Goal: Information Seeking & Learning: Find contact information

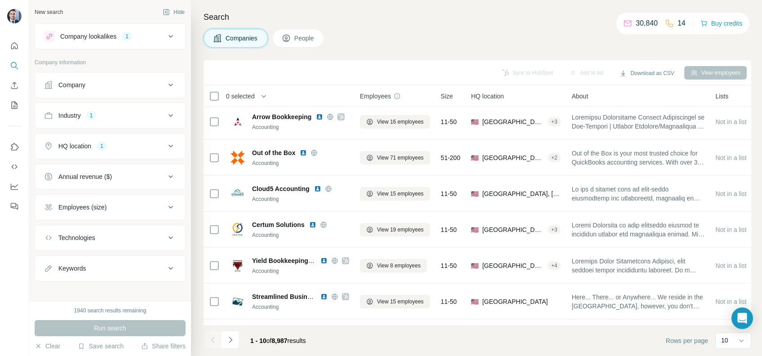
scroll to position [147, 0]
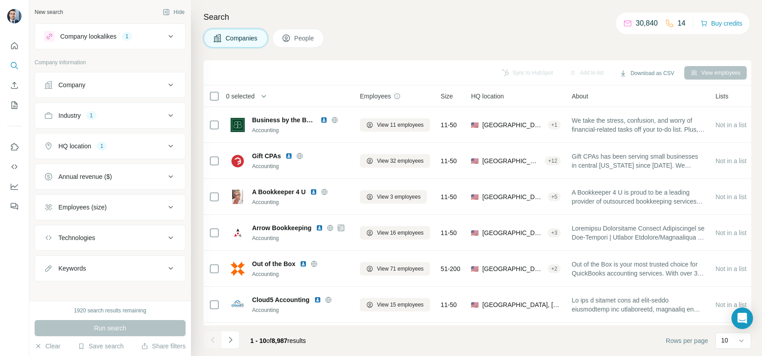
click at [165, 32] on icon at bounding box center [170, 36] width 11 height 11
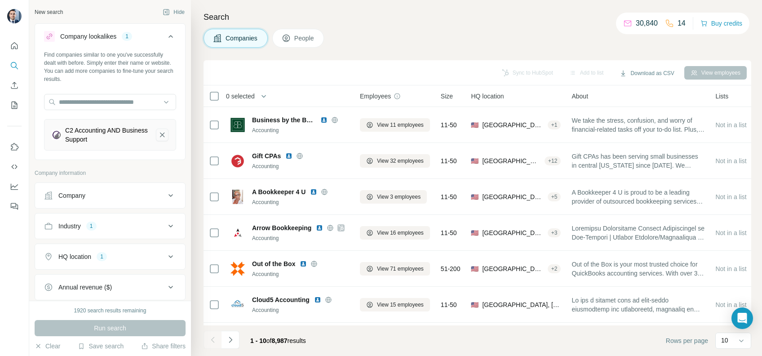
click at [158, 132] on icon "C2 Accounting AND Business Support-remove-button" at bounding box center [162, 134] width 8 height 9
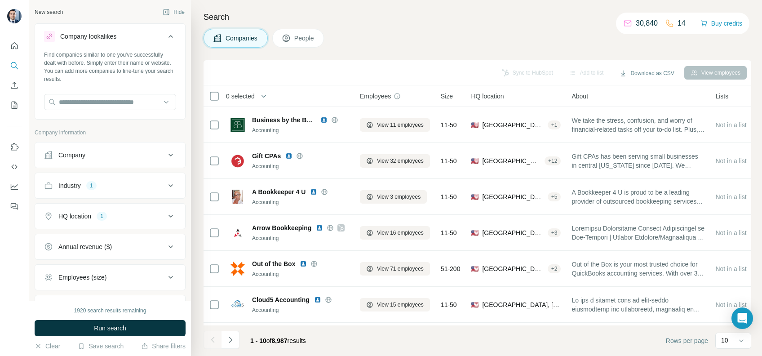
click at [165, 181] on icon at bounding box center [170, 185] width 11 height 11
click at [76, 231] on div "Accounting" at bounding box center [64, 228] width 41 height 11
click at [80, 230] on icon "button" at bounding box center [78, 228] width 7 height 7
click at [169, 236] on button "HQ location 1" at bounding box center [110, 243] width 150 height 22
click at [92, 281] on div "[GEOGRAPHIC_DATA]" at bounding box center [79, 285] width 71 height 11
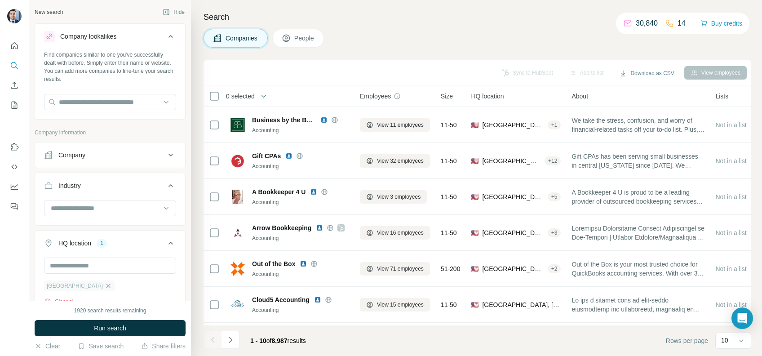
click at [106, 285] on icon "button" at bounding box center [108, 285] width 4 height 4
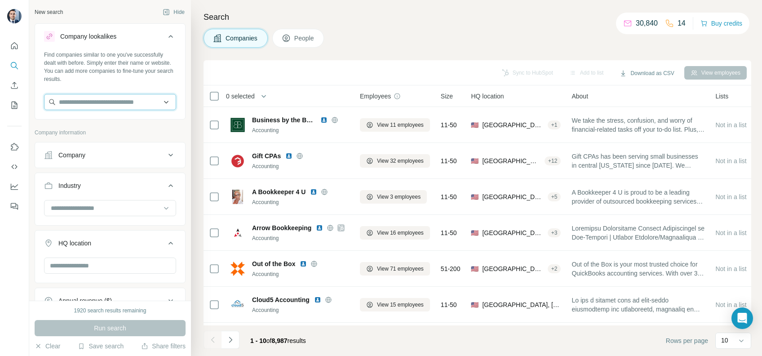
click at [99, 103] on input "text" at bounding box center [110, 102] width 132 height 16
paste input "**********"
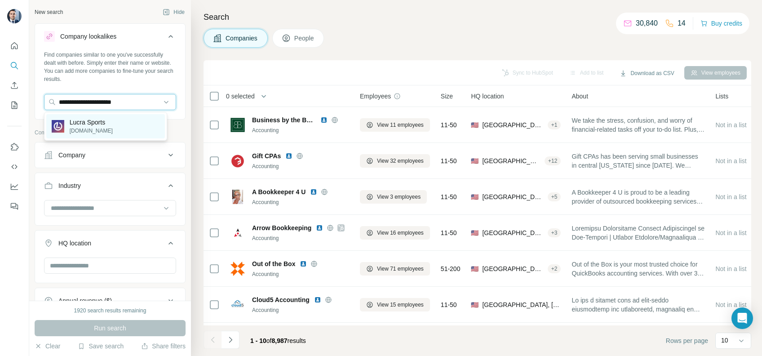
type input "**********"
click at [87, 127] on p "lucrasports.com" at bounding box center [91, 131] width 43 height 8
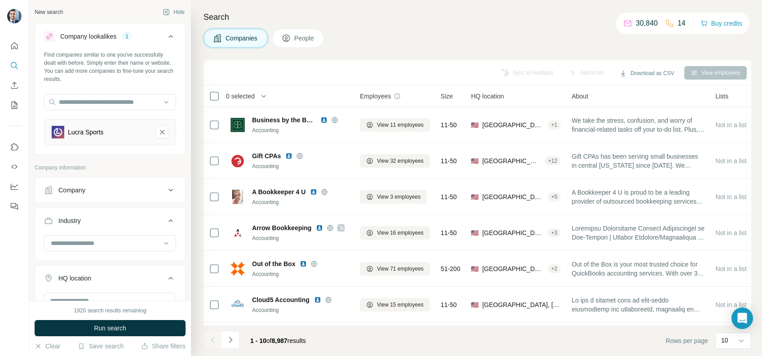
click at [147, 190] on div "Company" at bounding box center [104, 189] width 121 height 9
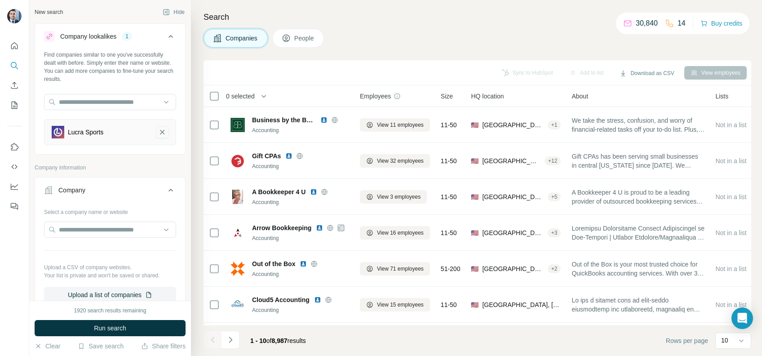
click at [158, 130] on icon "Lucra Sports-remove-button" at bounding box center [162, 132] width 8 height 9
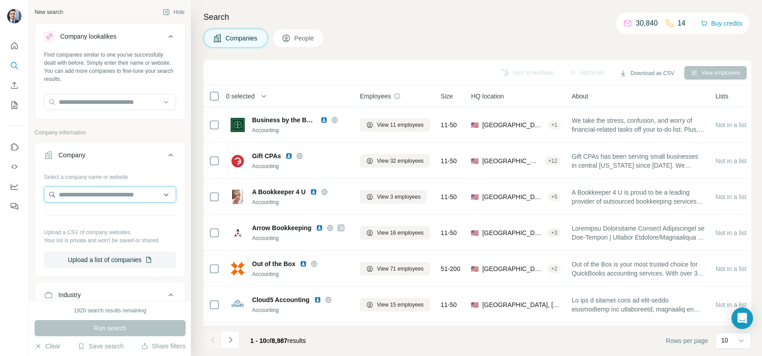
click at [99, 190] on input "text" at bounding box center [110, 194] width 132 height 16
paste input "**********"
type input "**********"
click at [112, 218] on div "Lucra Sports lucrasports.com" at bounding box center [105, 219] width 119 height 24
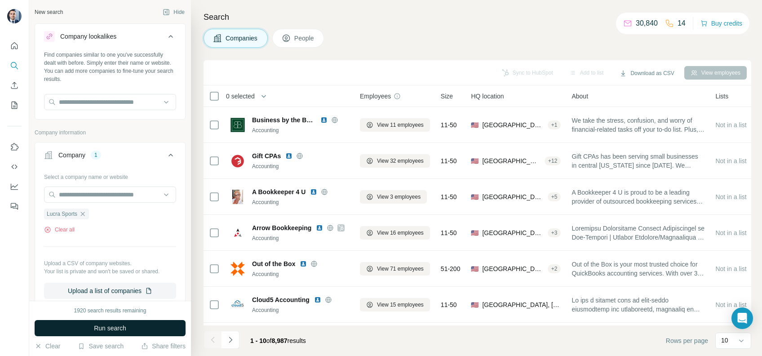
click at [113, 330] on span "Run search" at bounding box center [110, 327] width 32 height 9
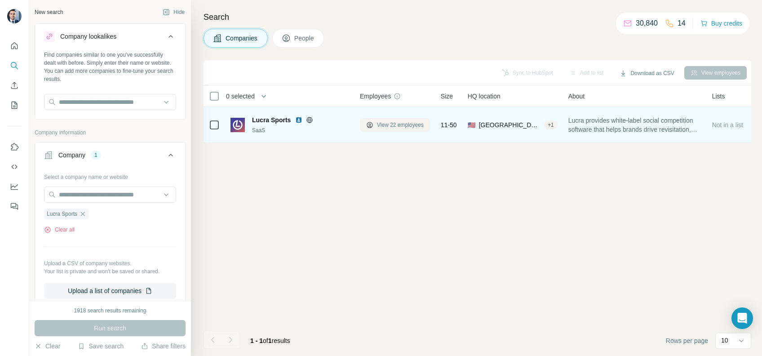
click at [388, 128] on span "View 22 employees" at bounding box center [400, 125] width 47 height 8
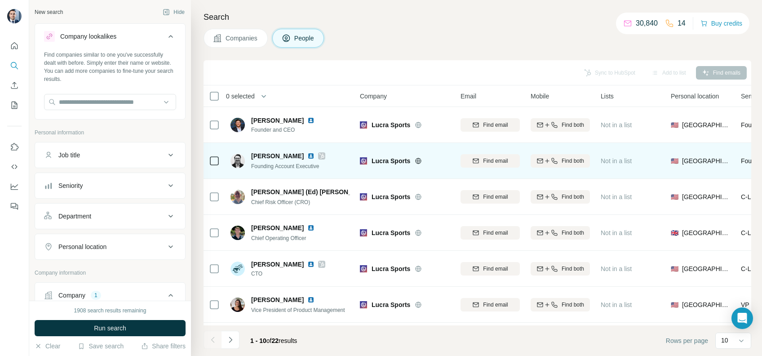
click at [318, 158] on div at bounding box center [321, 155] width 7 height 7
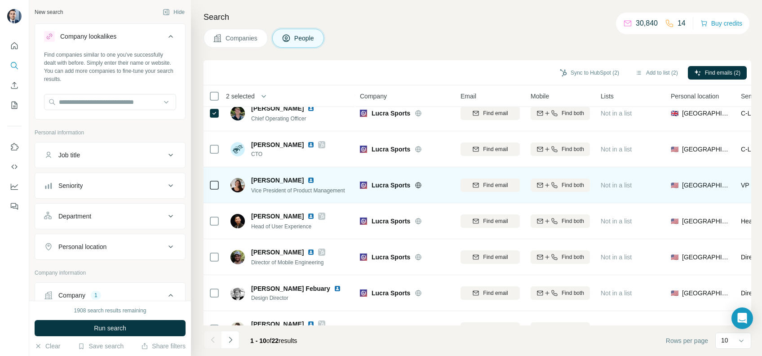
scroll to position [147, 0]
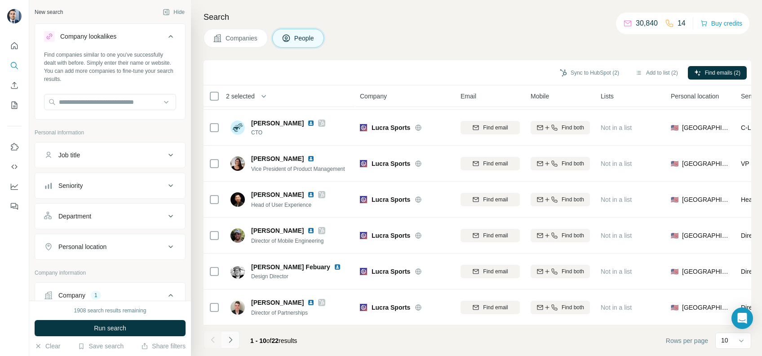
click at [234, 342] on icon "Navigate to next page" at bounding box center [230, 339] width 9 height 9
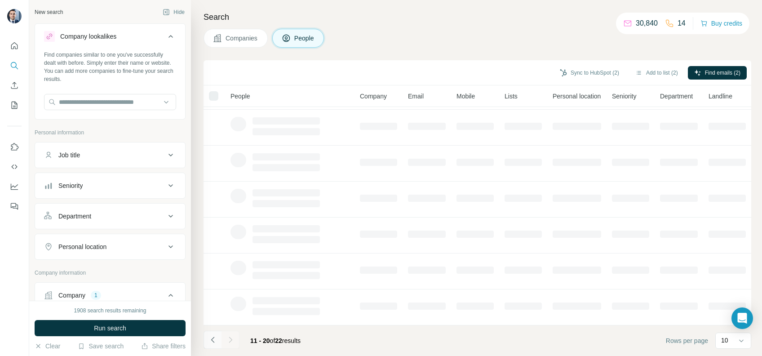
click at [208, 345] on button "Navigate to previous page" at bounding box center [212, 340] width 18 height 18
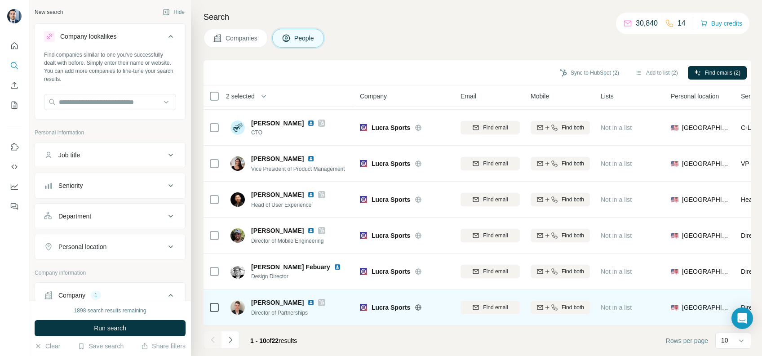
click at [319, 299] on icon at bounding box center [321, 302] width 5 height 7
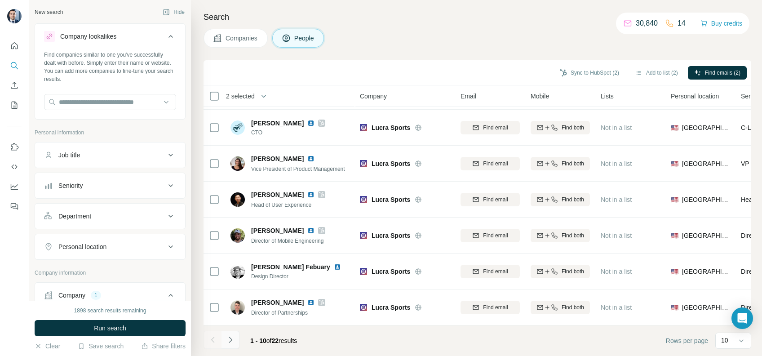
click at [233, 338] on icon "Navigate to next page" at bounding box center [230, 339] width 9 height 9
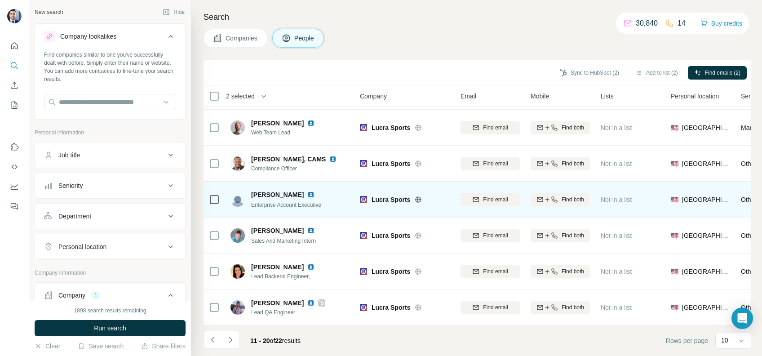
scroll to position [0, 0]
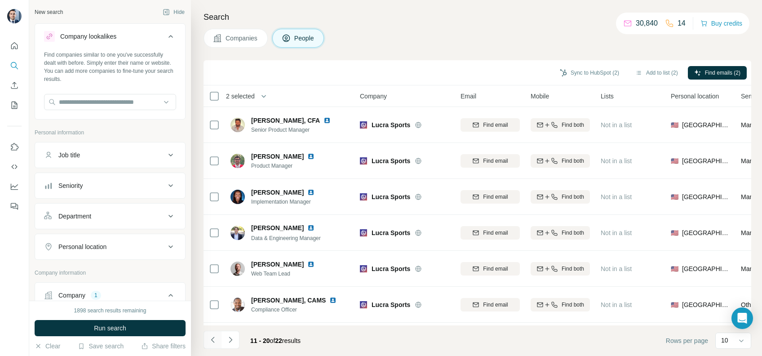
click at [212, 337] on icon "Navigate to previous page" at bounding box center [212, 339] width 9 height 9
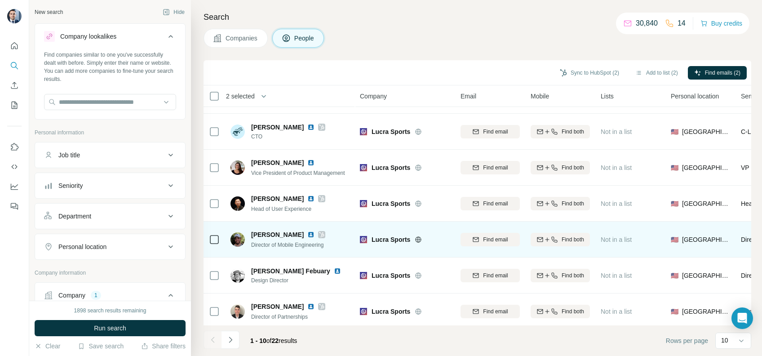
scroll to position [147, 0]
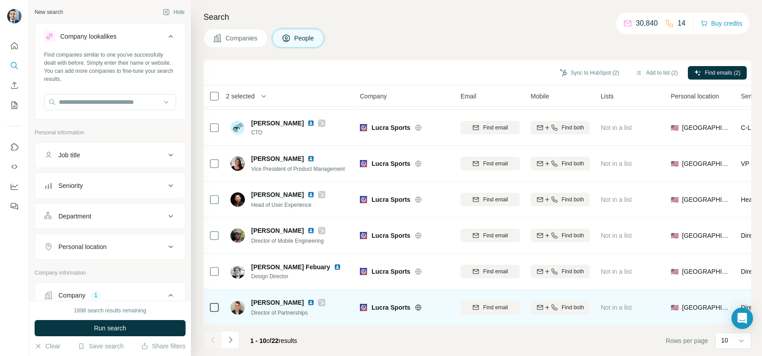
click at [223, 298] on td at bounding box center [214, 307] width 22 height 36
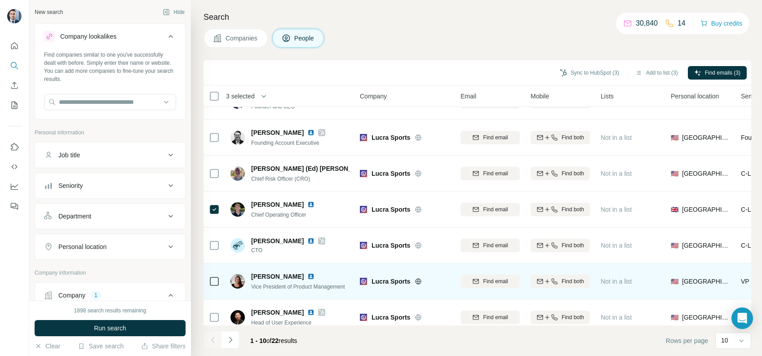
scroll to position [0, 0]
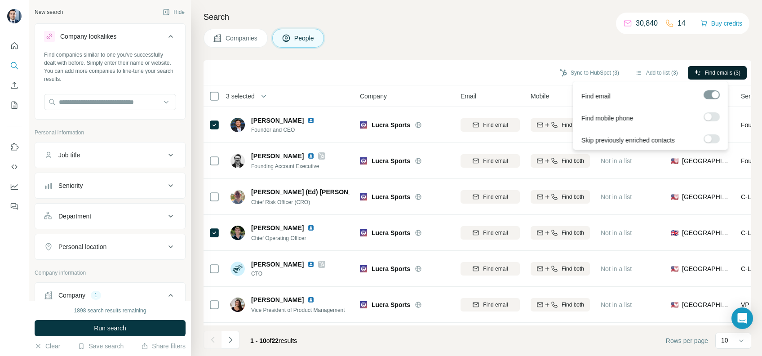
click at [721, 69] on span "Find emails (3)" at bounding box center [722, 73] width 35 height 8
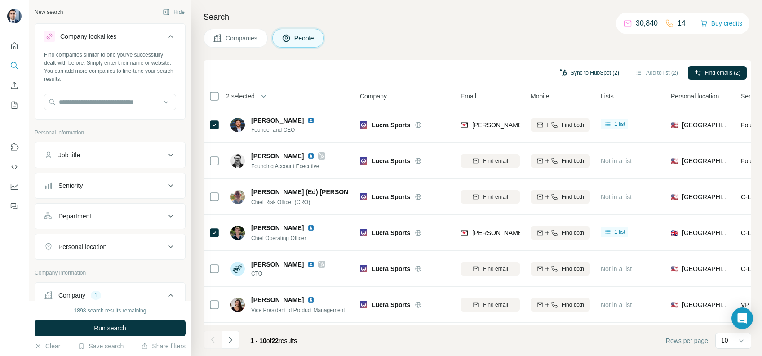
click at [580, 71] on button "Sync to HubSpot (2)" at bounding box center [589, 72] width 72 height 13
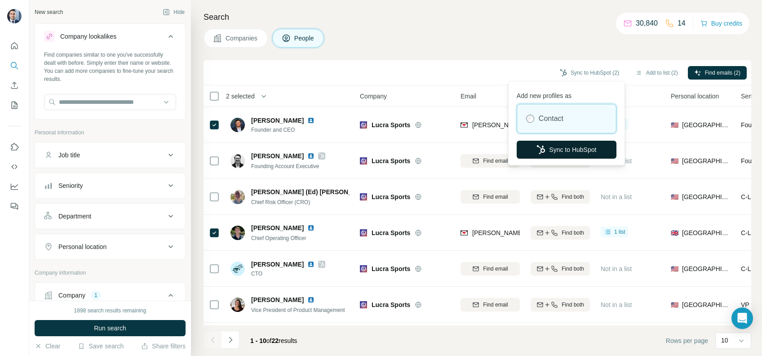
click at [556, 149] on button "Sync to HubSpot" at bounding box center [566, 150] width 100 height 18
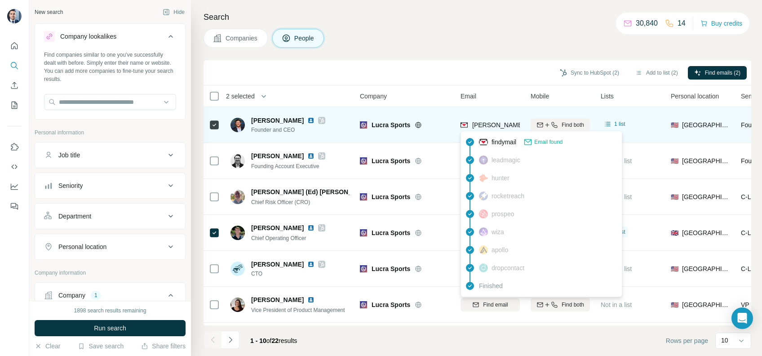
click at [503, 121] on span "dylan@lucrasports.com" at bounding box center [551, 124] width 158 height 7
click at [503, 120] on span "dylan@lucrasports.com" at bounding box center [547, 124] width 151 height 9
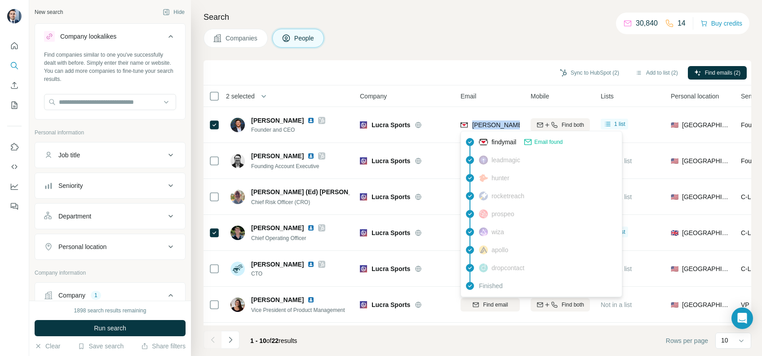
copy tr "dylan@lucrasports.com"
click at [474, 54] on div "Search Companies People Sync to HubSpot (2) Add to list (2) Find emails (2) 2 s…" at bounding box center [476, 178] width 571 height 356
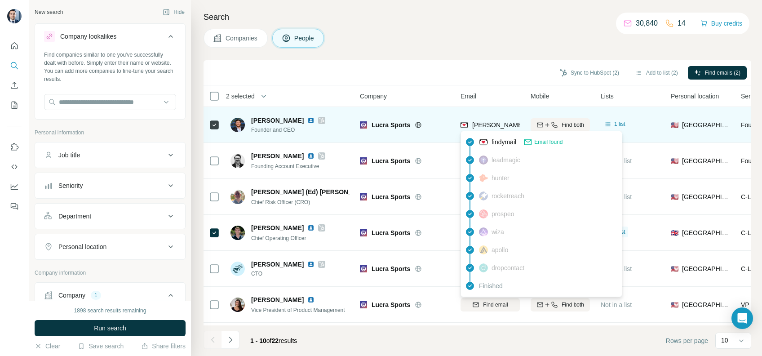
click at [496, 125] on span "dylan@lucrasports.com" at bounding box center [551, 124] width 158 height 7
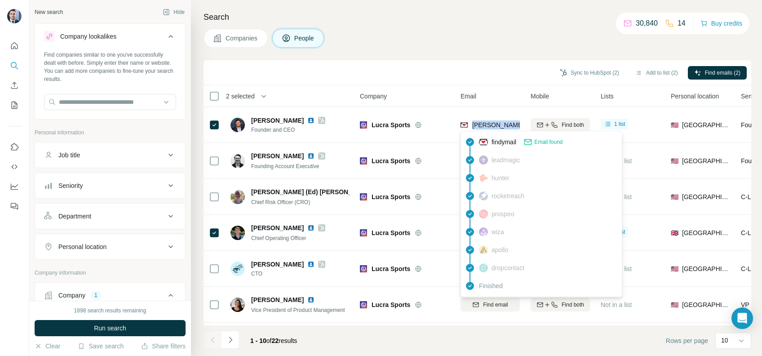
copy tr "dylan@lucrasports.com"
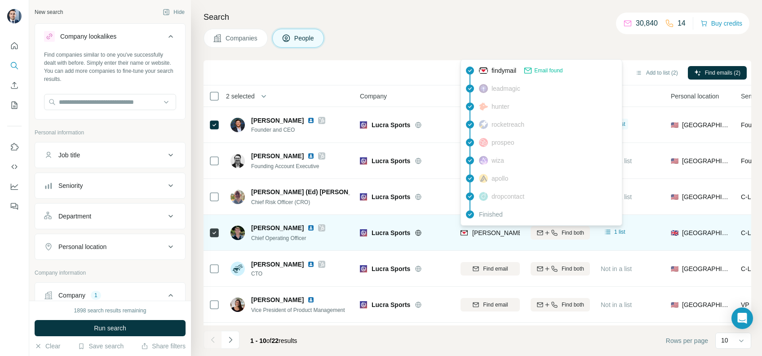
click at [490, 229] on span "michael@lucrasports.com" at bounding box center [551, 232] width 158 height 7
click at [490, 228] on span "michael@lucrasports.com" at bounding box center [547, 232] width 151 height 9
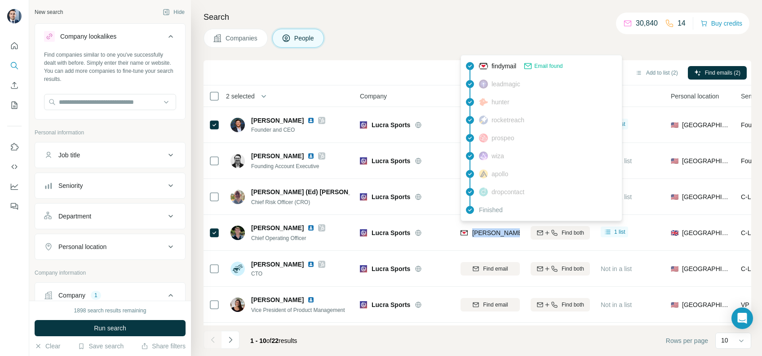
copy tr "michael@lucrasports.com"
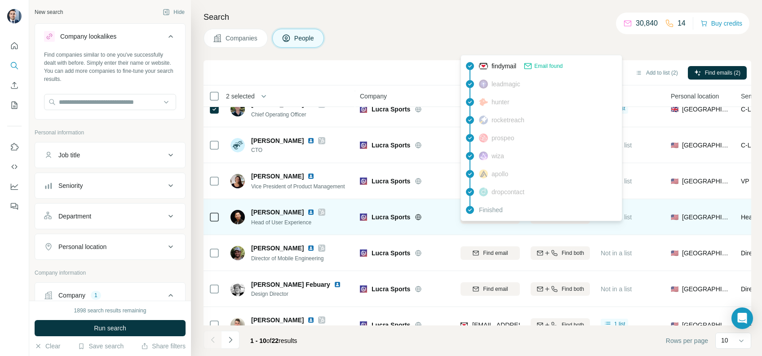
scroll to position [147, 0]
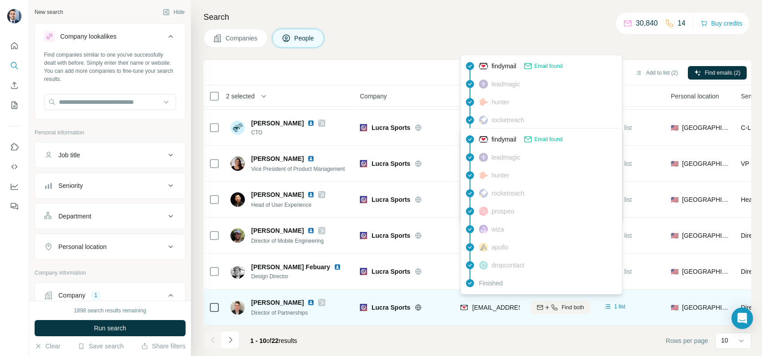
click at [486, 304] on span "max@lucrasports.com" at bounding box center [525, 307] width 106 height 7
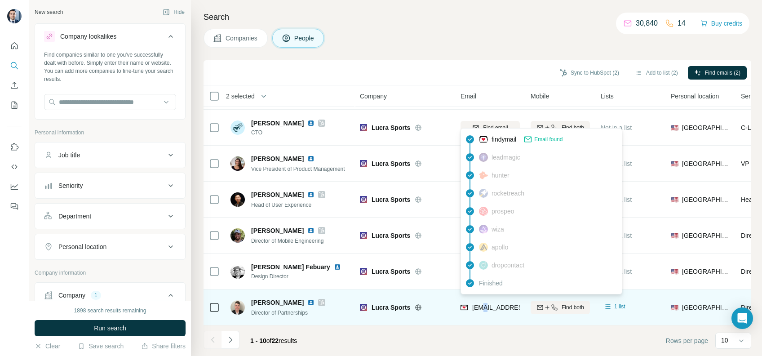
click at [486, 304] on span "max@lucrasports.com" at bounding box center [525, 307] width 106 height 7
copy tr "max@lucrasports.com"
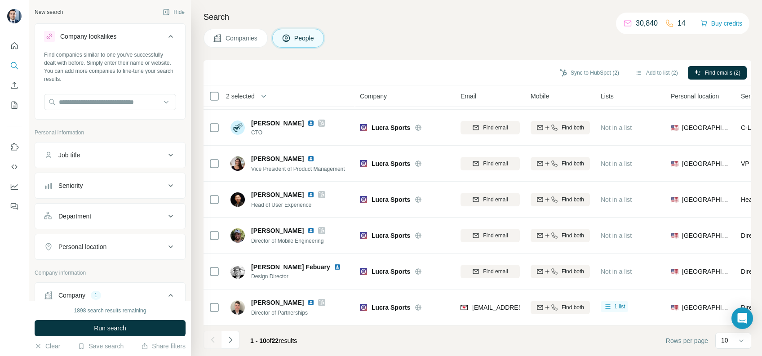
click at [446, 66] on div "Sync to HubSpot (2) Add to list (2) Find emails (2)" at bounding box center [477, 73] width 538 height 16
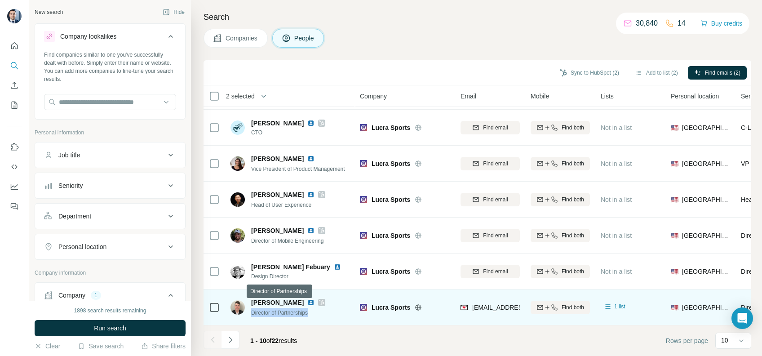
drag, startPoint x: 315, startPoint y: 306, endPoint x: 252, endPoint y: 305, distance: 62.4
click at [252, 305] on div "Max Brown Director of Partnerships" at bounding box center [289, 307] width 119 height 25
copy span "Director of Partnerships"
click at [416, 304] on icon at bounding box center [418, 307] width 7 height 7
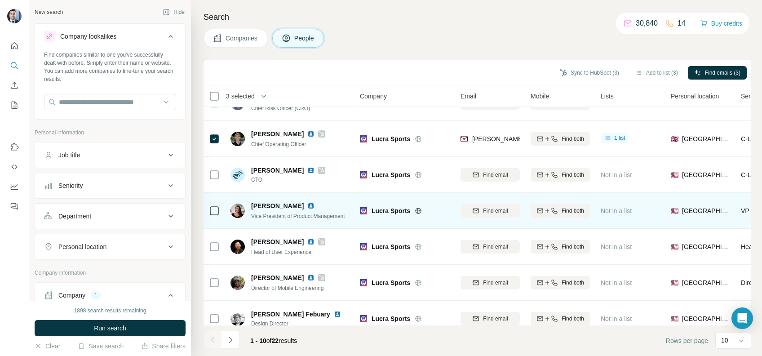
scroll to position [0, 0]
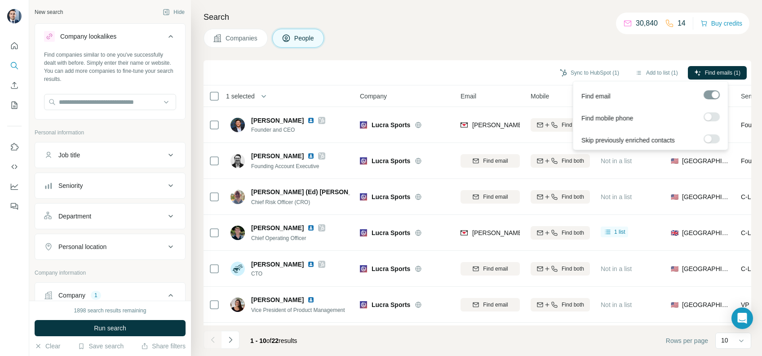
click at [718, 113] on div at bounding box center [711, 116] width 16 height 9
click at [716, 115] on label at bounding box center [711, 116] width 16 height 9
click at [720, 68] on button "Find emails & mobiles (1)" at bounding box center [704, 72] width 84 height 13
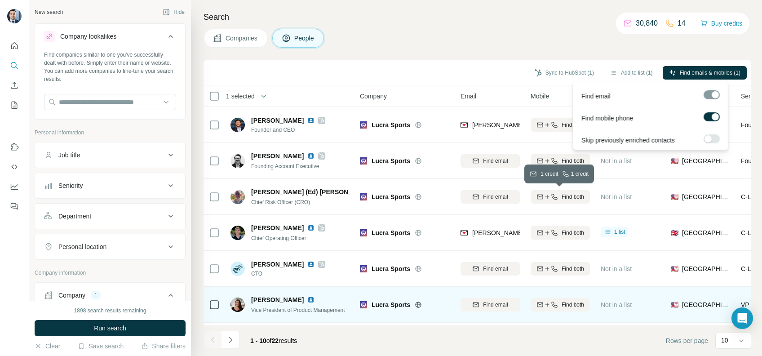
scroll to position [147, 0]
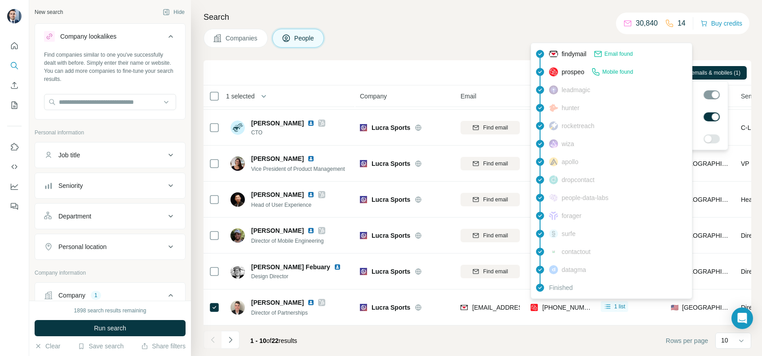
click at [572, 297] on div "findymail Email found prospeo Mobile found leadmagic hunter rocketreach wiza ap…" at bounding box center [611, 171] width 162 height 256
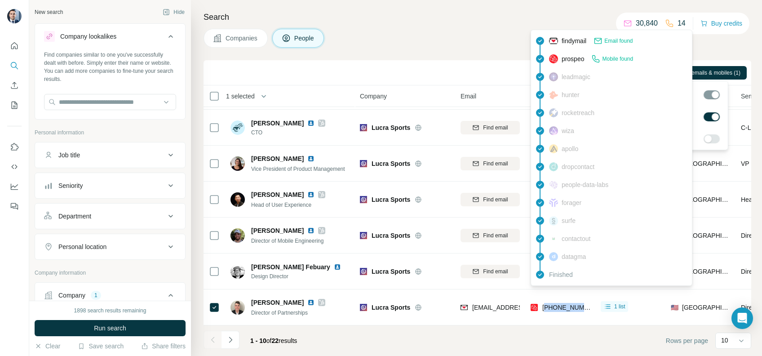
click at [572, 304] on span "+14438221476" at bounding box center [570, 307] width 57 height 7
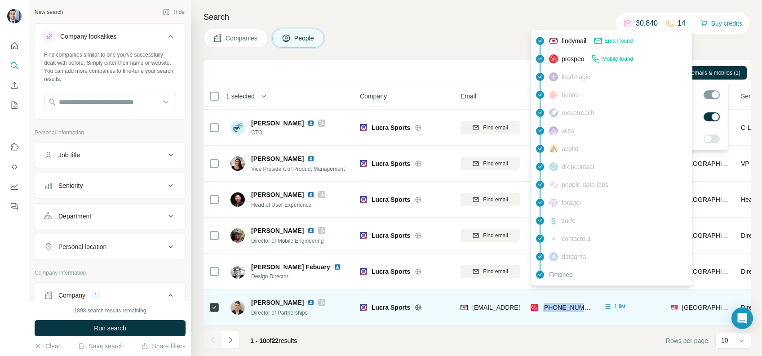
click at [572, 304] on span "+14438221476" at bounding box center [570, 307] width 57 height 7
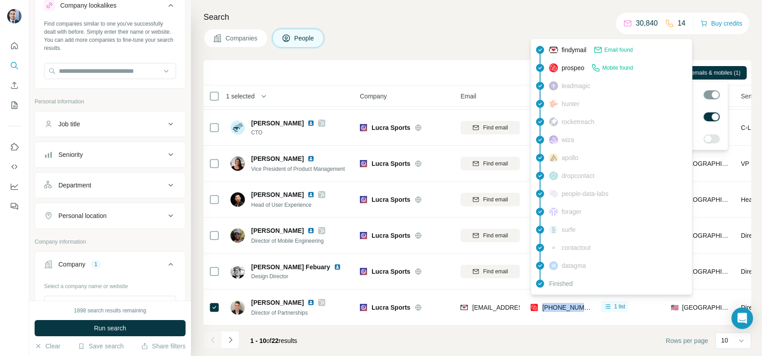
scroll to position [119, 0]
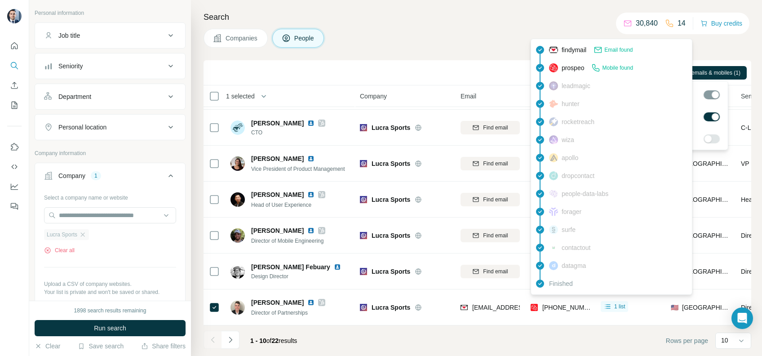
click at [86, 237] on div "Lucra Sports" at bounding box center [66, 234] width 45 height 11
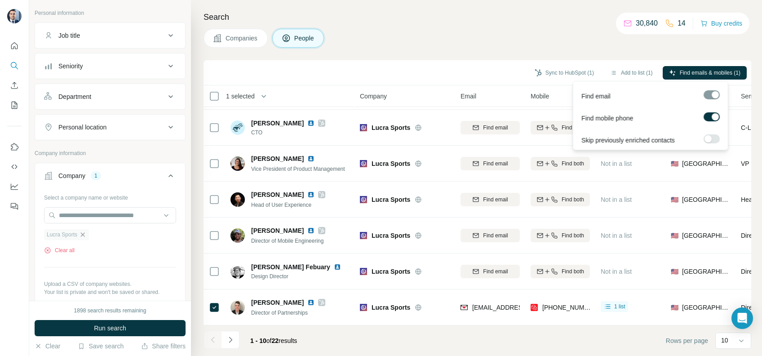
click at [86, 234] on icon "button" at bounding box center [82, 234] width 7 height 7
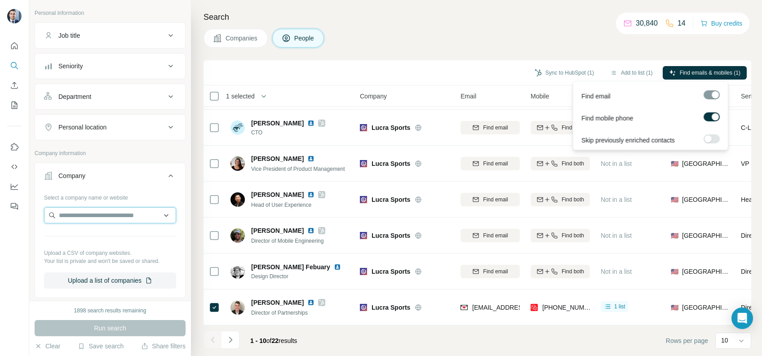
click at [101, 214] on input "text" at bounding box center [110, 215] width 132 height 16
paste input "**********"
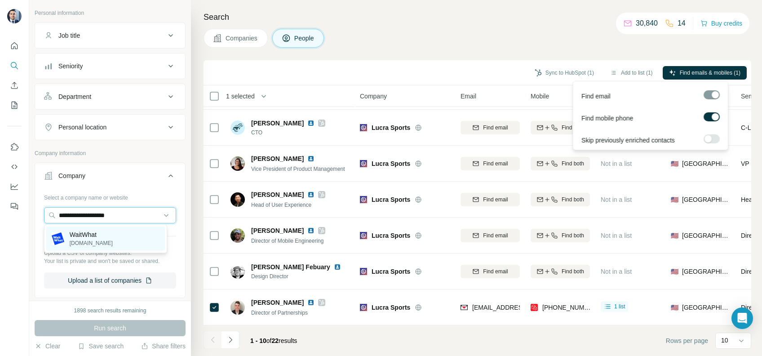
type input "**********"
click at [106, 230] on div "WaitWhat waitwhat.com" at bounding box center [105, 238] width 119 height 24
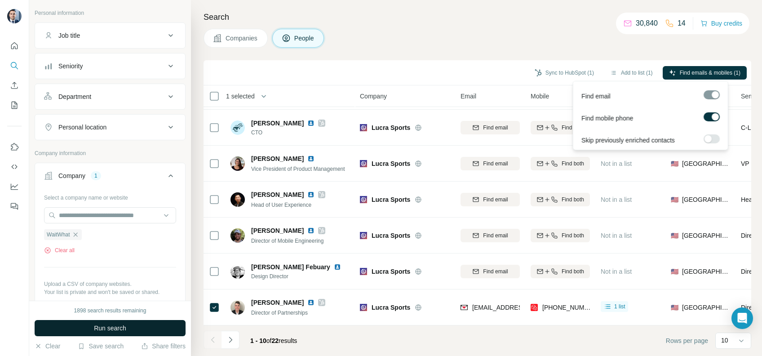
click at [125, 331] on span "Run search" at bounding box center [110, 327] width 32 height 9
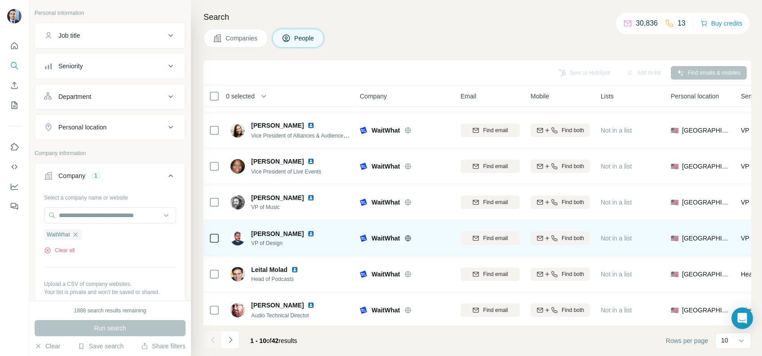
scroll to position [147, 0]
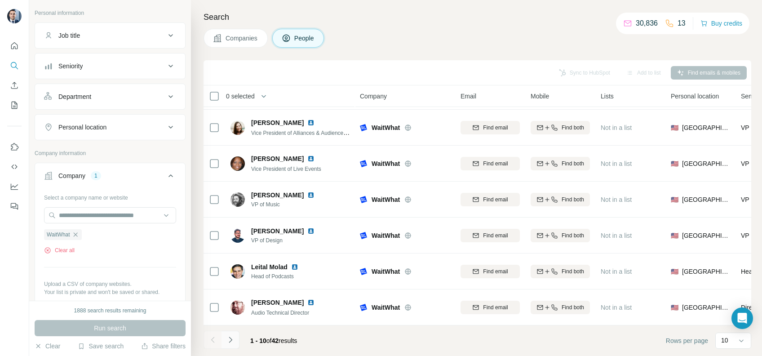
click at [236, 336] on button "Navigate to next page" at bounding box center [230, 340] width 18 height 18
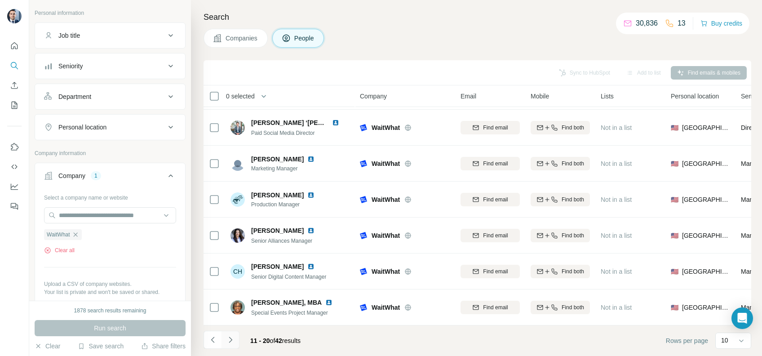
click at [232, 340] on icon "Navigate to next page" at bounding box center [230, 339] width 9 height 9
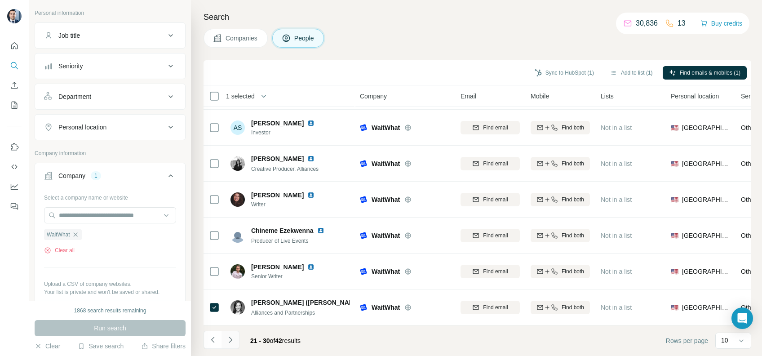
click at [233, 340] on icon "Navigate to next page" at bounding box center [230, 339] width 9 height 9
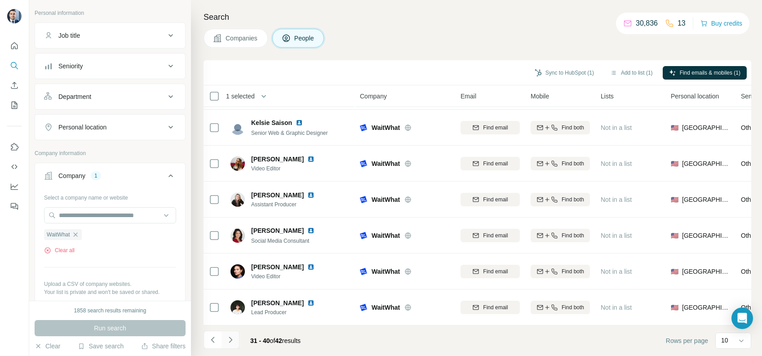
click at [231, 341] on icon "Navigate to next page" at bounding box center [230, 339] width 9 height 9
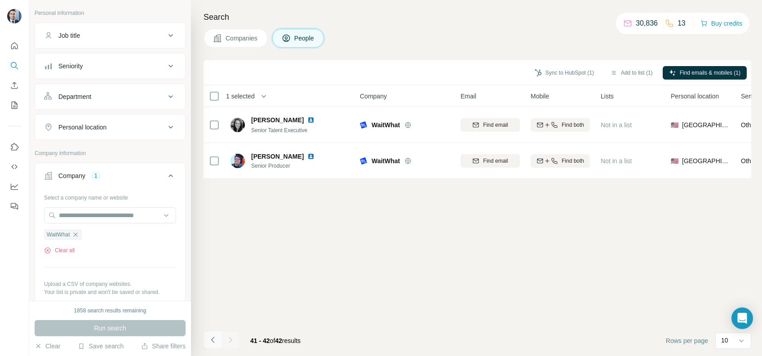
scroll to position [0, 0]
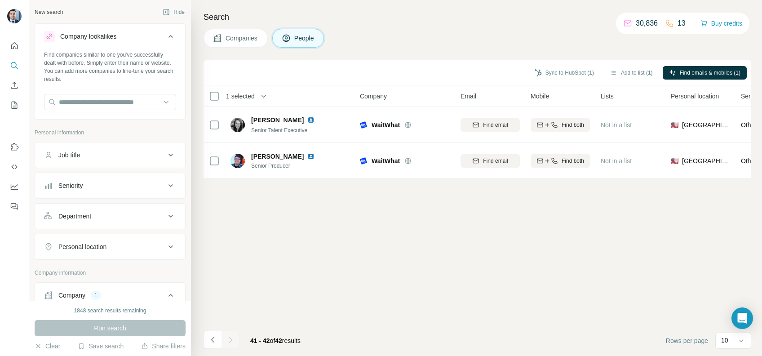
scroll to position [119, 0]
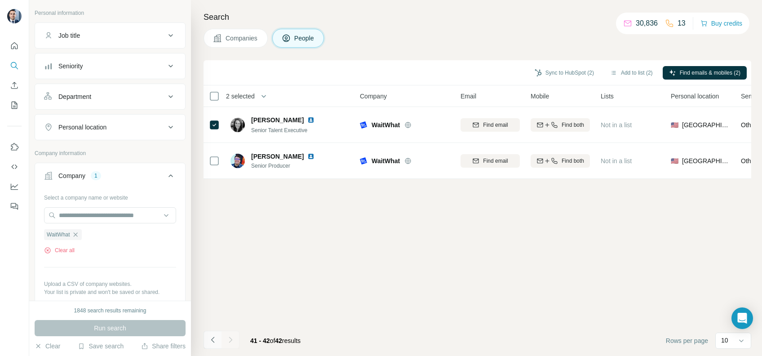
click at [211, 340] on icon "Navigate to previous page" at bounding box center [212, 339] width 9 height 9
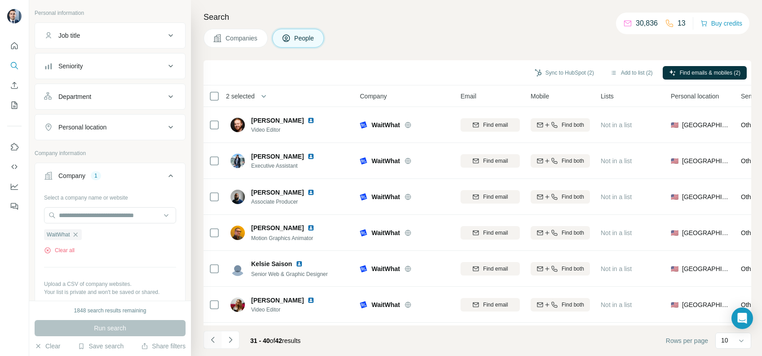
click at [211, 340] on icon "Navigate to previous page" at bounding box center [212, 339] width 9 height 9
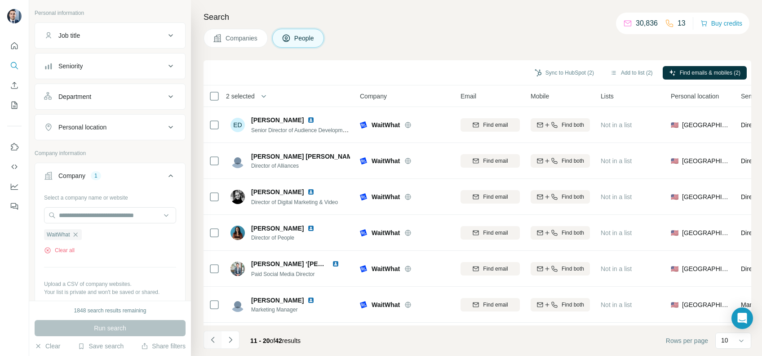
click at [211, 339] on icon "Navigate to previous page" at bounding box center [212, 339] width 3 height 6
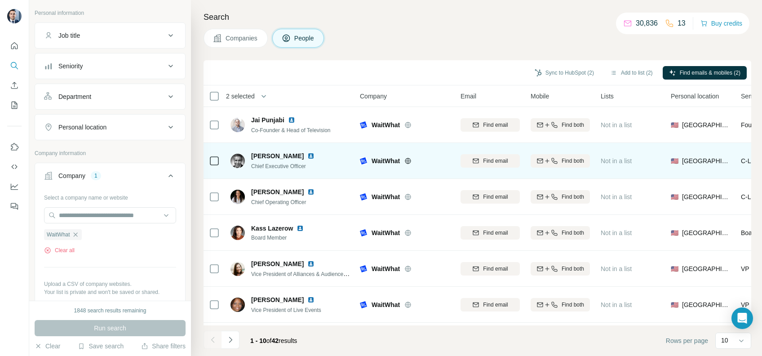
click at [209, 160] on icon at bounding box center [214, 160] width 11 height 11
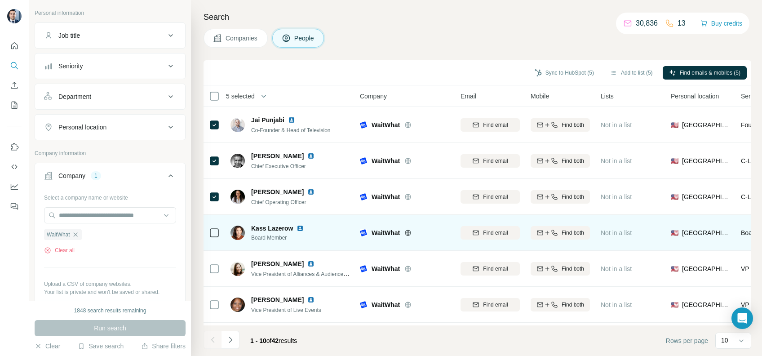
click at [215, 237] on icon at bounding box center [214, 232] width 11 height 11
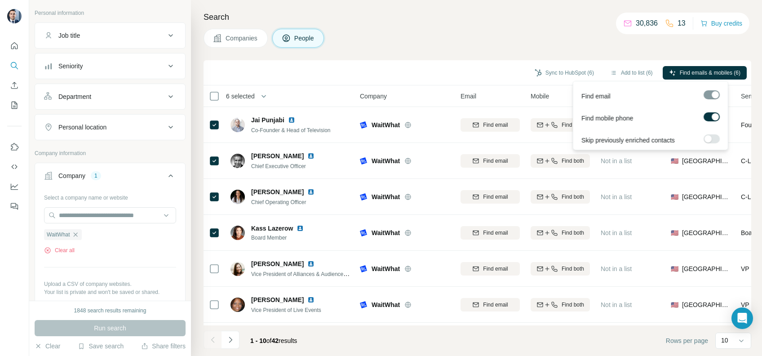
click at [711, 114] on div at bounding box center [714, 116] width 7 height 7
click at [715, 69] on span "Find emails (6)" at bounding box center [722, 73] width 35 height 8
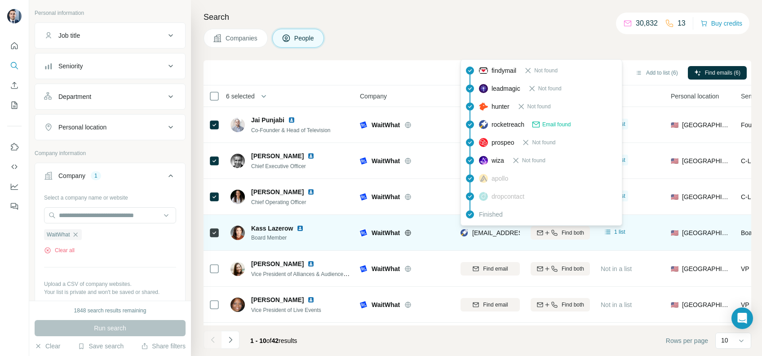
click at [494, 229] on span "kass@lazerow.com" at bounding box center [525, 232] width 106 height 7
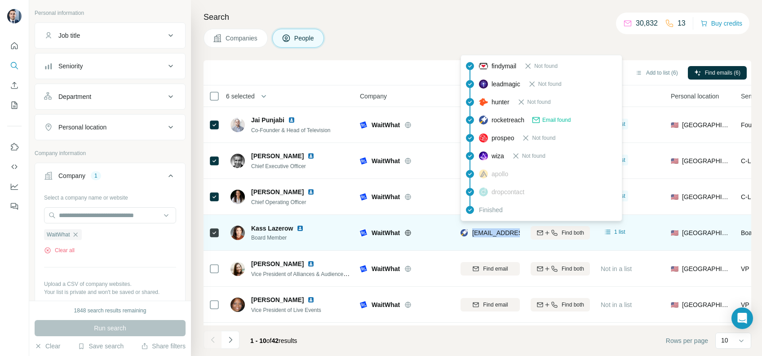
copy tr "kass@lazerow.com"
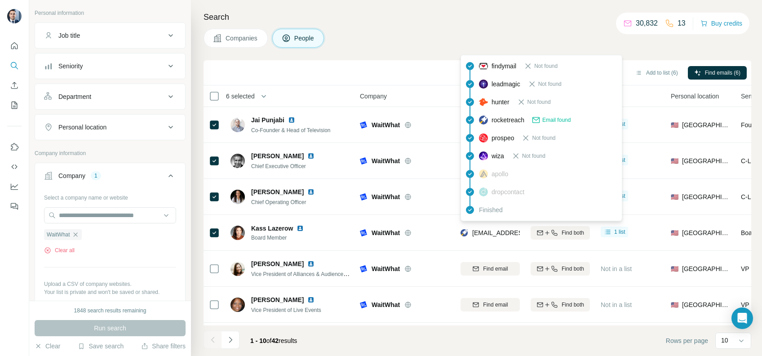
click at [370, 18] on h4 "Search" at bounding box center [476, 17] width 547 height 13
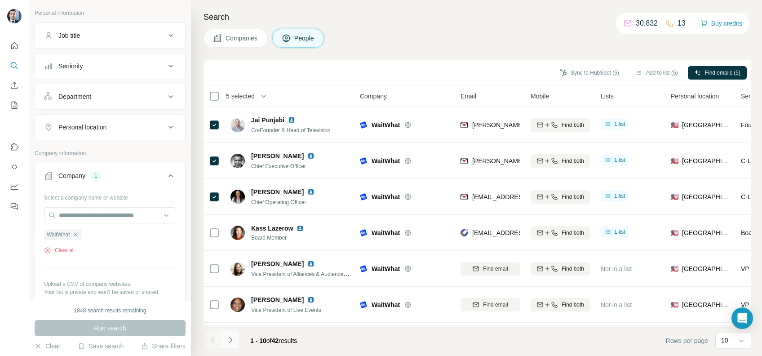
click at [234, 340] on icon "Navigate to next page" at bounding box center [230, 339] width 9 height 9
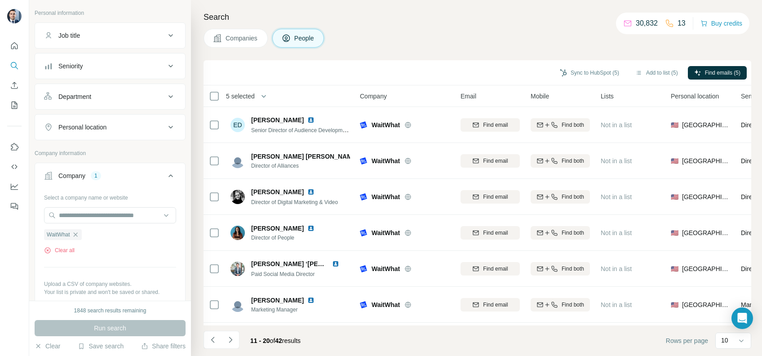
scroll to position [147, 0]
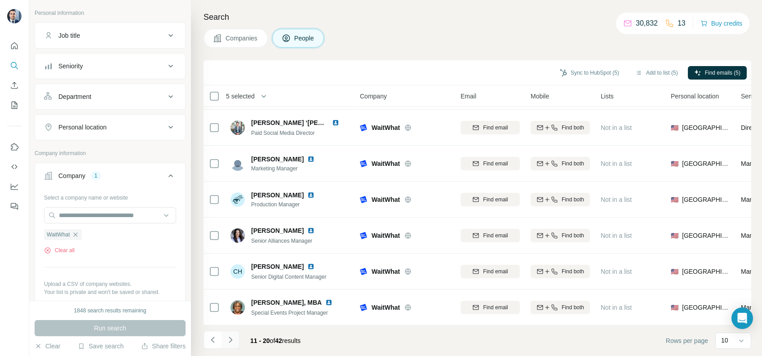
click at [228, 339] on icon "Navigate to next page" at bounding box center [230, 339] width 9 height 9
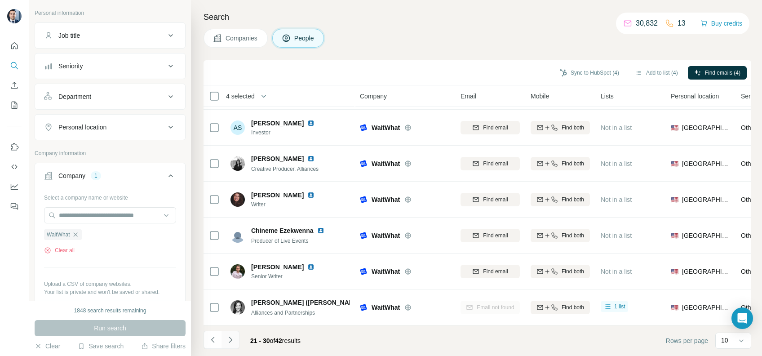
click at [234, 337] on button "Navigate to next page" at bounding box center [230, 340] width 18 height 18
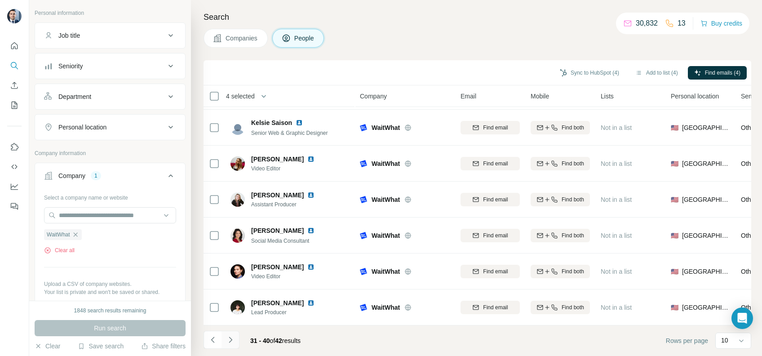
click at [234, 337] on icon "Navigate to next page" at bounding box center [230, 339] width 9 height 9
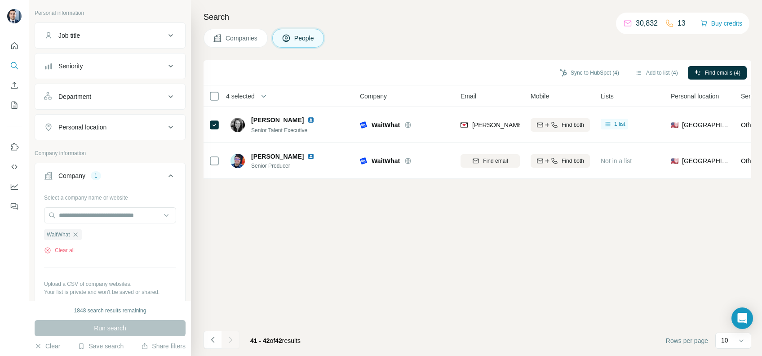
scroll to position [0, 0]
click at [209, 338] on icon "Navigate to previous page" at bounding box center [212, 339] width 9 height 9
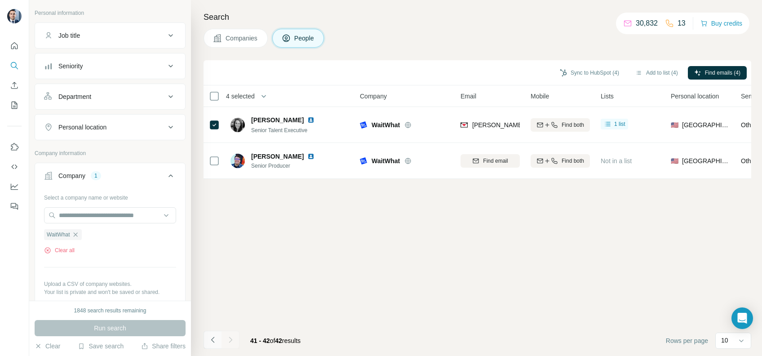
click at [209, 338] on div at bounding box center [212, 340] width 18 height 18
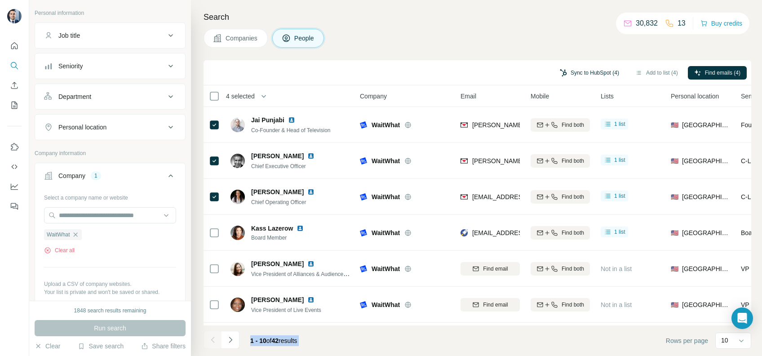
click at [587, 72] on button "Sync to HubSpot (4)" at bounding box center [589, 72] width 72 height 13
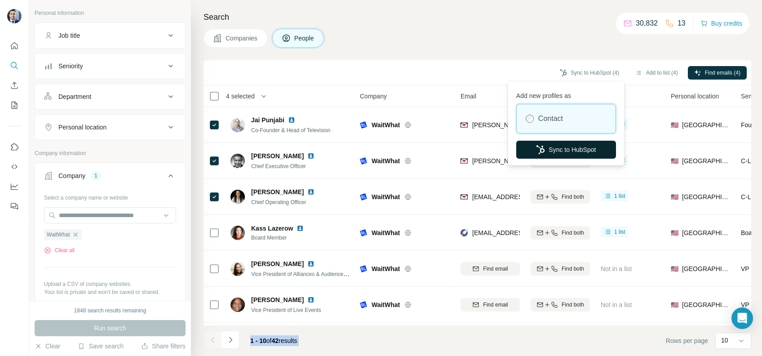
click at [569, 143] on button "Sync to HubSpot" at bounding box center [566, 150] width 100 height 18
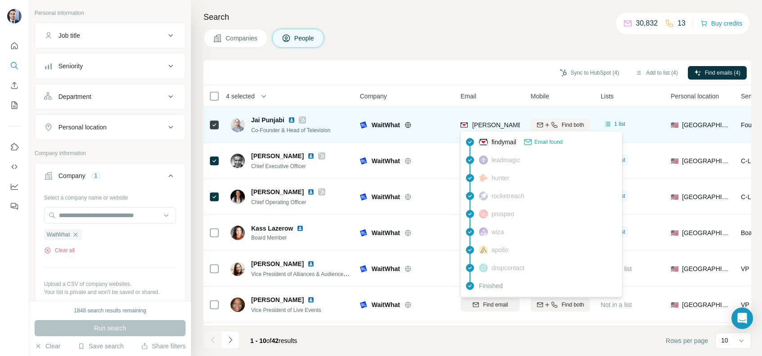
click at [496, 128] on span "jai@waitwhat.com" at bounding box center [551, 124] width 158 height 7
copy tr "jai@waitwhat.com"
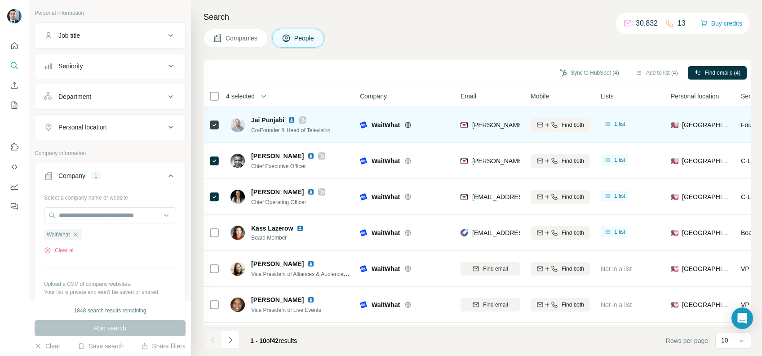
click at [424, 114] on div "WaitWhat" at bounding box center [405, 124] width 90 height 25
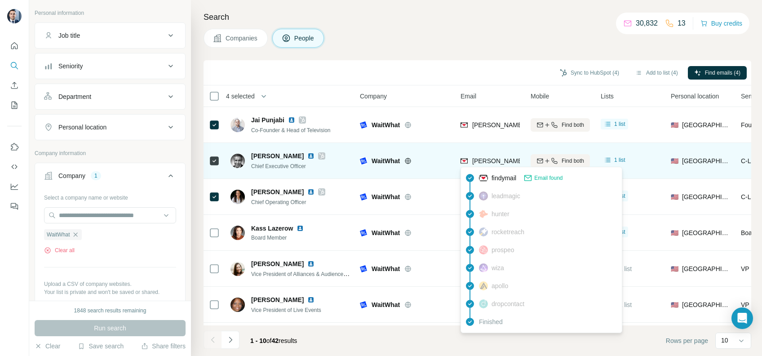
click at [502, 159] on span "jeffberman@waitwhat.com" at bounding box center [551, 160] width 158 height 7
click at [500, 160] on span "jeffberman@waitwhat.com" at bounding box center [551, 160] width 158 height 7
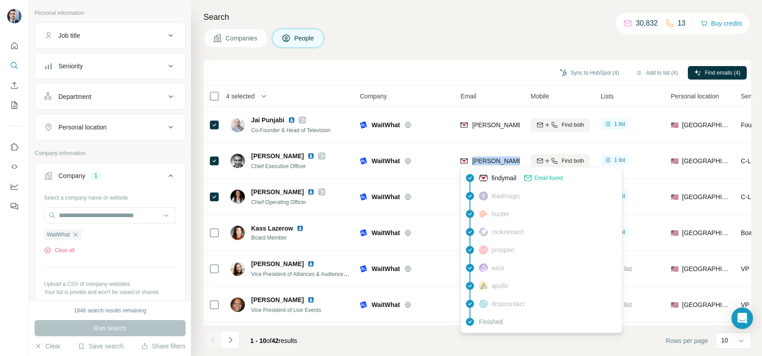
copy tr "jeffberman@waitwhat.com"
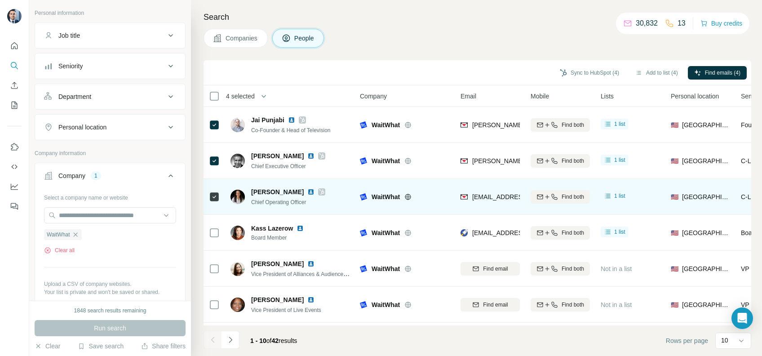
click at [493, 205] on div "taryn@waitwhat.com" at bounding box center [489, 196] width 59 height 25
copy tr "taryn@waitwhat.com"
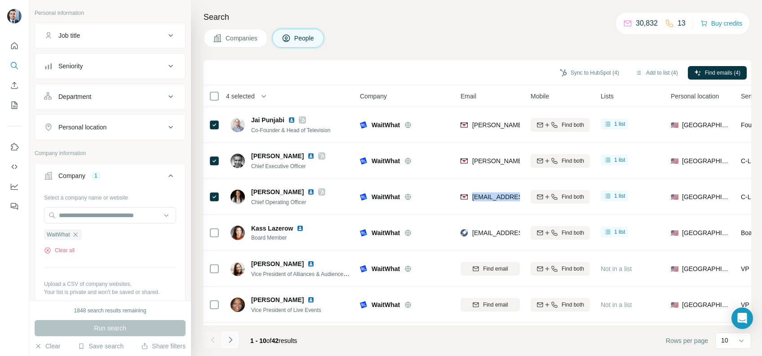
click at [229, 344] on icon "Navigate to next page" at bounding box center [230, 339] width 9 height 9
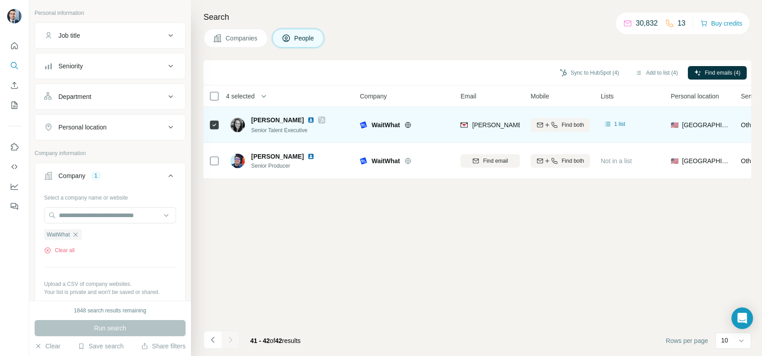
click at [495, 121] on span "stephanie@waitwhat.com" at bounding box center [551, 124] width 158 height 7
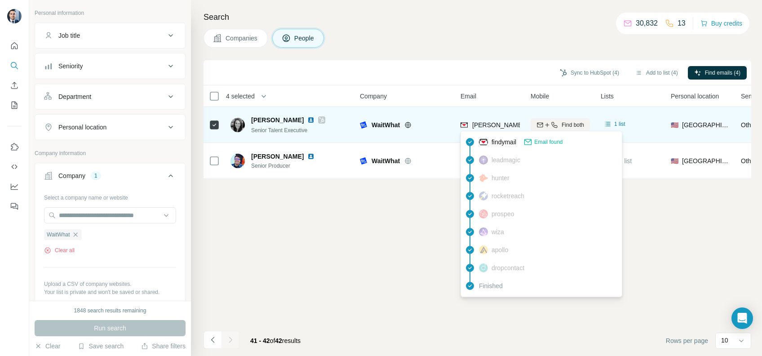
click at [495, 122] on span "stephanie@waitwhat.com" at bounding box center [551, 124] width 158 height 7
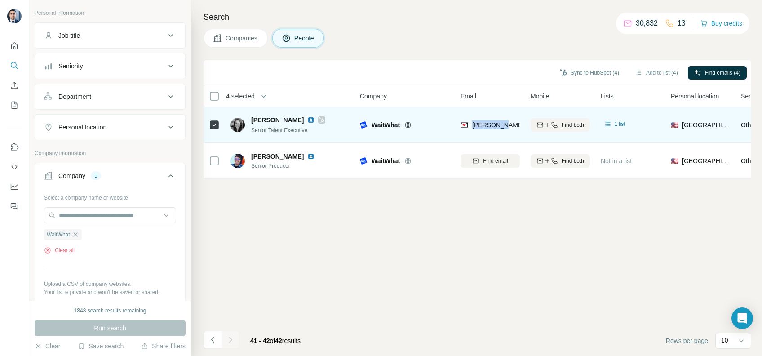
click at [494, 122] on span "stephanie@waitwhat.com" at bounding box center [551, 124] width 158 height 7
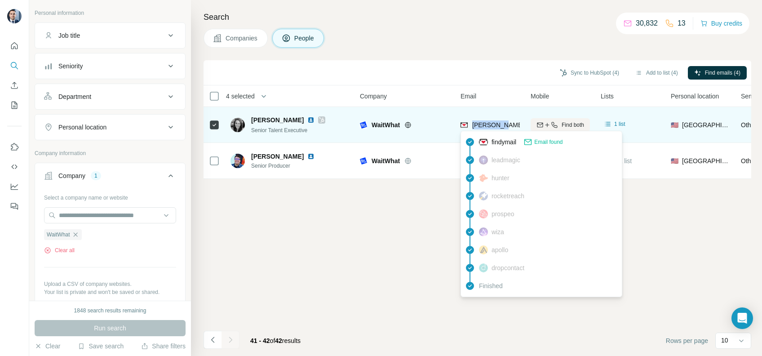
click at [494, 122] on span "stephanie@waitwhat.com" at bounding box center [551, 124] width 158 height 7
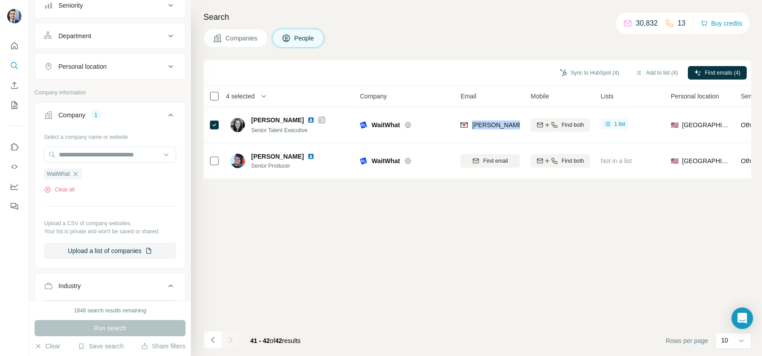
scroll to position [239, 0]
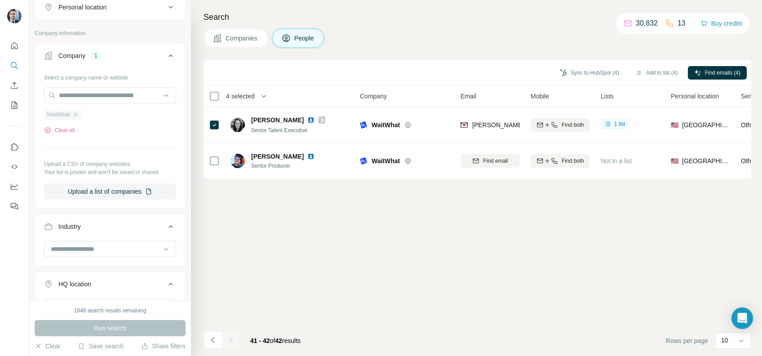
click at [79, 118] on div "WaitWhat" at bounding box center [63, 114] width 38 height 11
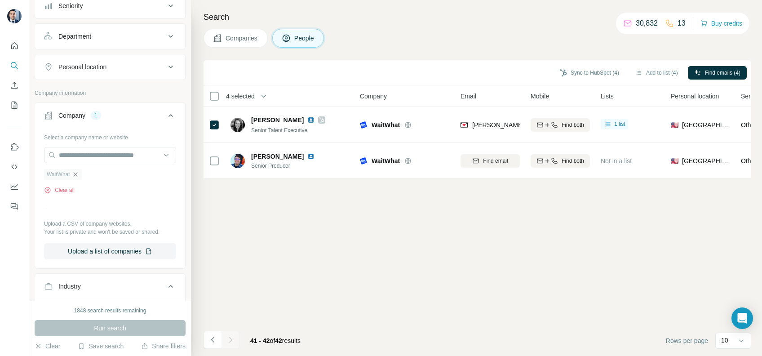
click at [78, 176] on icon "button" at bounding box center [75, 174] width 7 height 7
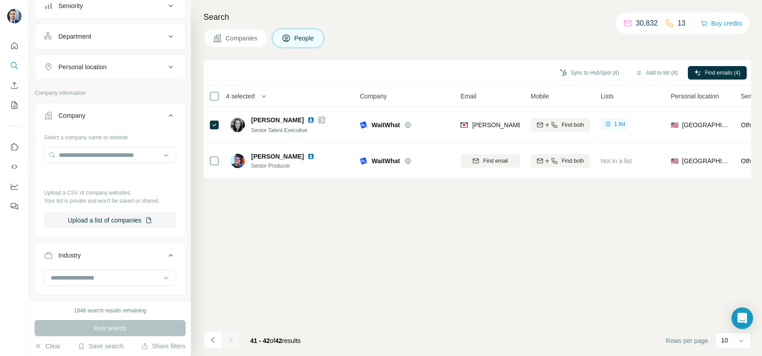
scroll to position [60, 0]
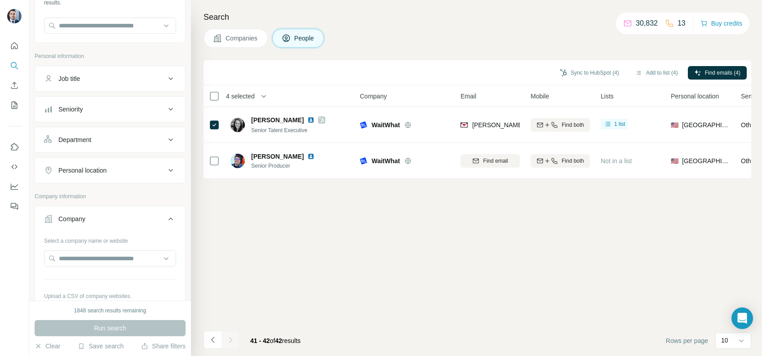
scroll to position [119, 0]
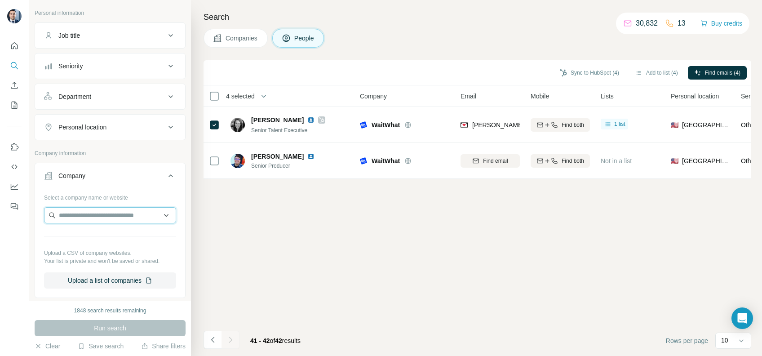
click at [109, 209] on input "text" at bounding box center [110, 215] width 132 height 16
paste input "**********"
type input "**********"
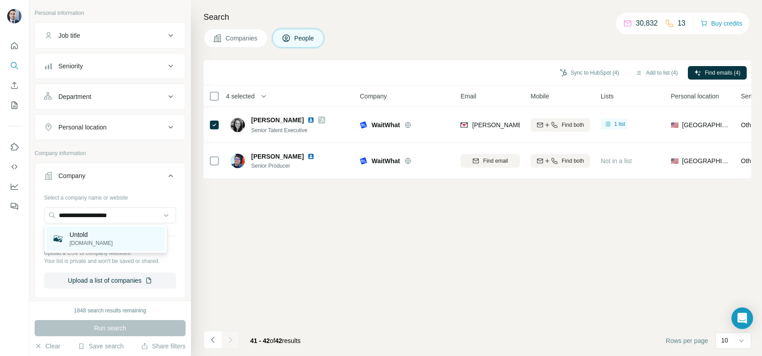
click at [103, 235] on p "Untold" at bounding box center [91, 234] width 43 height 9
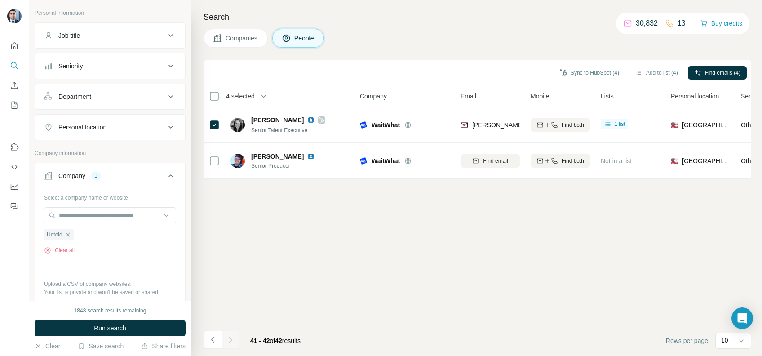
click at [119, 332] on button "Run search" at bounding box center [110, 328] width 151 height 16
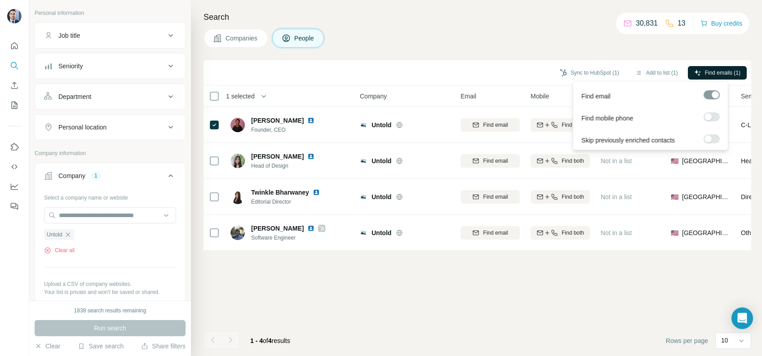
click at [715, 71] on span "Find emails (1)" at bounding box center [722, 73] width 35 height 8
click at [527, 76] on div "Sync to HubSpot (1) Add to list (1) Find emails (1)" at bounding box center [477, 73] width 538 height 16
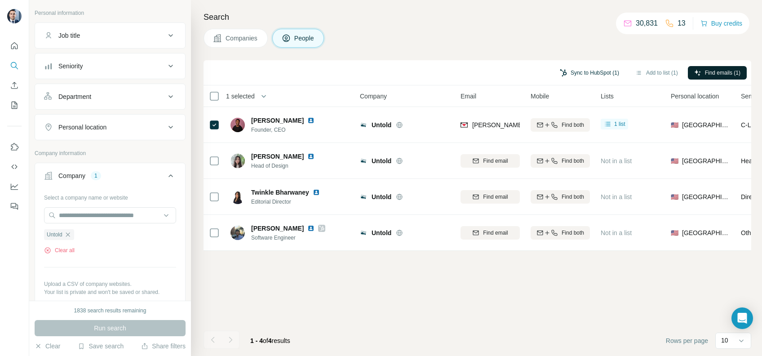
click at [590, 69] on button "Sync to HubSpot (1)" at bounding box center [589, 72] width 72 height 13
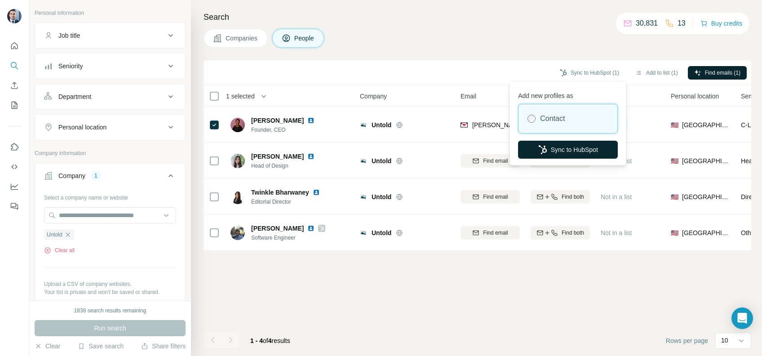
click at [570, 153] on button "Sync to HubSpot" at bounding box center [568, 150] width 100 height 18
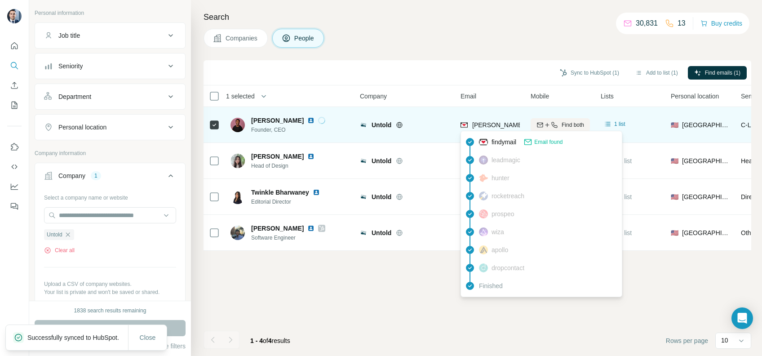
click at [507, 121] on span "ashwath@untoldapp.com" at bounding box center [551, 124] width 158 height 7
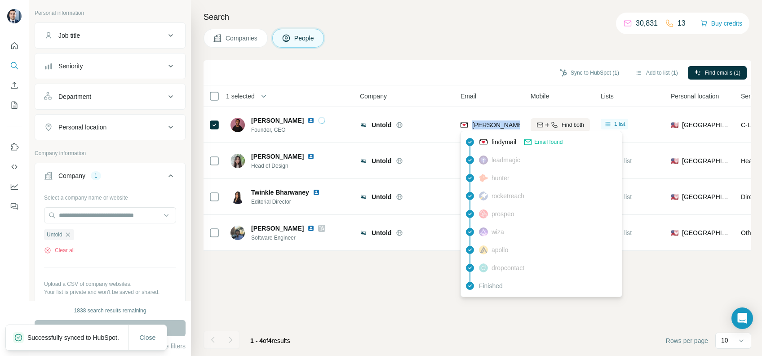
copy tr "ashwath@untoldapp.com"
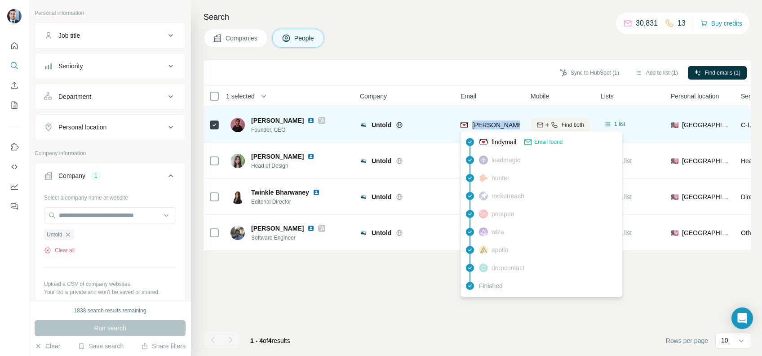
click at [508, 122] on span "ashwath@untoldapp.com" at bounding box center [551, 124] width 158 height 7
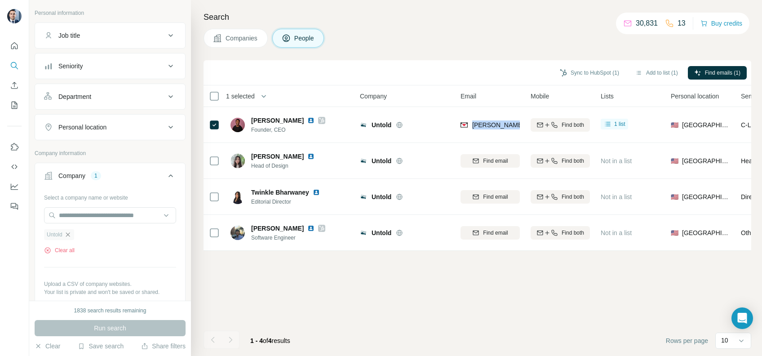
click at [70, 233] on icon "button" at bounding box center [68, 234] width 4 height 4
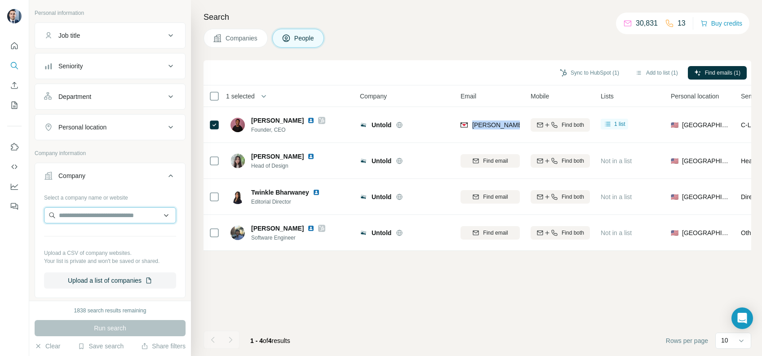
click at [83, 217] on input "text" at bounding box center [110, 215] width 132 height 16
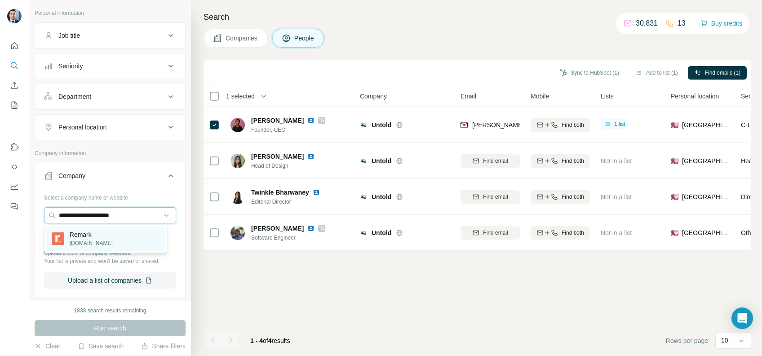
type input "**********"
click at [89, 234] on p "Remark" at bounding box center [91, 234] width 43 height 9
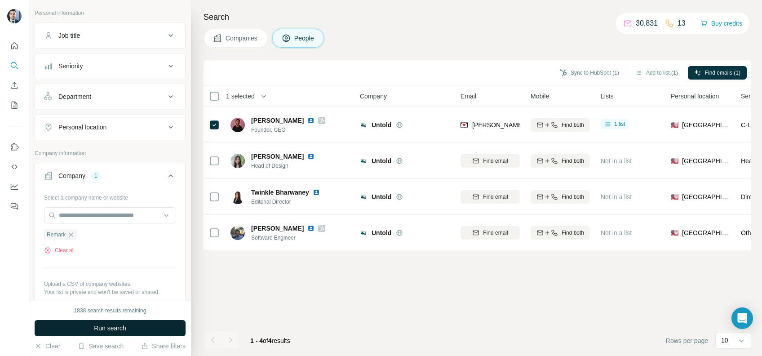
click at [129, 323] on button "Run search" at bounding box center [110, 328] width 151 height 16
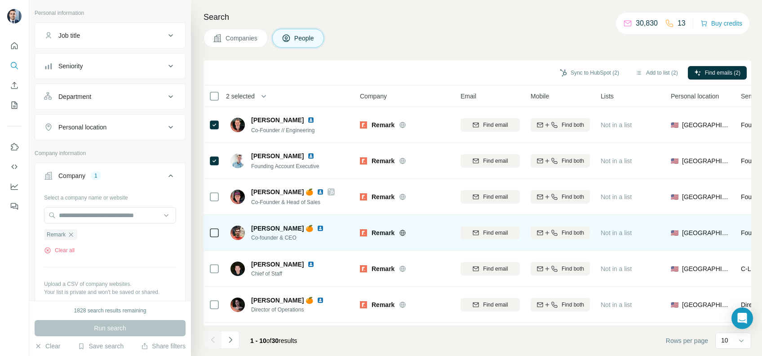
scroll to position [60, 0]
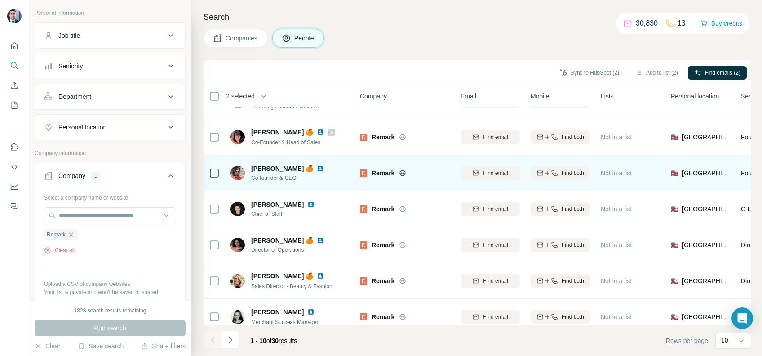
click at [220, 170] on td at bounding box center [214, 173] width 22 height 36
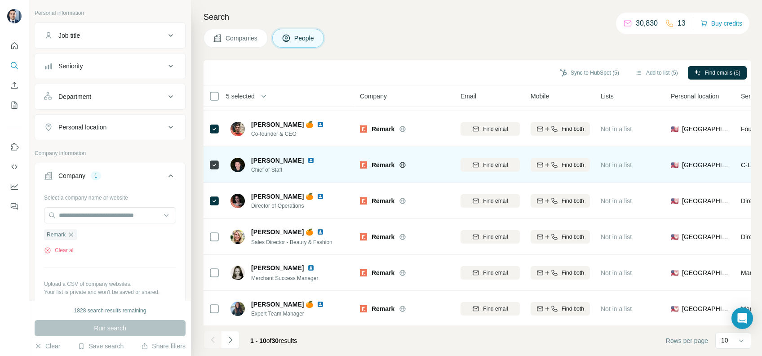
scroll to position [147, 0]
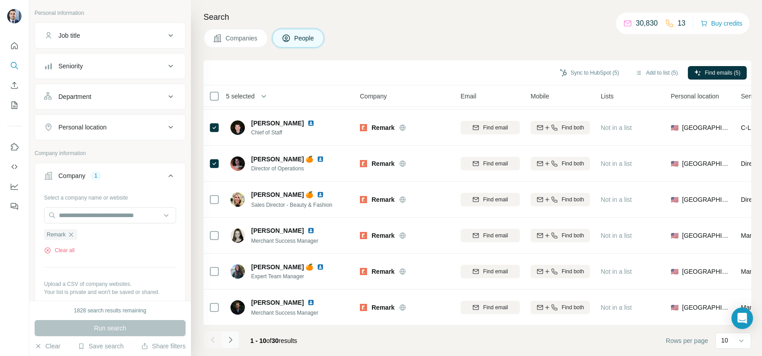
click at [234, 338] on icon "Navigate to next page" at bounding box center [230, 339] width 9 height 9
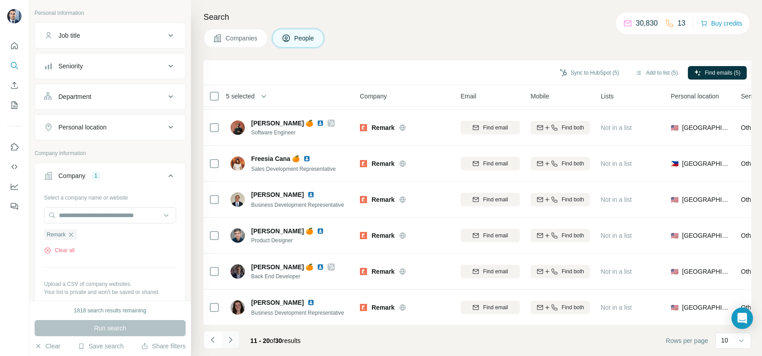
click at [231, 340] on icon "Navigate to next page" at bounding box center [230, 339] width 3 height 6
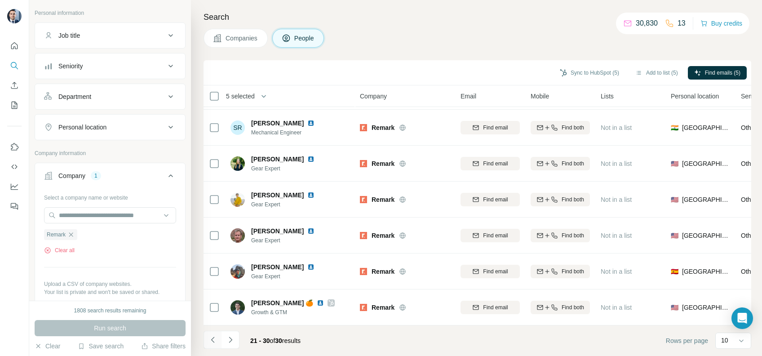
click at [212, 335] on icon "Navigate to previous page" at bounding box center [212, 339] width 9 height 9
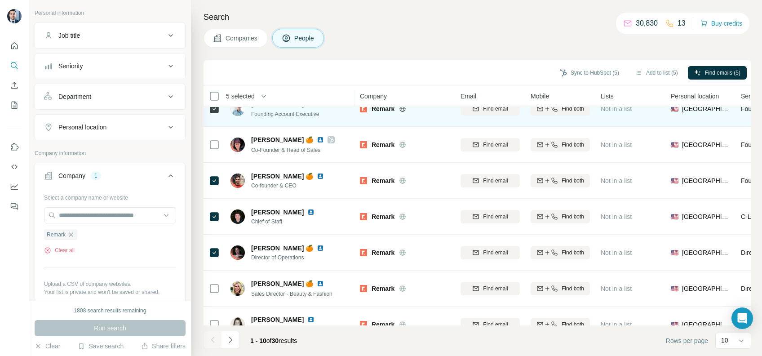
scroll to position [0, 0]
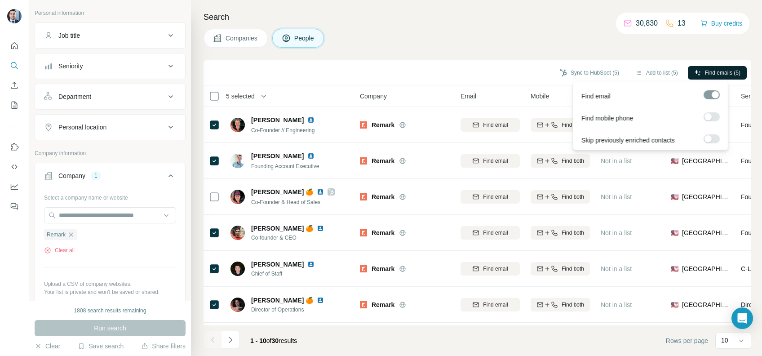
click at [711, 70] on span "Find emails (5)" at bounding box center [722, 73] width 35 height 8
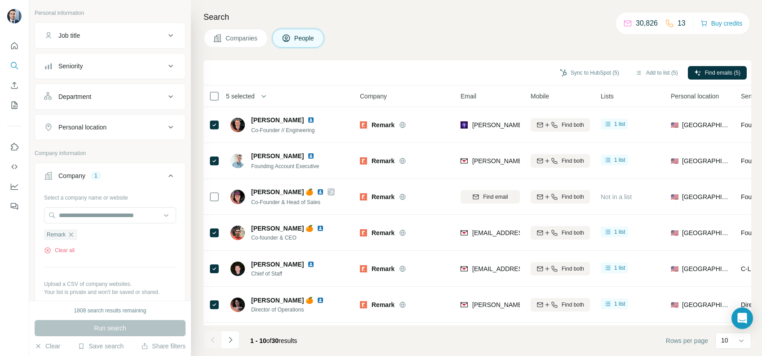
click at [573, 80] on div "Sync to HubSpot (5)" at bounding box center [589, 73] width 72 height 15
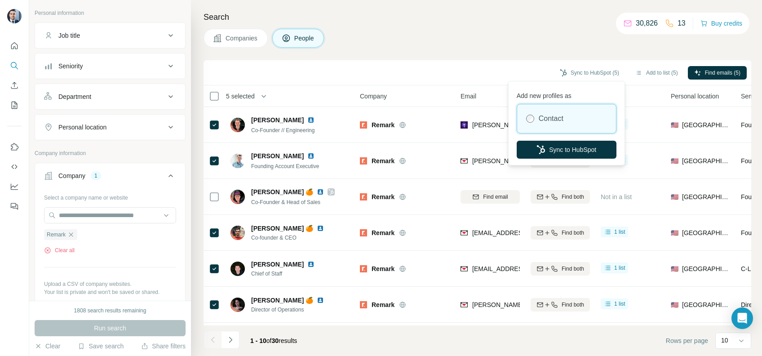
click at [557, 140] on div "Add new profiles as Contact Sync to HubSpot" at bounding box center [566, 123] width 112 height 80
click at [553, 144] on button "Sync to HubSpot" at bounding box center [566, 150] width 100 height 18
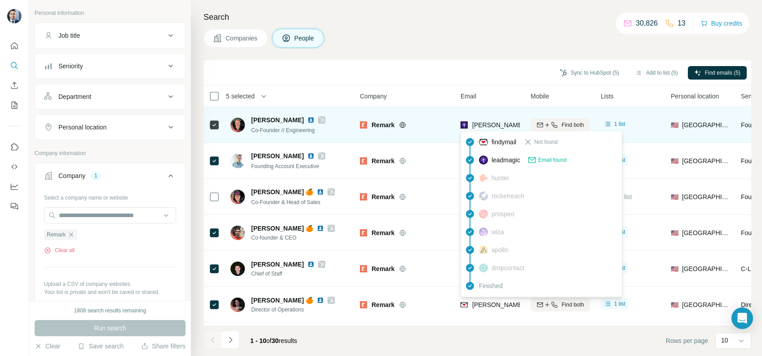
click at [502, 124] on span "[PERSON_NAME][EMAIL_ADDRESS][DOMAIN_NAME]" at bounding box center [551, 124] width 158 height 7
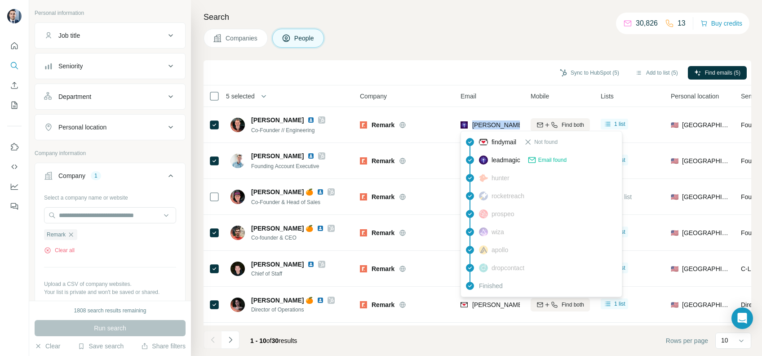
copy tr "[PERSON_NAME][EMAIL_ADDRESS][DOMAIN_NAME]"
click at [442, 23] on h4 "Search" at bounding box center [476, 17] width 547 height 13
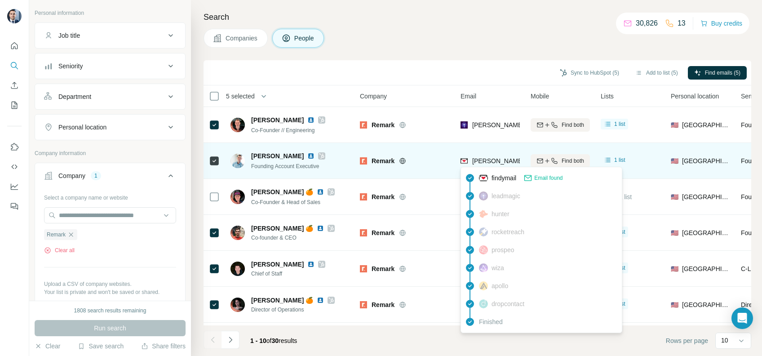
click at [488, 157] on span "[PERSON_NAME][EMAIL_ADDRESS][DOMAIN_NAME]" at bounding box center [551, 160] width 158 height 7
click at [488, 156] on span "[PERSON_NAME][EMAIL_ADDRESS][DOMAIN_NAME]" at bounding box center [547, 160] width 151 height 9
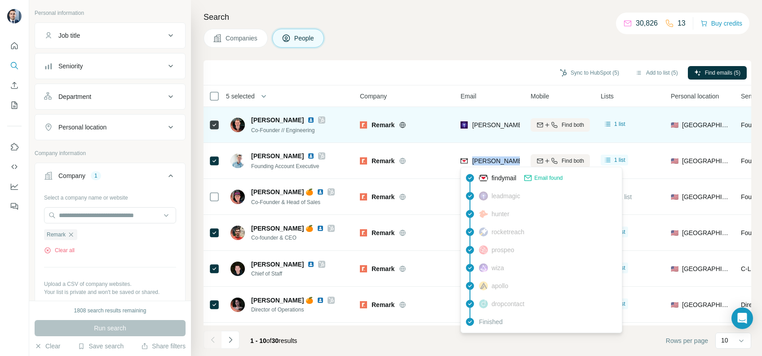
copy tr "[PERSON_NAME][EMAIL_ADDRESS][DOMAIN_NAME]"
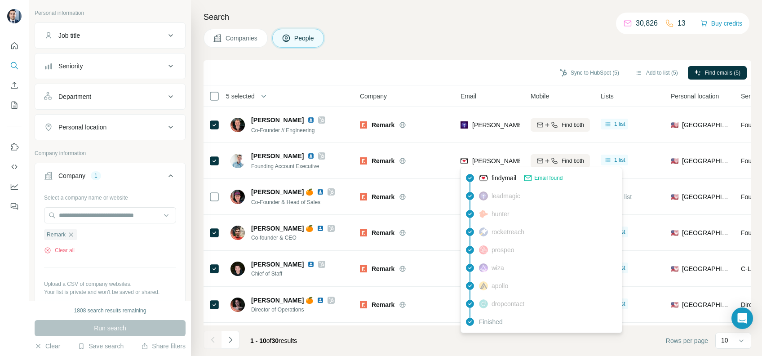
click at [434, 66] on div "Sync to HubSpot (5) Add to list (5) Find emails (5)" at bounding box center [477, 73] width 538 height 16
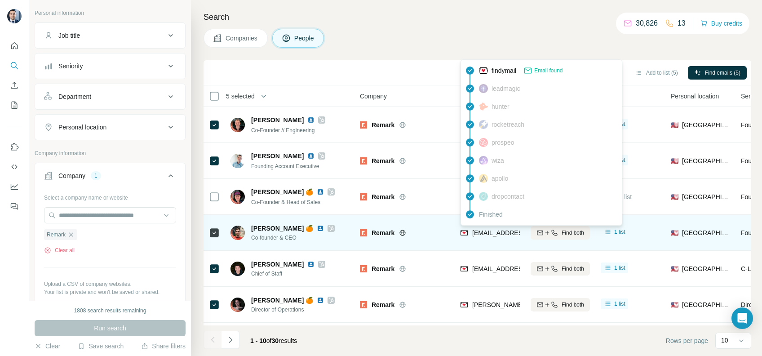
click at [491, 232] on span "[EMAIL_ADDRESS][DOMAIN_NAME]" at bounding box center [525, 232] width 106 height 7
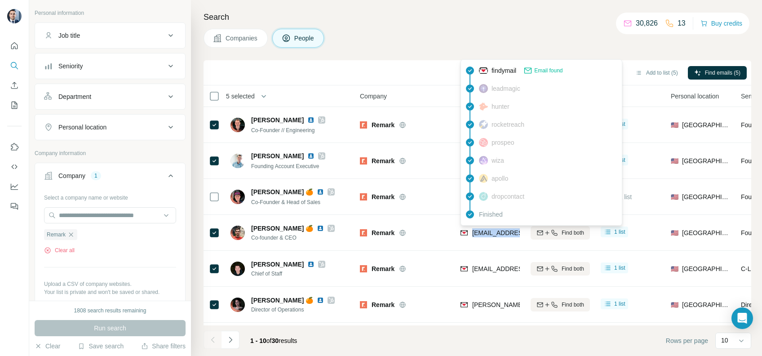
copy tr "[EMAIL_ADDRESS][DOMAIN_NAME]"
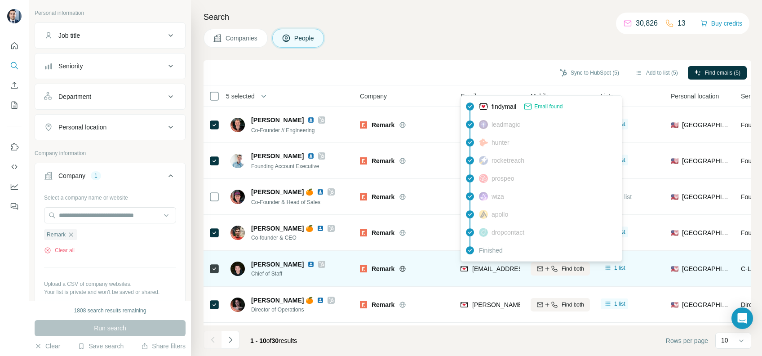
click at [500, 268] on span "[EMAIL_ADDRESS][DOMAIN_NAME]" at bounding box center [525, 268] width 106 height 7
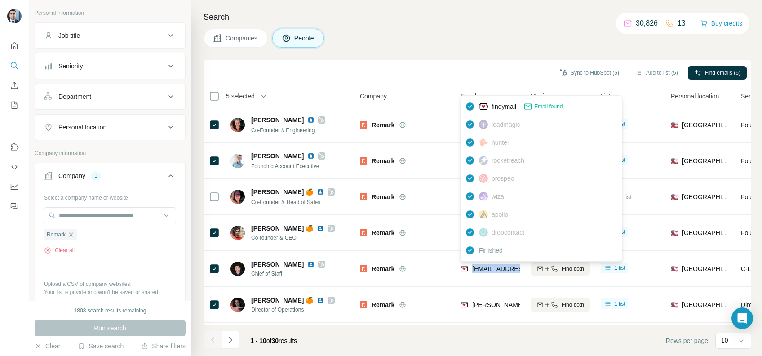
copy tr "[EMAIL_ADDRESS][DOMAIN_NAME]"
click at [607, 2] on body "New search Hide Company lookalikes Find companies similar to one you've success…" at bounding box center [381, 178] width 762 height 356
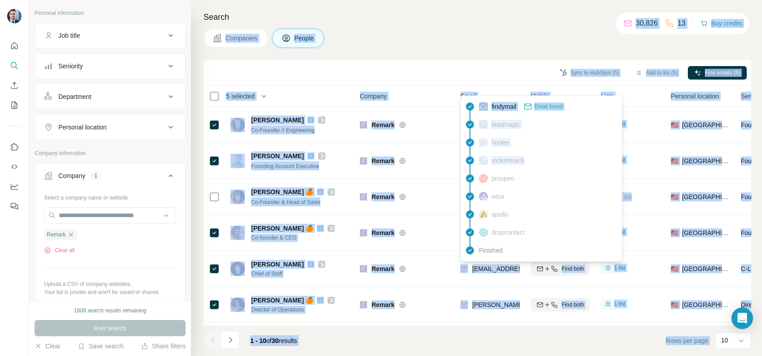
click at [481, 44] on div "Companies People" at bounding box center [476, 38] width 547 height 19
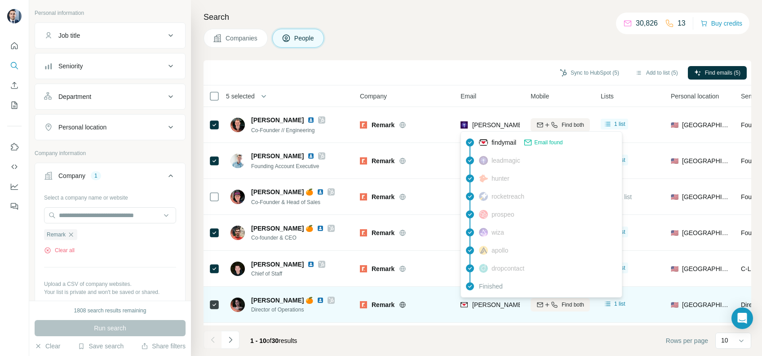
click at [497, 303] on span "[PERSON_NAME][EMAIL_ADDRESS][DOMAIN_NAME]" at bounding box center [551, 304] width 158 height 7
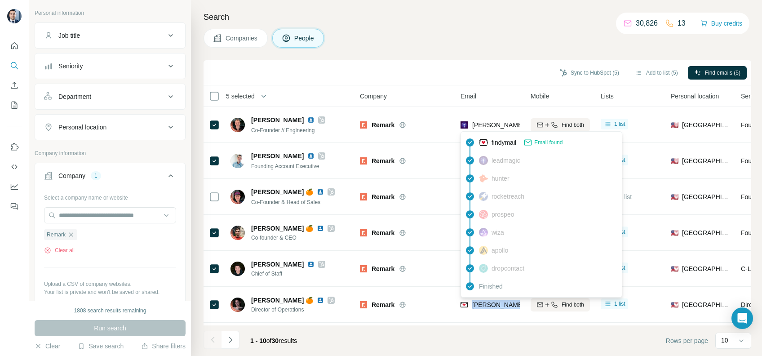
copy tr "[PERSON_NAME][EMAIL_ADDRESS][DOMAIN_NAME]"
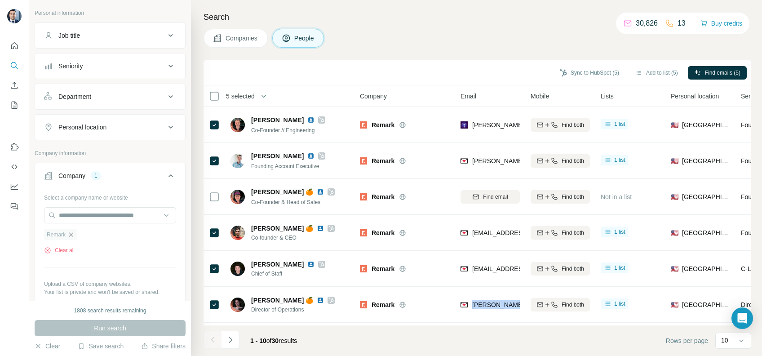
click at [72, 236] on icon "button" at bounding box center [70, 234] width 7 height 7
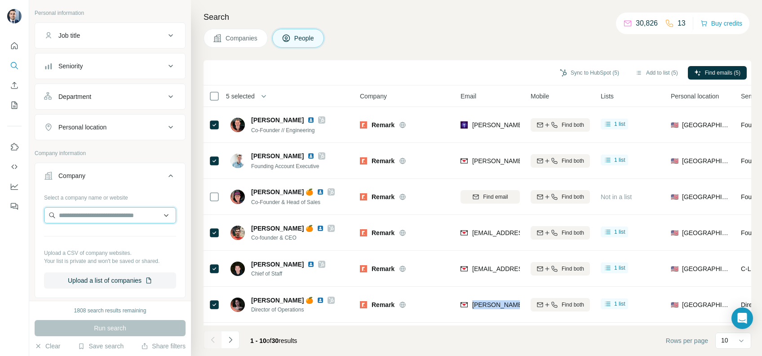
click at [103, 213] on input "text" at bounding box center [110, 215] width 132 height 16
paste input "**********"
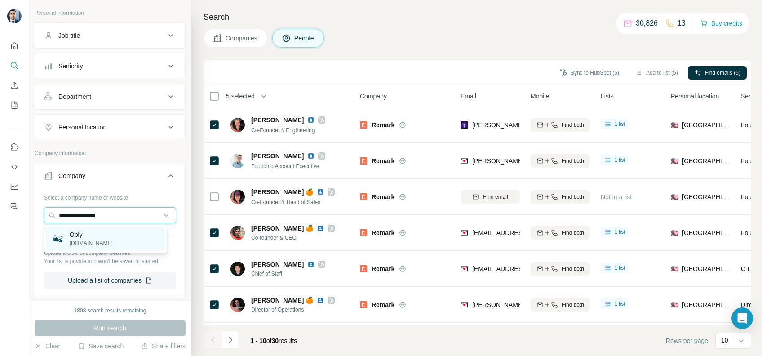
type input "**********"
click at [109, 235] on div "Oply [DOMAIN_NAME]" at bounding box center [105, 238] width 119 height 24
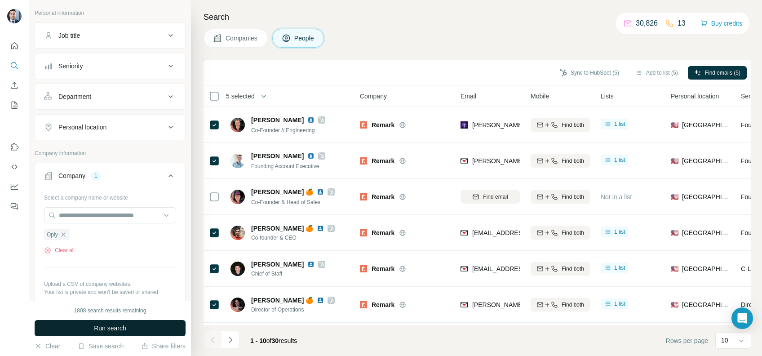
click at [119, 326] on span "Run search" at bounding box center [110, 327] width 32 height 9
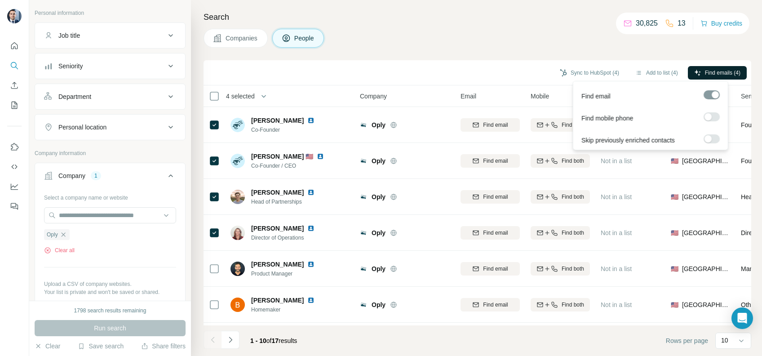
click at [729, 72] on span "Find emails (4)" at bounding box center [722, 73] width 35 height 8
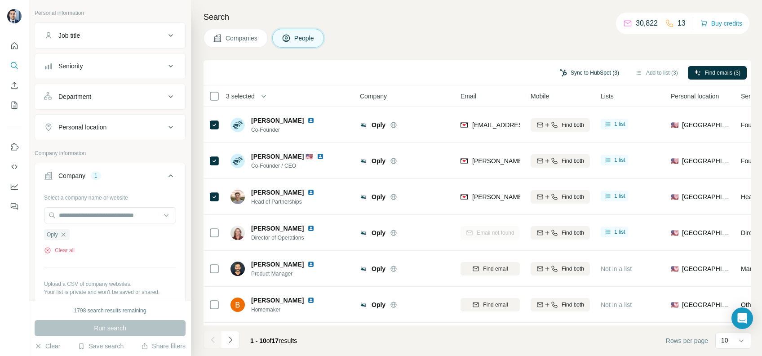
click at [585, 73] on button "Sync to HubSpot (3)" at bounding box center [589, 72] width 72 height 13
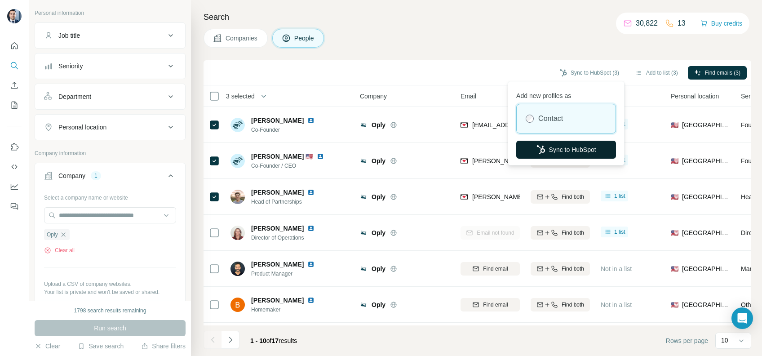
click at [558, 145] on button "Sync to HubSpot" at bounding box center [566, 150] width 100 height 18
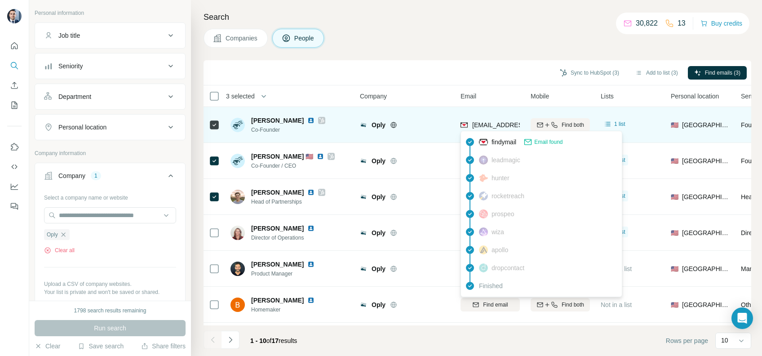
click at [489, 123] on span "gabe@oply.app" at bounding box center [525, 124] width 106 height 7
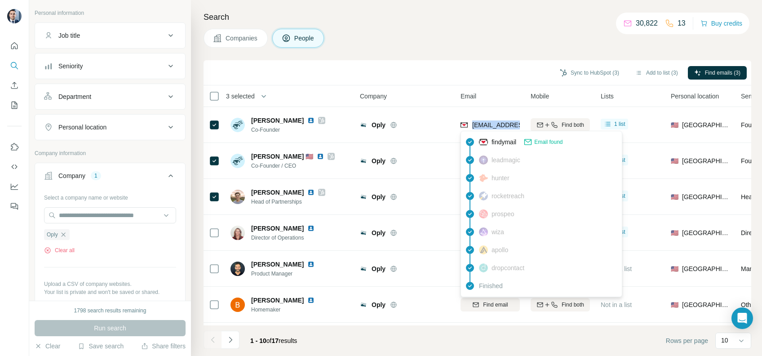
copy tr "gabe@oply.app"
click at [420, 66] on div "Sync to HubSpot (3) Add to list (3) Find emails (3)" at bounding box center [477, 73] width 538 height 16
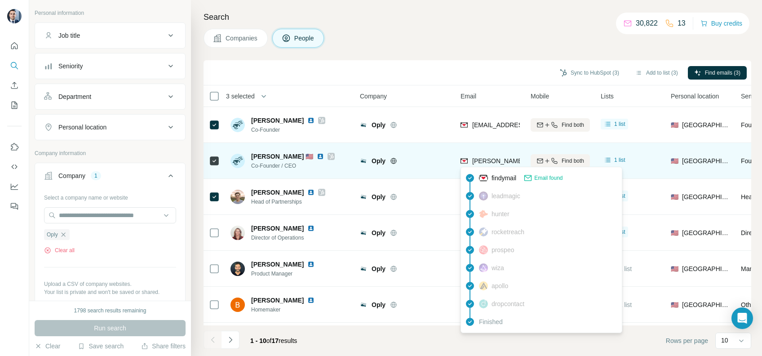
click at [481, 163] on span "lindsey@oply.app" at bounding box center [551, 160] width 158 height 7
copy tr "lindsey@oply.app"
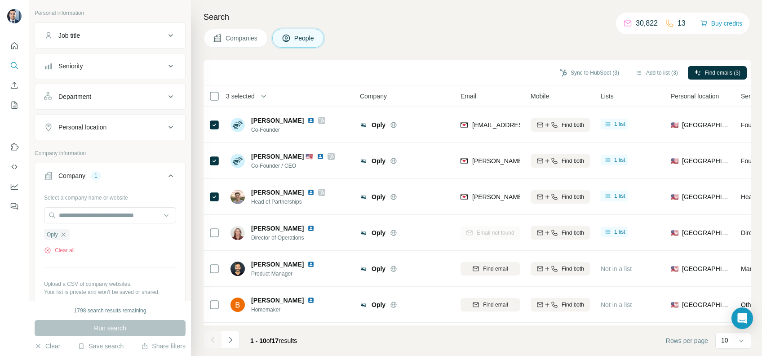
click at [466, 49] on div "Search Companies People Sync to HubSpot (3) Add to list (3) Find emails (3) 3 s…" at bounding box center [476, 178] width 571 height 356
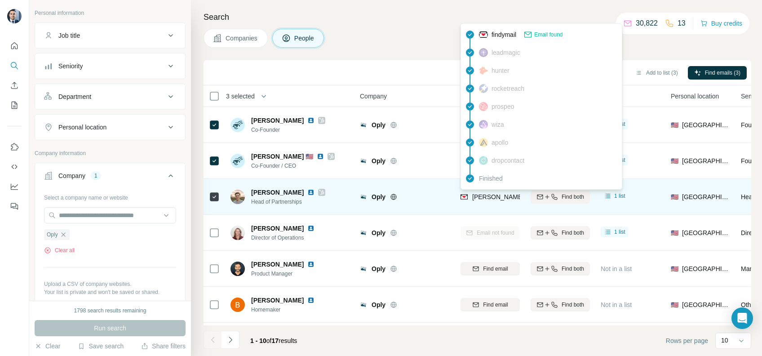
click at [473, 194] on span "tyler@oply.app" at bounding box center [551, 196] width 158 height 7
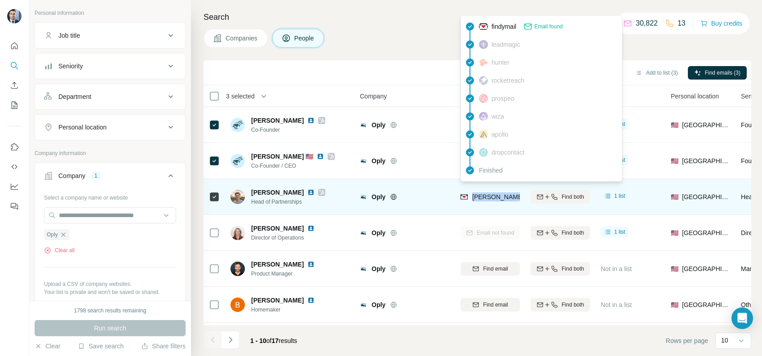
click at [473, 194] on span "tyler@oply.app" at bounding box center [551, 196] width 158 height 7
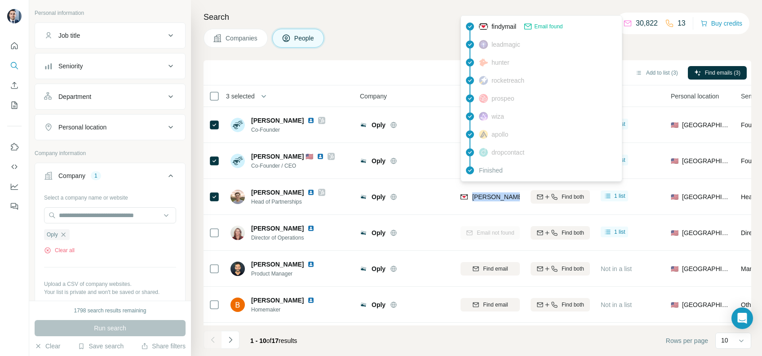
copy tr "tyler@oply.app"
click at [66, 240] on div "Oply Clear all" at bounding box center [110, 238] width 132 height 31
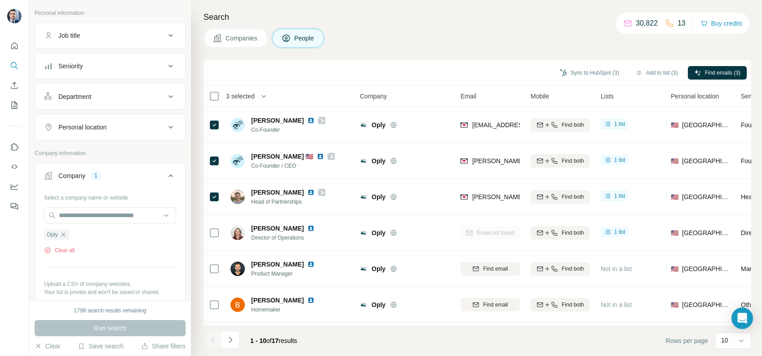
click at [65, 237] on div "Oply" at bounding box center [57, 234] width 26 height 11
click at [63, 236] on icon "button" at bounding box center [63, 234] width 7 height 7
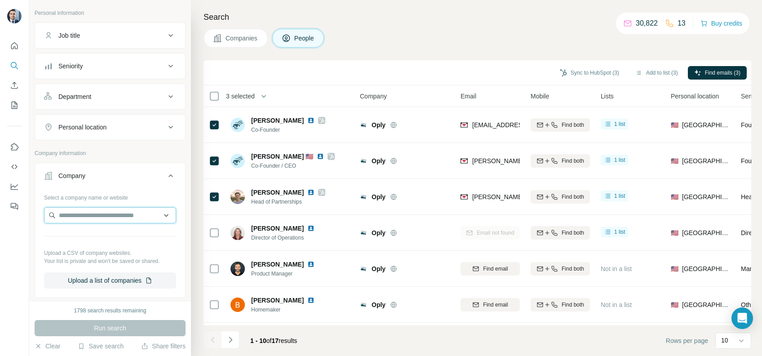
click at [91, 217] on input "text" at bounding box center [110, 215] width 132 height 16
paste input "**********"
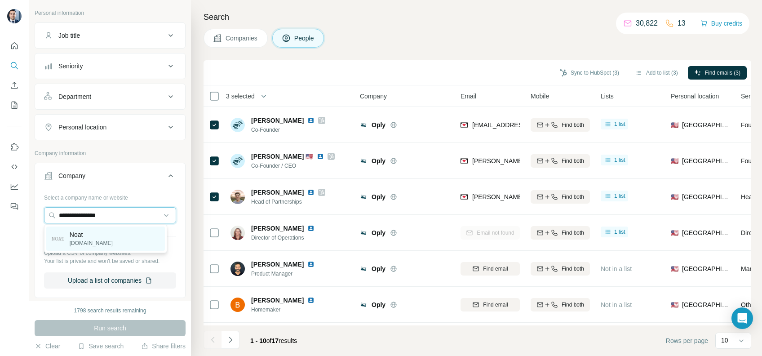
type input "**********"
click at [97, 239] on div "Noat noat.com" at bounding box center [105, 238] width 119 height 24
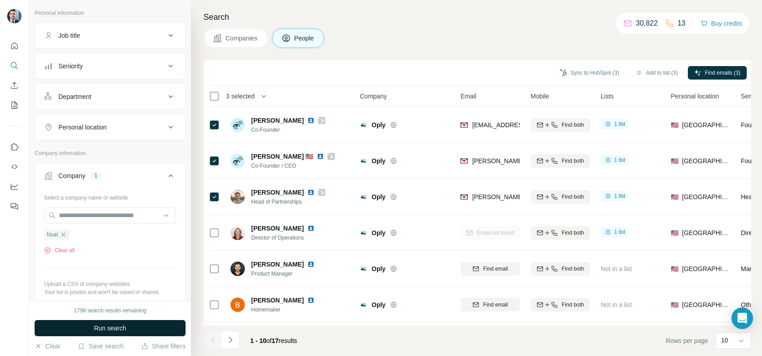
click at [119, 329] on span "Run search" at bounding box center [110, 327] width 32 height 9
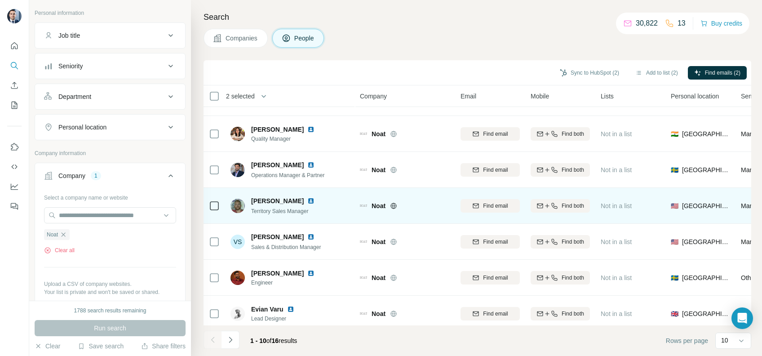
scroll to position [147, 0]
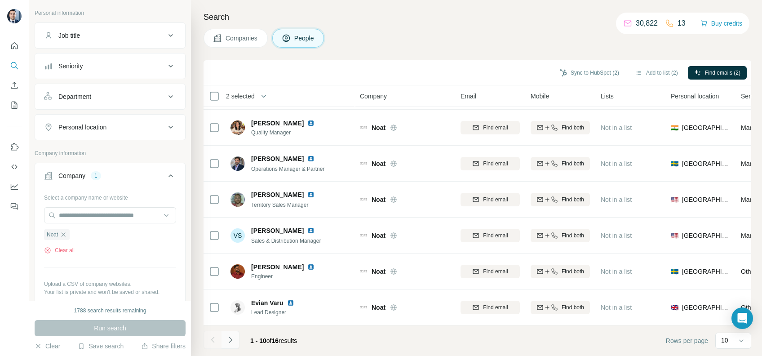
click at [234, 339] on icon "Navigate to next page" at bounding box center [230, 339] width 9 height 9
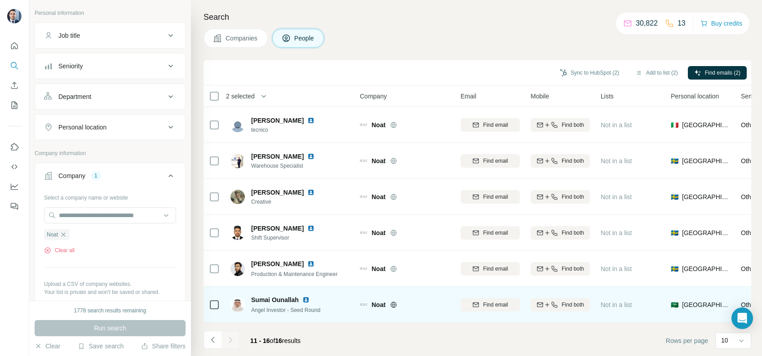
scroll to position [3, 0]
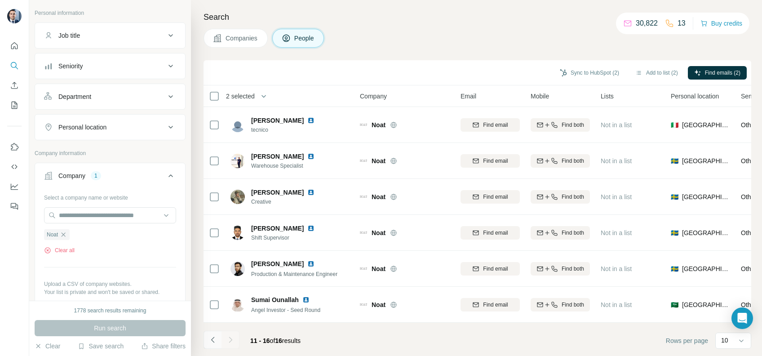
click at [211, 340] on icon "Navigate to previous page" at bounding box center [212, 339] width 9 height 9
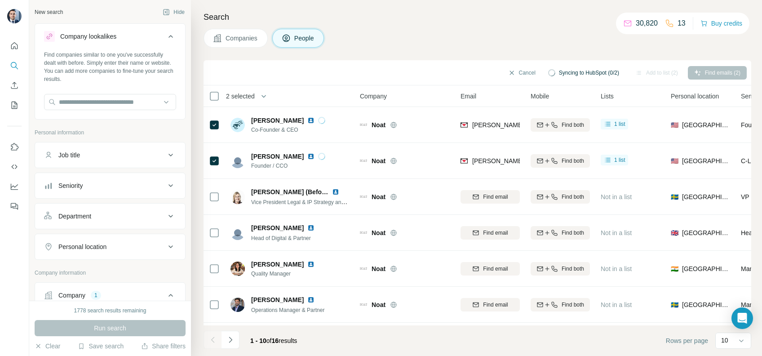
scroll to position [119, 0]
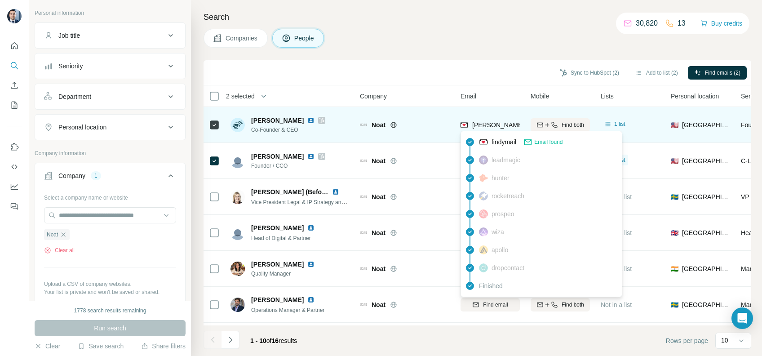
click at [501, 120] on span "alex@noat.com" at bounding box center [547, 124] width 151 height 9
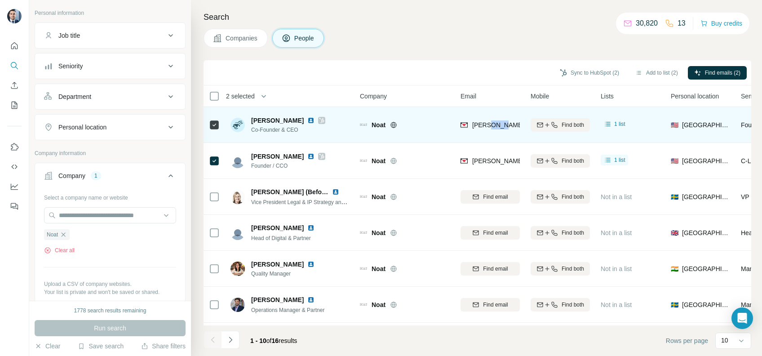
click at [501, 120] on span "alex@noat.com" at bounding box center [547, 124] width 151 height 9
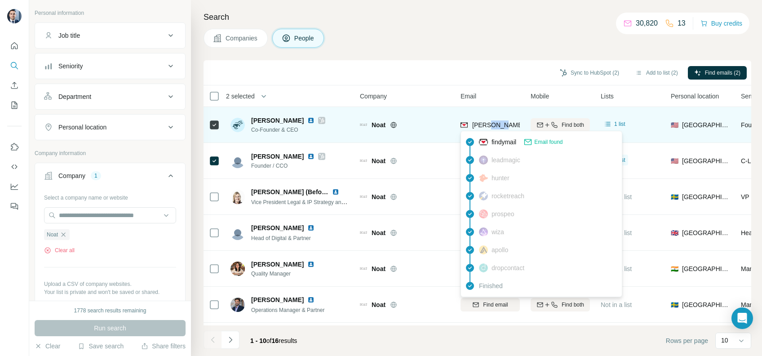
click at [501, 120] on span "alex@noat.com" at bounding box center [547, 124] width 151 height 9
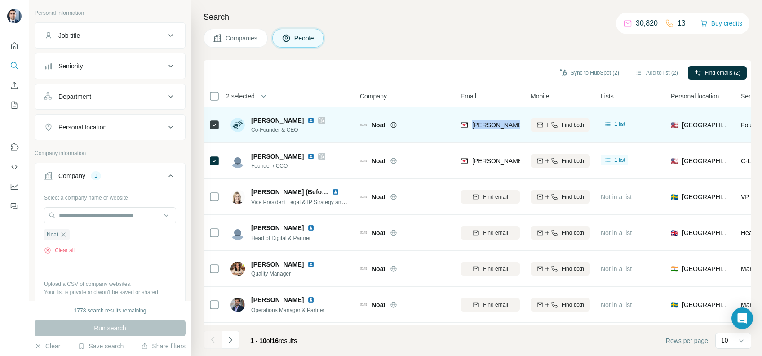
click at [501, 120] on span "alex@noat.com" at bounding box center [547, 124] width 151 height 9
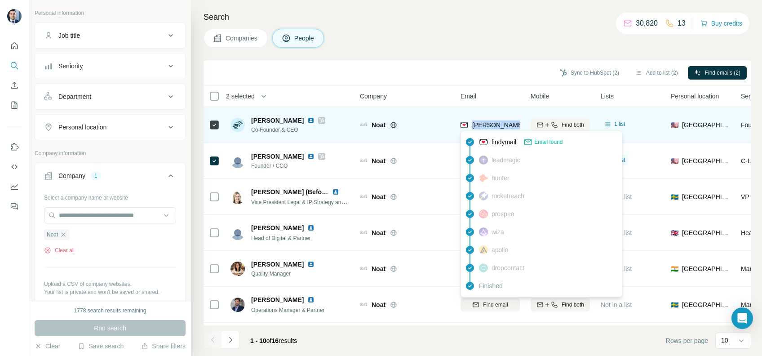
copy tr "alex@noat.com"
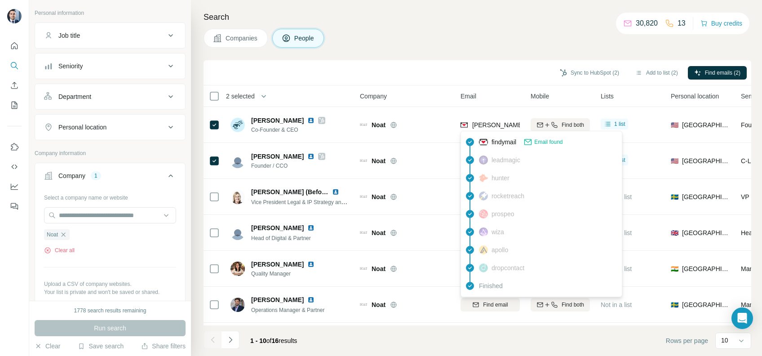
click at [401, 83] on div "Sync to HubSpot (2) Add to list (2) Find emails (2)" at bounding box center [476, 72] width 547 height 25
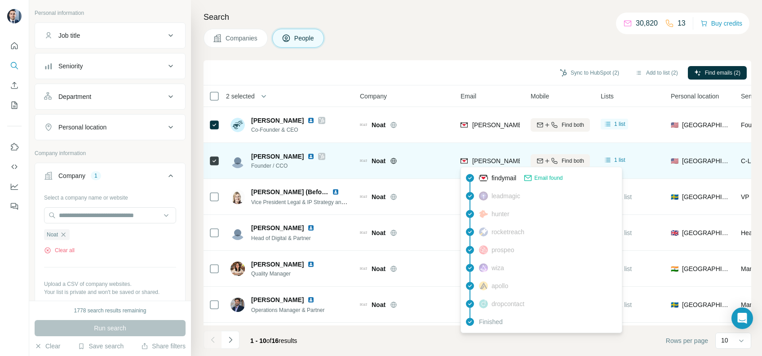
click at [488, 158] on span "erik@noat.com" at bounding box center [551, 160] width 158 height 7
click at [489, 158] on span "erik@noat.com" at bounding box center [551, 160] width 158 height 7
copy tr "erik@noat.com"
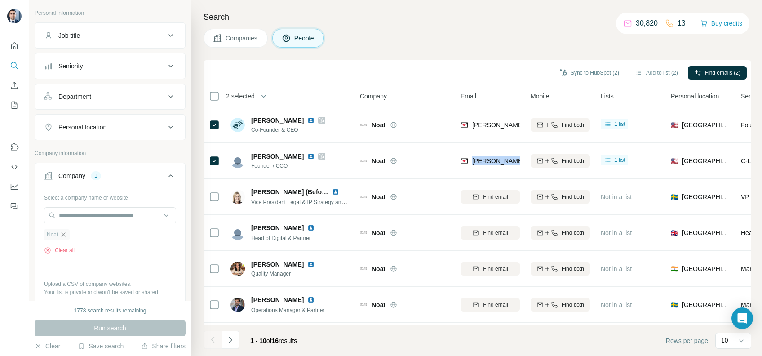
click at [66, 235] on icon "button" at bounding box center [63, 234] width 7 height 7
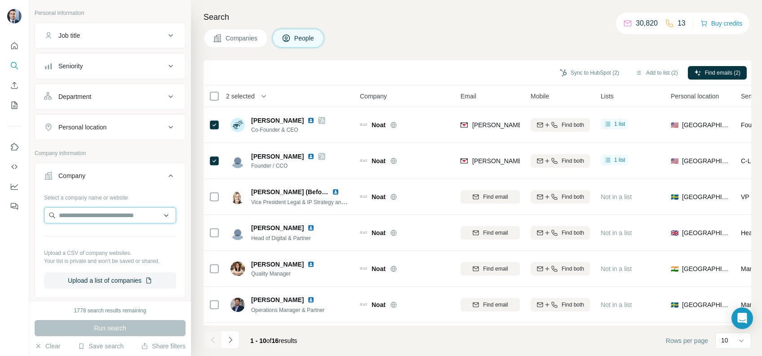
click at [102, 216] on input "text" at bounding box center [110, 215] width 132 height 16
paste input "**********"
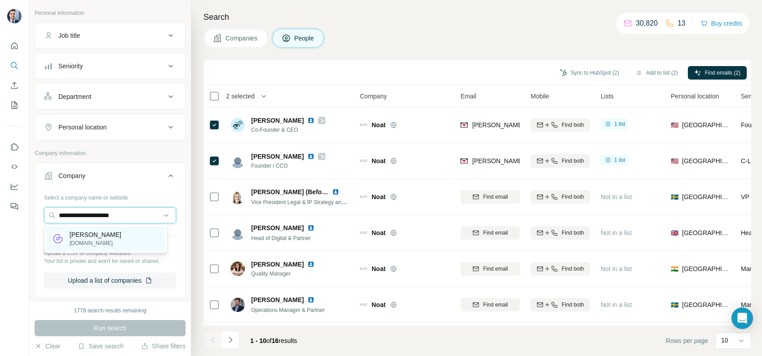
type input "**********"
click at [108, 238] on p "Grayce" at bounding box center [96, 234] width 52 height 9
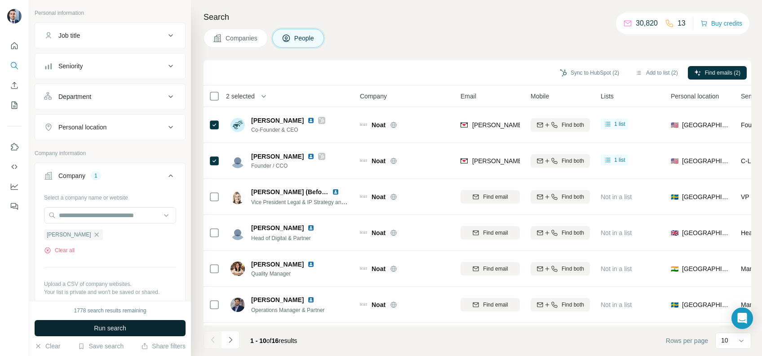
click at [118, 332] on button "Run search" at bounding box center [110, 328] width 151 height 16
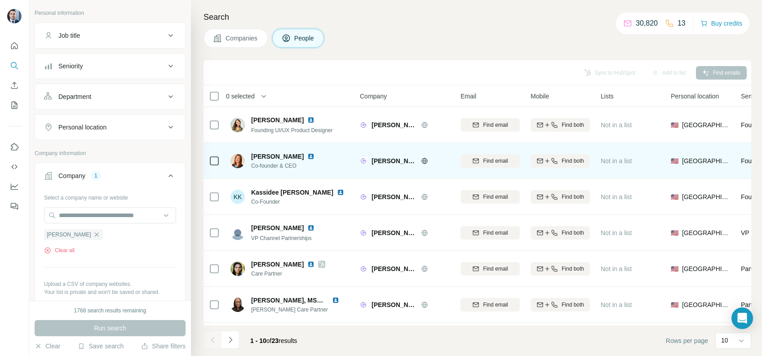
click at [219, 162] on icon at bounding box center [214, 160] width 11 height 11
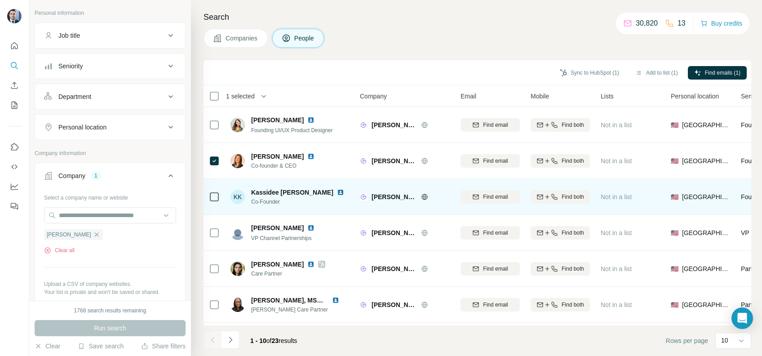
click at [205, 193] on td at bounding box center [214, 197] width 22 height 36
click at [214, 204] on div at bounding box center [214, 196] width 11 height 25
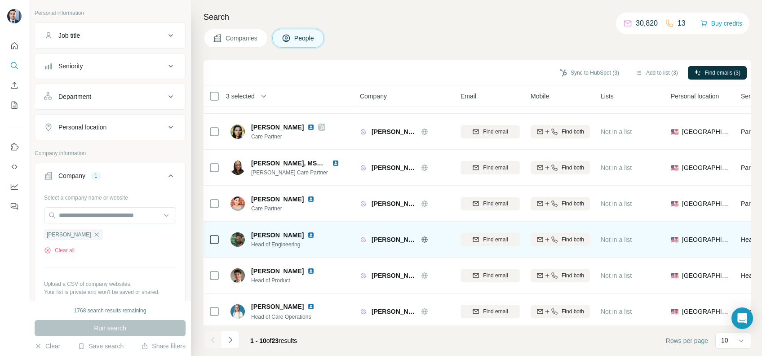
scroll to position [147, 0]
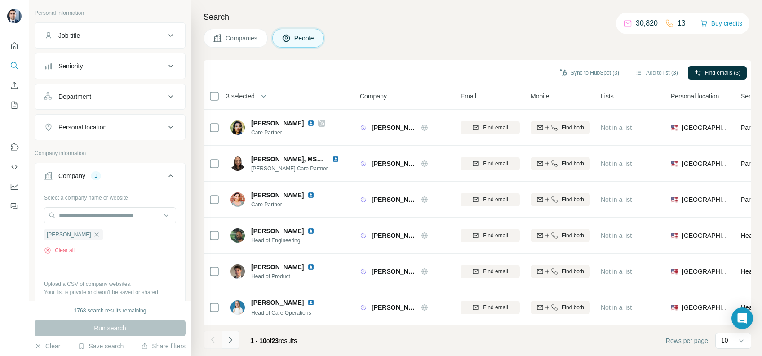
click at [233, 335] on icon "Navigate to next page" at bounding box center [230, 339] width 9 height 9
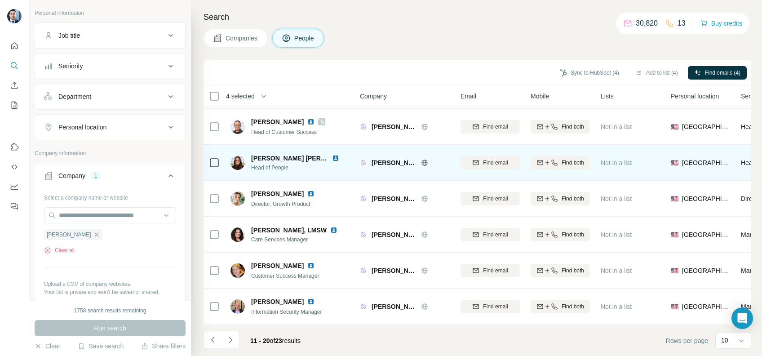
scroll to position [60, 0]
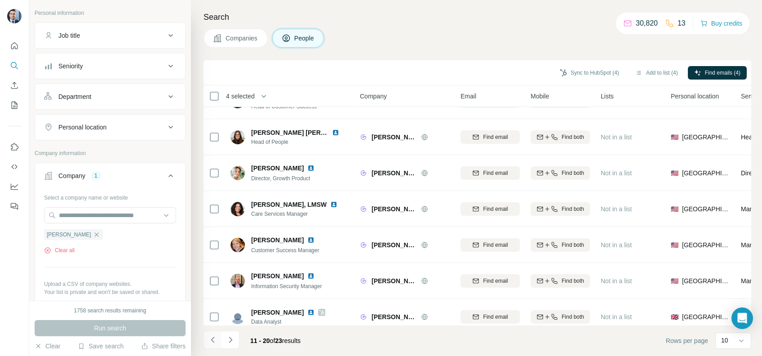
click at [212, 340] on icon "Navigate to previous page" at bounding box center [212, 339] width 3 height 6
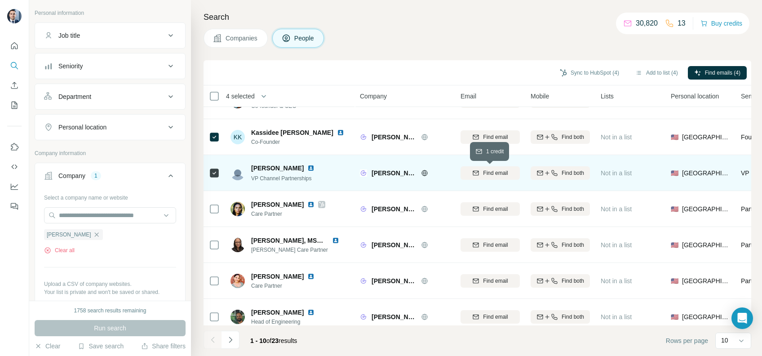
scroll to position [0, 0]
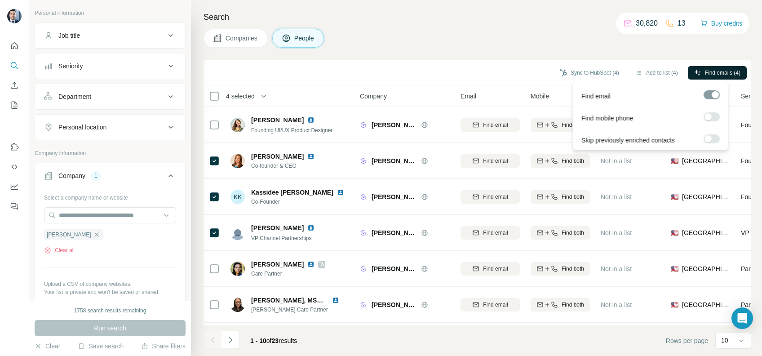
click at [721, 69] on span "Find emails (4)" at bounding box center [722, 73] width 35 height 8
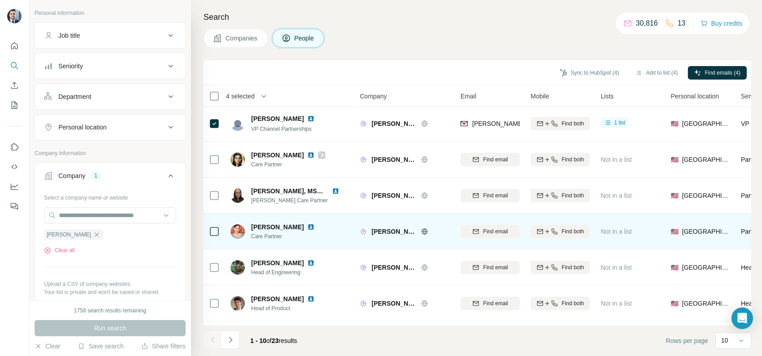
scroll to position [147, 0]
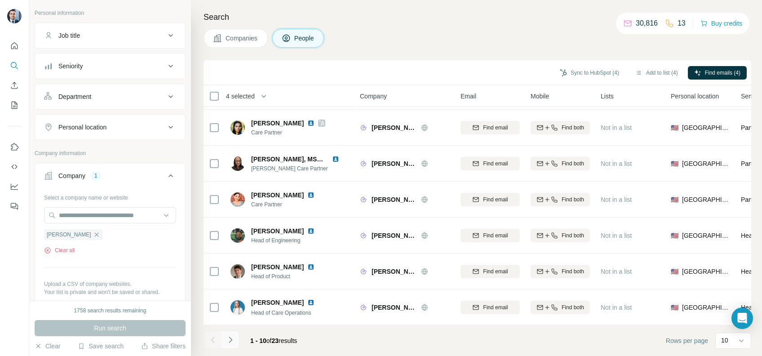
click at [234, 337] on icon "Navigate to next page" at bounding box center [230, 339] width 9 height 9
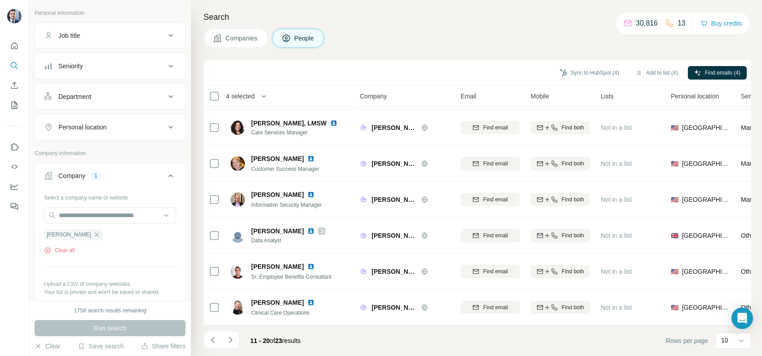
scroll to position [0, 0]
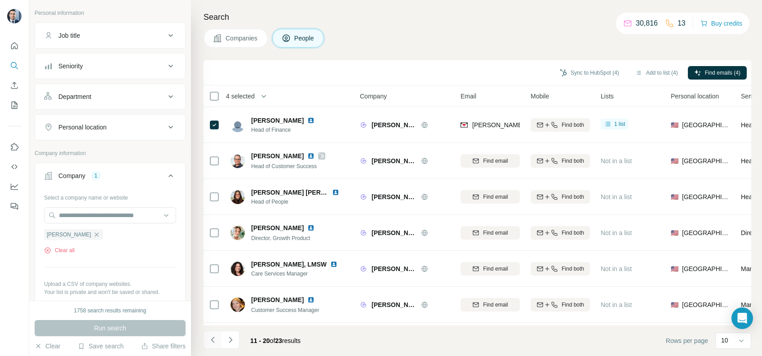
click at [209, 340] on icon "Navigate to previous page" at bounding box center [212, 339] width 9 height 9
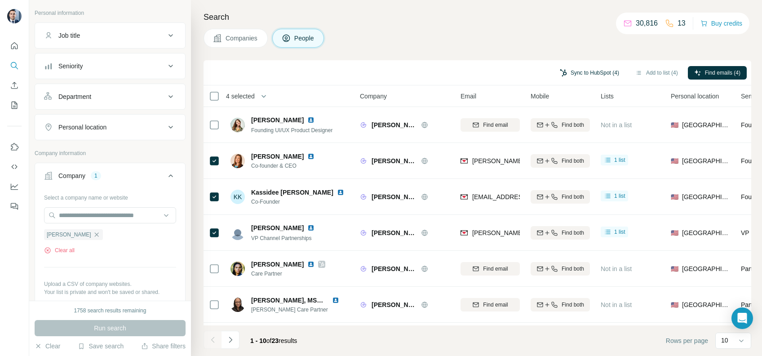
click at [585, 72] on button "Sync to HubSpot (4)" at bounding box center [589, 72] width 72 height 13
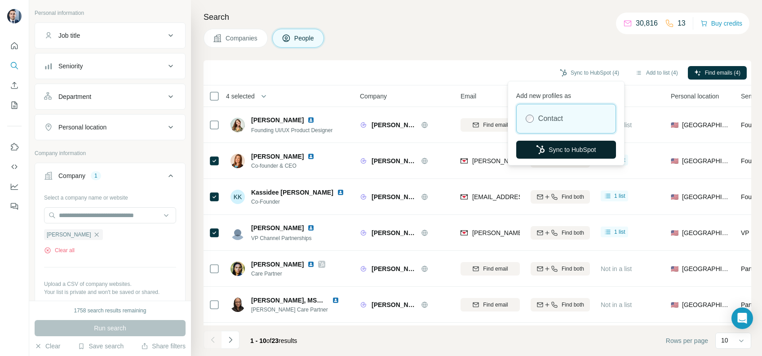
click at [571, 147] on button "Sync to HubSpot" at bounding box center [566, 150] width 100 height 18
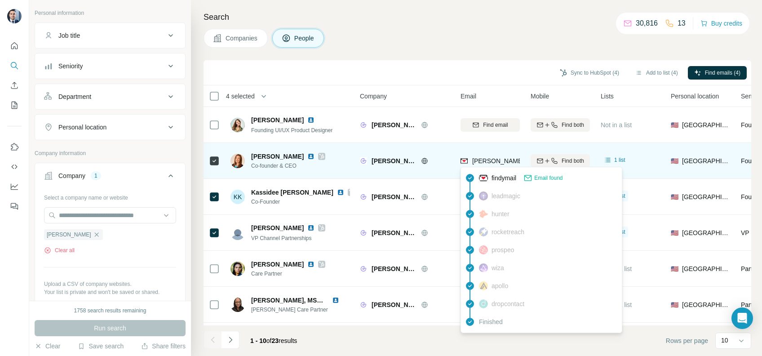
click at [492, 158] on span "julia@withgrayce.com" at bounding box center [551, 160] width 158 height 7
copy tr "julia@withgrayce.com"
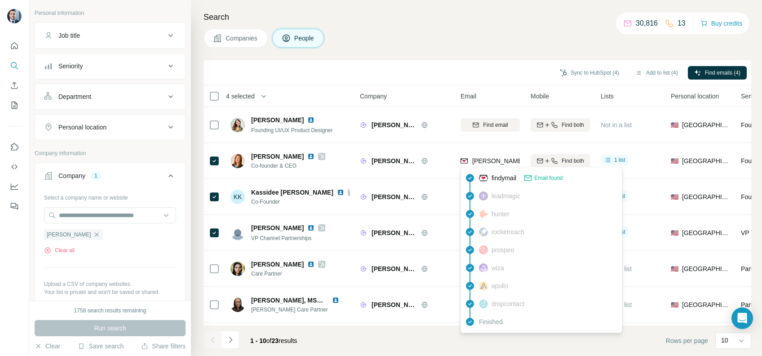
click at [421, 77] on div "Sync to HubSpot (4) Add to list (4) Find emails (4)" at bounding box center [477, 73] width 538 height 16
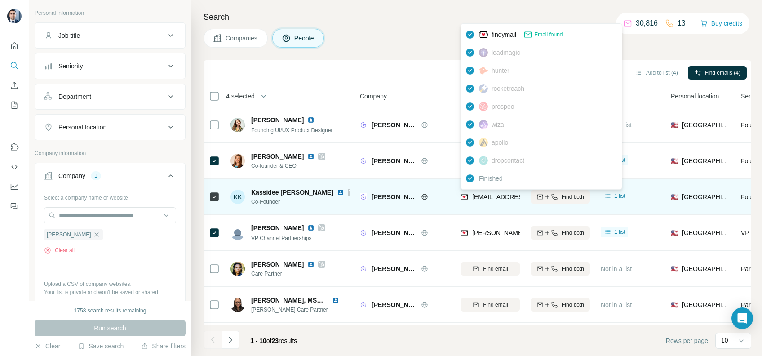
click at [493, 197] on span "kassidee@withgrayce.com" at bounding box center [525, 196] width 106 height 7
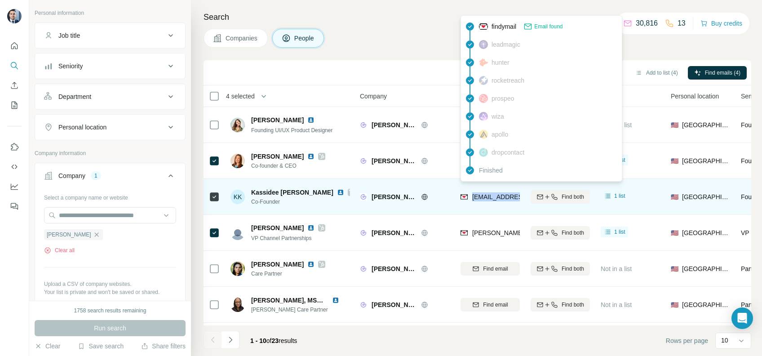
copy tr "kassidee@withgrayce.com"
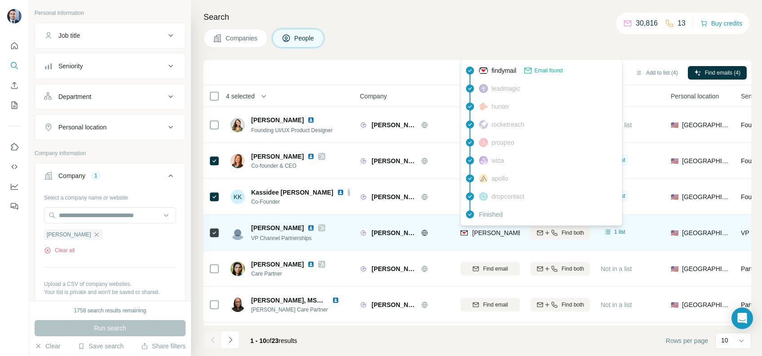
click at [494, 230] on span "mary@withgrayce.com" at bounding box center [551, 232] width 158 height 7
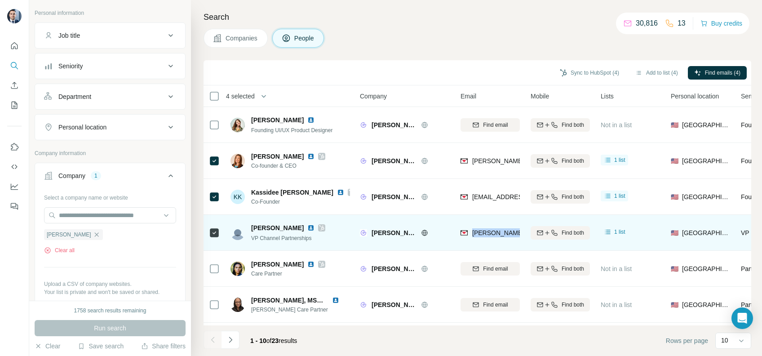
click at [494, 230] on span "mary@withgrayce.com" at bounding box center [551, 232] width 158 height 7
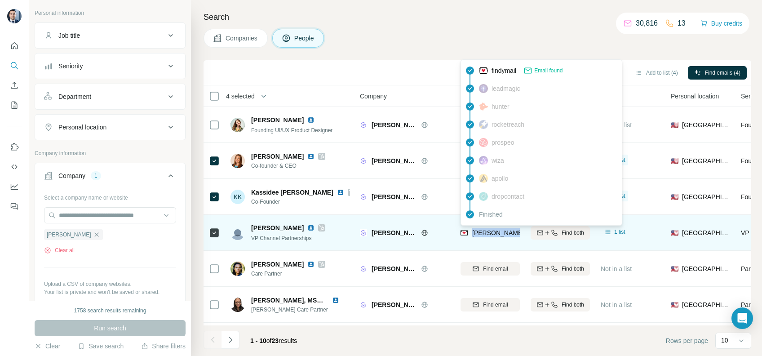
copy tr "mary@withgrayce.com"
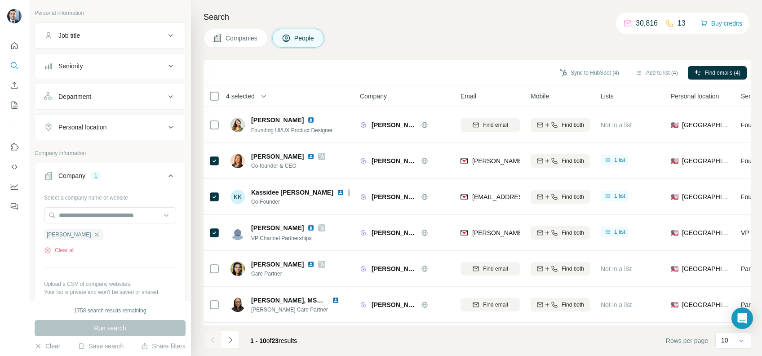
click at [402, 72] on div "Sync to HubSpot (4) Add to list (4) Find emails (4)" at bounding box center [477, 73] width 538 height 16
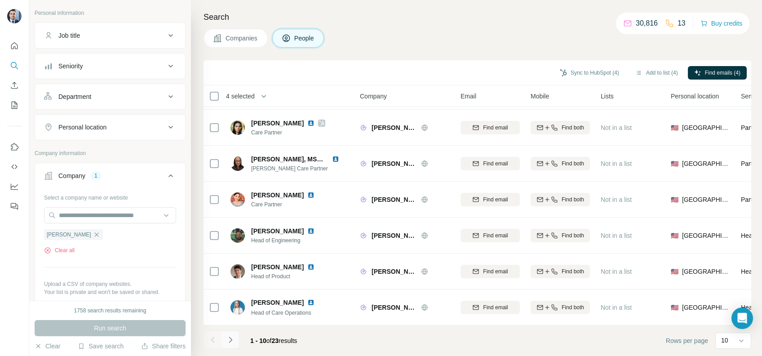
click at [234, 339] on icon "Navigate to next page" at bounding box center [230, 339] width 9 height 9
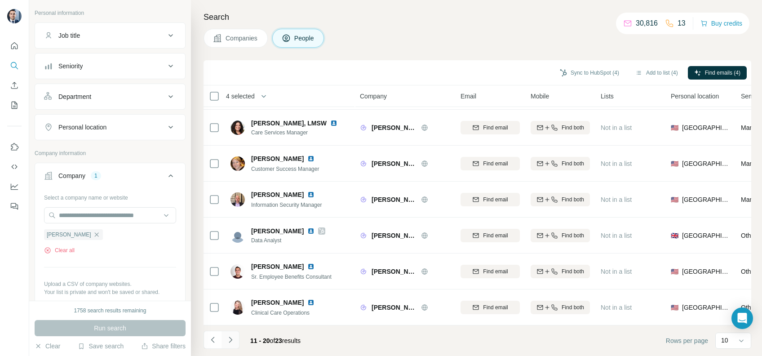
click at [234, 340] on icon "Navigate to next page" at bounding box center [230, 339] width 9 height 9
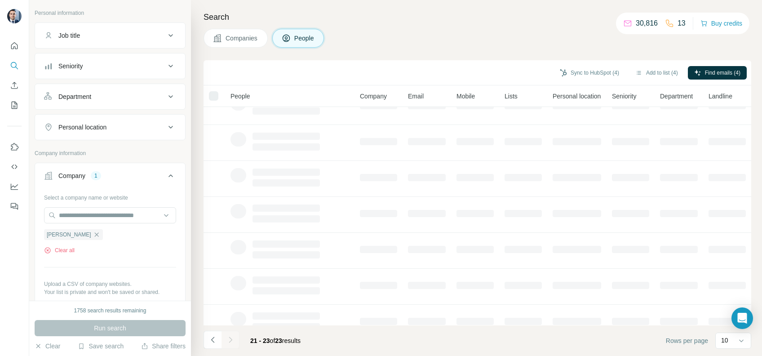
scroll to position [0, 0]
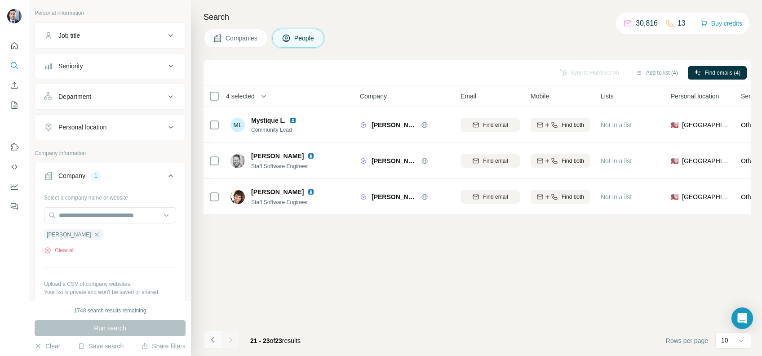
click at [207, 345] on button "Navigate to previous page" at bounding box center [212, 340] width 18 height 18
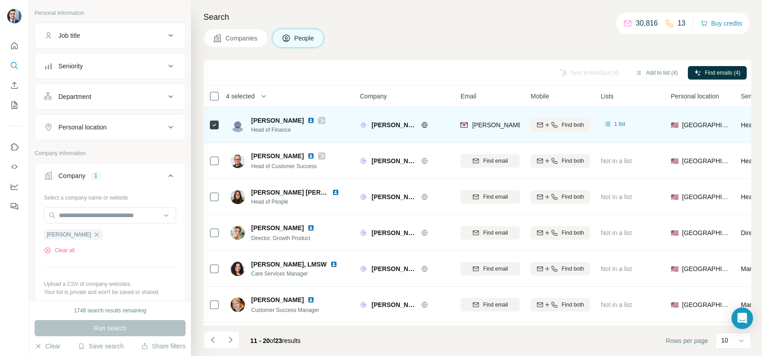
click at [494, 115] on div "jeremy@withgrayce.com" at bounding box center [489, 124] width 59 height 25
click at [494, 118] on div "jeremy@withgrayce.com" at bounding box center [489, 124] width 59 height 25
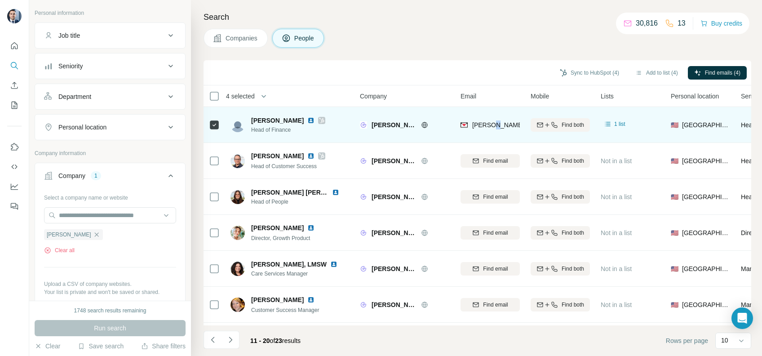
drag, startPoint x: 494, startPoint y: 120, endPoint x: 492, endPoint y: 128, distance: 7.8
click at [492, 128] on span "jeremy@withgrayce.com" at bounding box center [551, 124] width 158 height 7
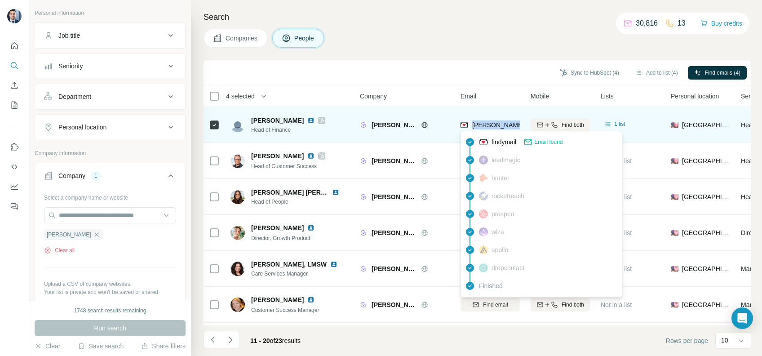
click at [492, 128] on span "jeremy@withgrayce.com" at bounding box center [551, 124] width 158 height 7
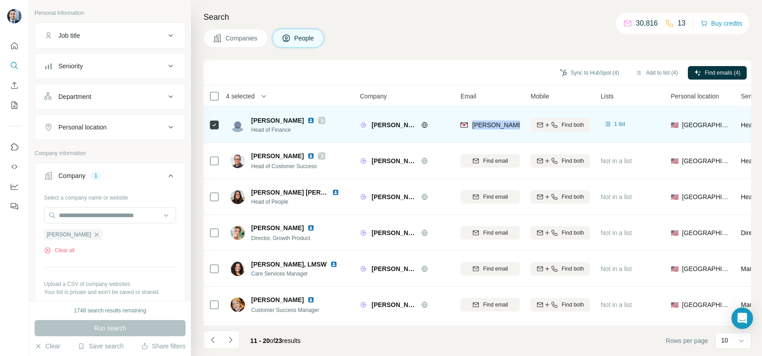
copy tr "jeremy@withgrayce.com"
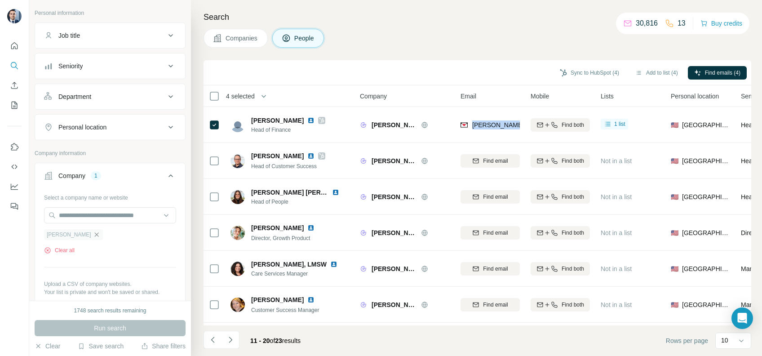
click at [93, 235] on icon "button" at bounding box center [96, 234] width 7 height 7
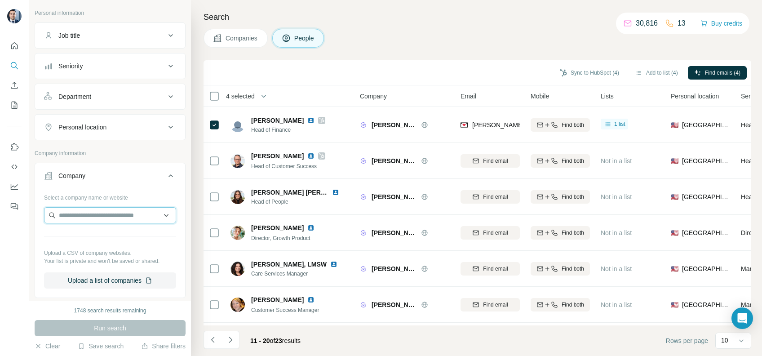
click at [103, 216] on input "text" at bounding box center [110, 215] width 132 height 16
paste input "**********"
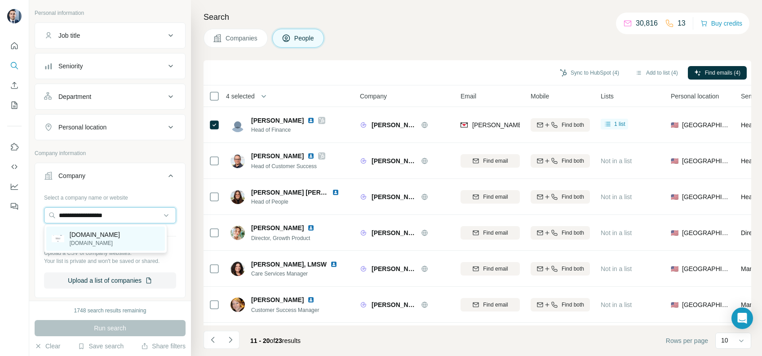
type input "**********"
click at [114, 235] on div "cheehoo.com cheehoo.com" at bounding box center [105, 238] width 119 height 24
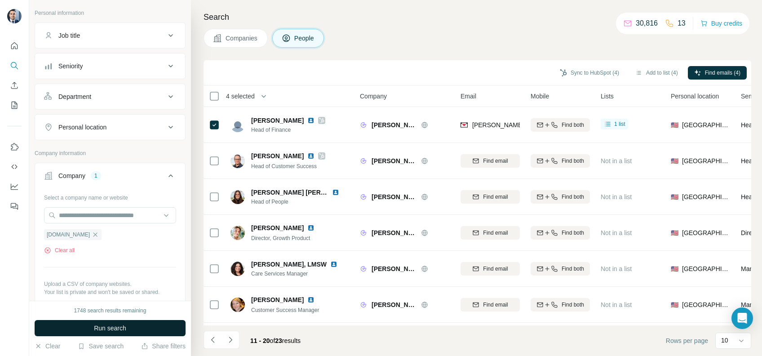
click at [117, 328] on span "Run search" at bounding box center [110, 327] width 32 height 9
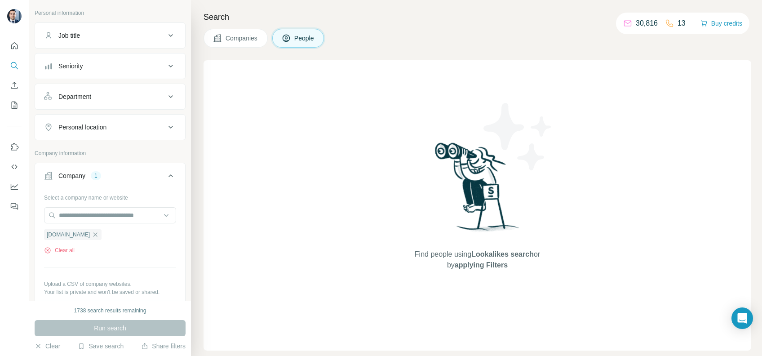
click at [106, 237] on ul "cheehoo.com" at bounding box center [110, 234] width 132 height 11
click at [92, 232] on icon "button" at bounding box center [95, 234] width 7 height 7
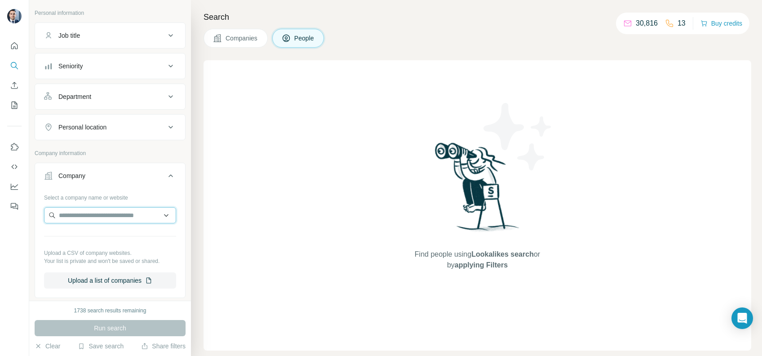
click at [98, 211] on input "text" at bounding box center [110, 215] width 132 height 16
paste input "**********"
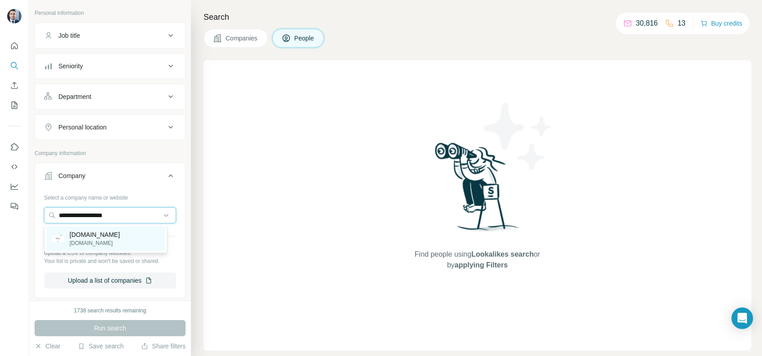
type input "**********"
click at [101, 241] on p "cheehoo.com" at bounding box center [95, 243] width 50 height 8
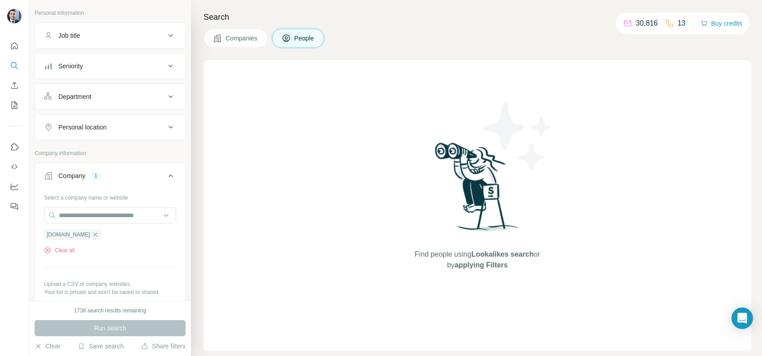
click at [113, 327] on div "Run search" at bounding box center [110, 328] width 151 height 16
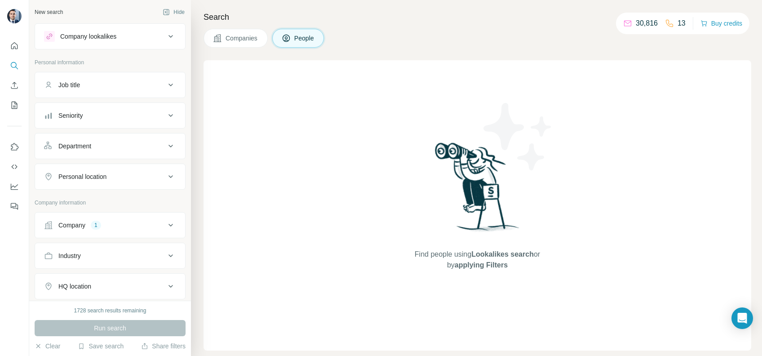
click at [168, 221] on button "Company 1" at bounding box center [110, 225] width 150 height 22
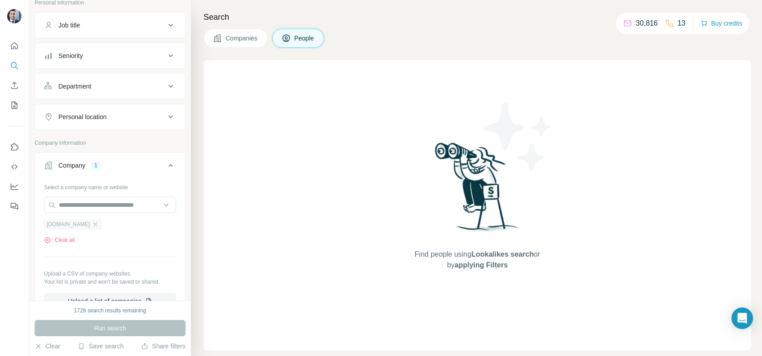
click at [90, 223] on div "[DOMAIN_NAME]" at bounding box center [72, 224] width 57 height 11
click at [92, 221] on icon "button" at bounding box center [95, 224] width 7 height 7
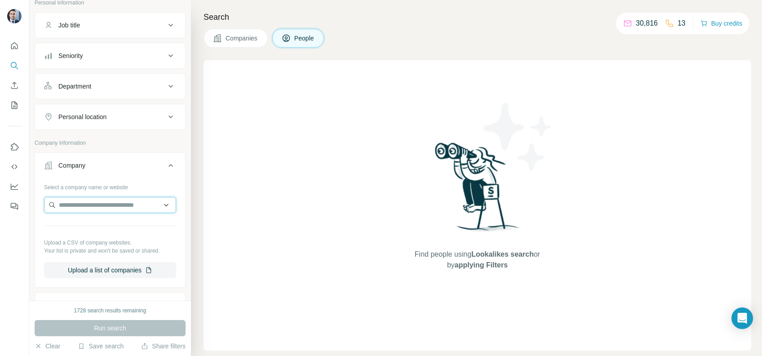
click at [97, 203] on input "text" at bounding box center [110, 205] width 132 height 16
paste input "**********"
type input "**********"
click at [102, 226] on p "[DOMAIN_NAME]" at bounding box center [95, 224] width 50 height 9
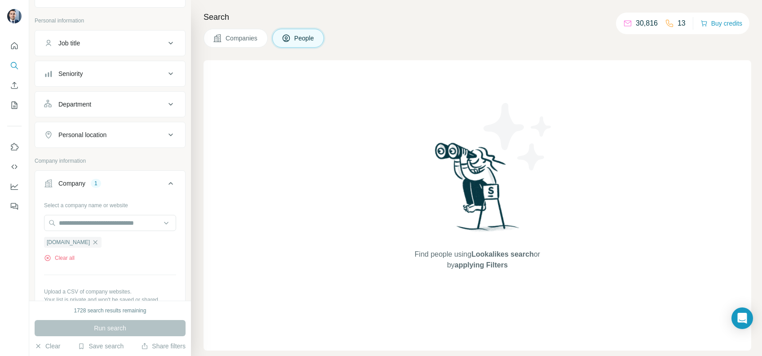
scroll to position [60, 0]
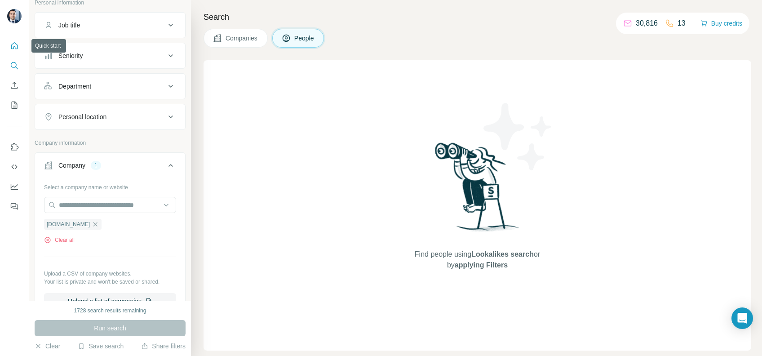
click at [11, 46] on icon "Quick start" at bounding box center [14, 45] width 7 height 7
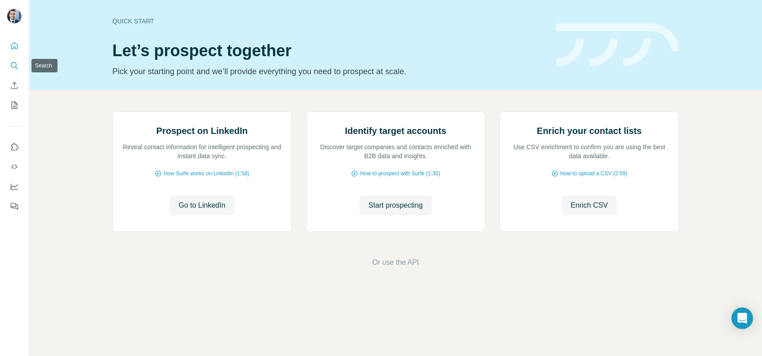
click at [13, 62] on icon "Search" at bounding box center [14, 65] width 6 height 6
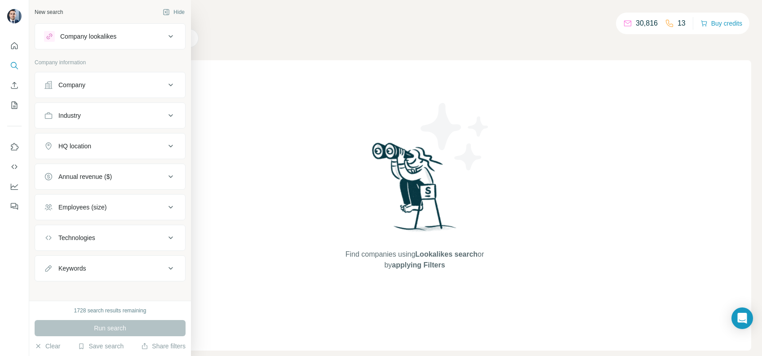
click at [132, 91] on button "Company" at bounding box center [110, 85] width 150 height 22
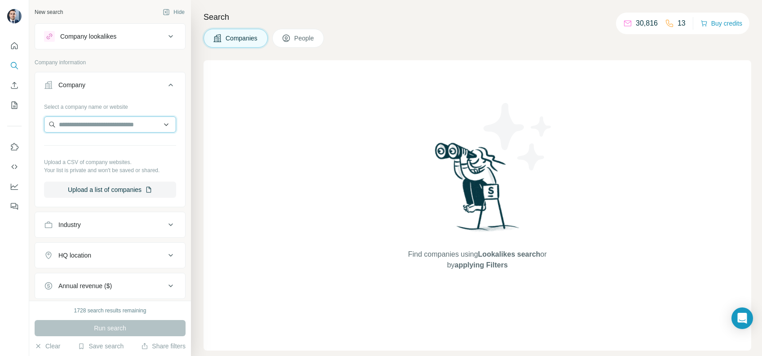
click at [93, 128] on input "text" at bounding box center [110, 124] width 132 height 16
paste input "**********"
type input "**********"
click at [108, 148] on p "[DOMAIN_NAME]" at bounding box center [95, 144] width 50 height 9
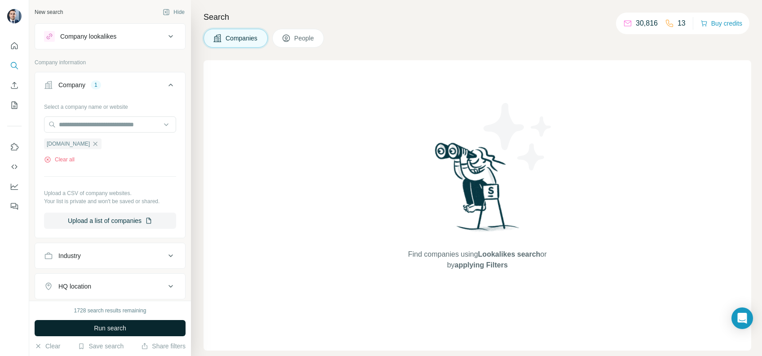
click at [121, 328] on span "Run search" at bounding box center [110, 327] width 32 height 9
click at [287, 41] on icon at bounding box center [285, 38] width 7 height 7
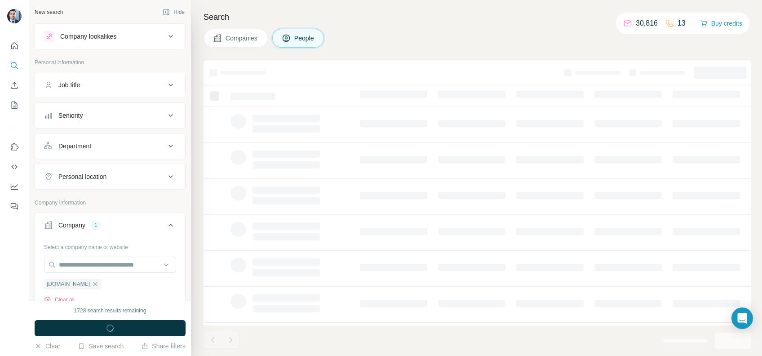
click at [250, 41] on span "Companies" at bounding box center [241, 38] width 33 height 9
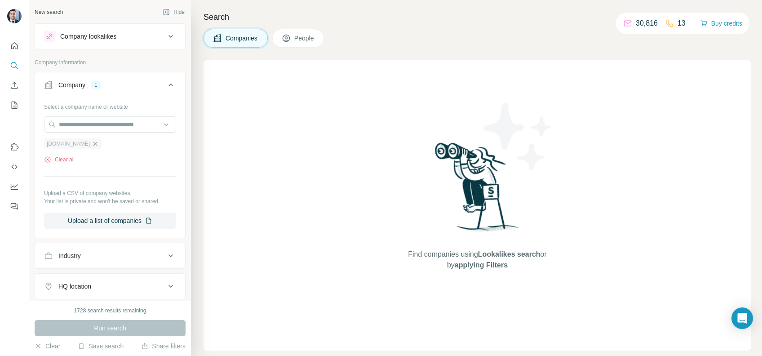
click at [92, 144] on icon "button" at bounding box center [95, 143] width 7 height 7
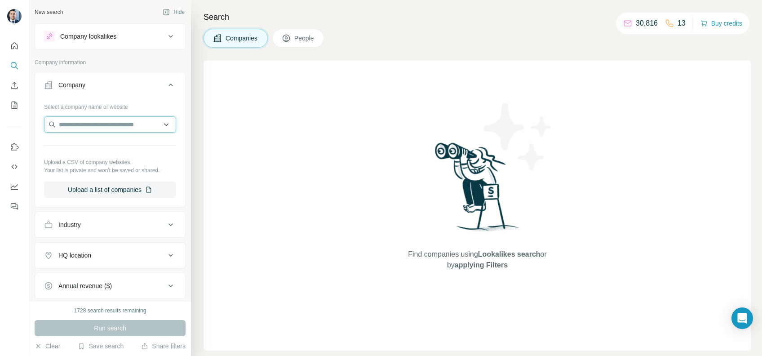
click at [97, 122] on input "text" at bounding box center [110, 124] width 132 height 16
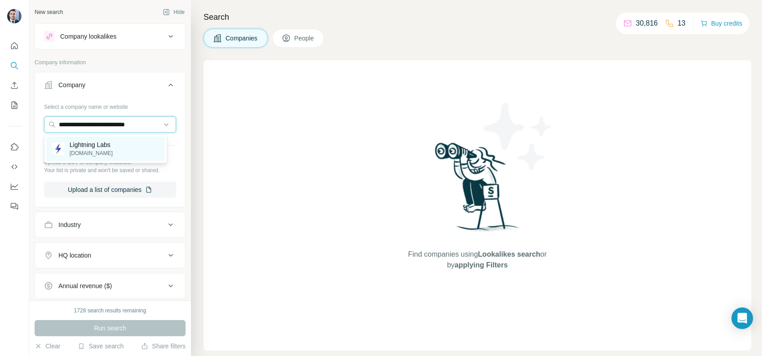
type input "**********"
click at [104, 149] on p "[DOMAIN_NAME]" at bounding box center [91, 153] width 43 height 8
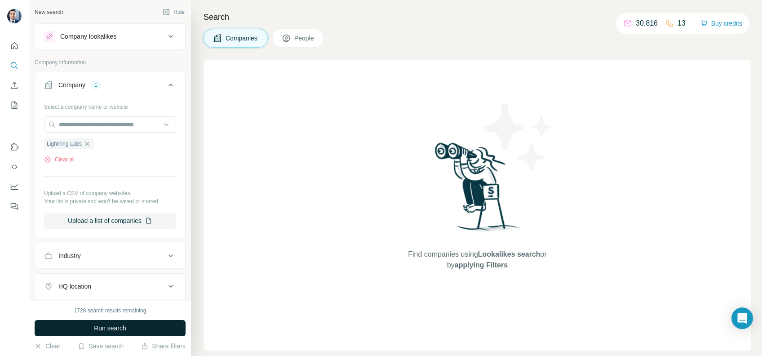
click at [111, 326] on span "Run search" at bounding box center [110, 327] width 32 height 9
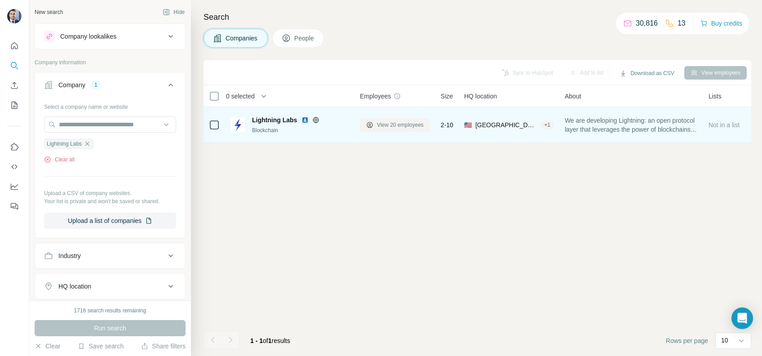
click at [386, 122] on span "View 20 employees" at bounding box center [400, 125] width 47 height 8
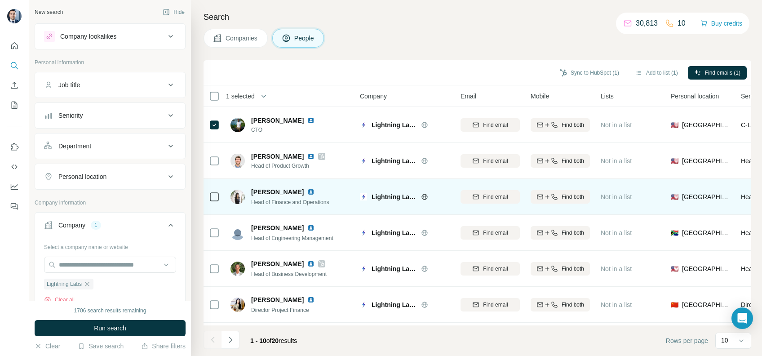
click at [207, 196] on td at bounding box center [214, 197] width 22 height 36
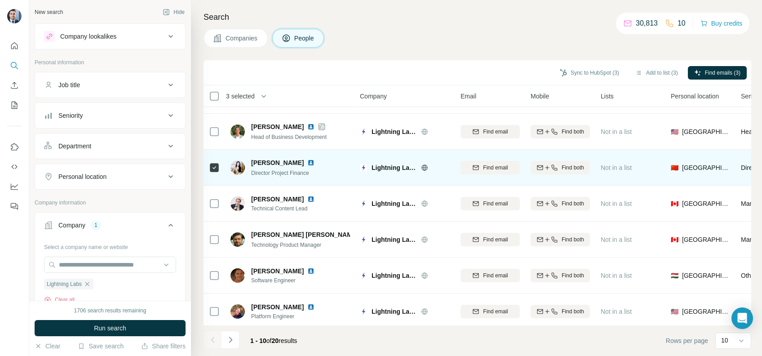
scroll to position [147, 0]
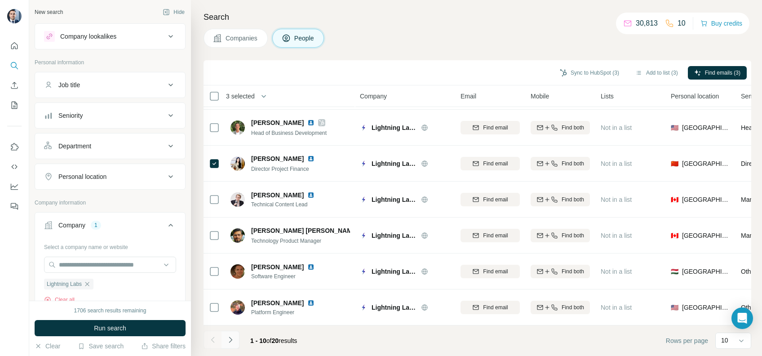
click at [232, 337] on icon "Navigate to next page" at bounding box center [230, 339] width 9 height 9
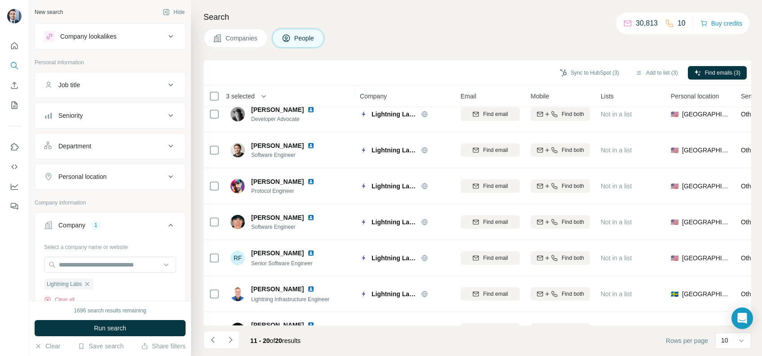
scroll to position [119, 0]
click at [224, 340] on button "Navigate to next page" at bounding box center [230, 340] width 18 height 18
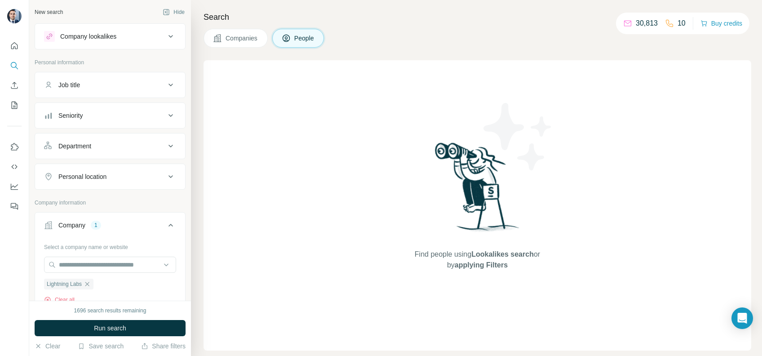
click at [256, 41] on span "Companies" at bounding box center [241, 38] width 33 height 9
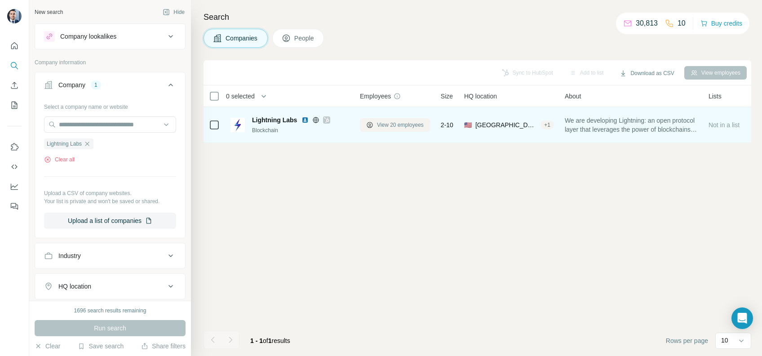
click at [388, 128] on span "View 20 employees" at bounding box center [400, 125] width 47 height 8
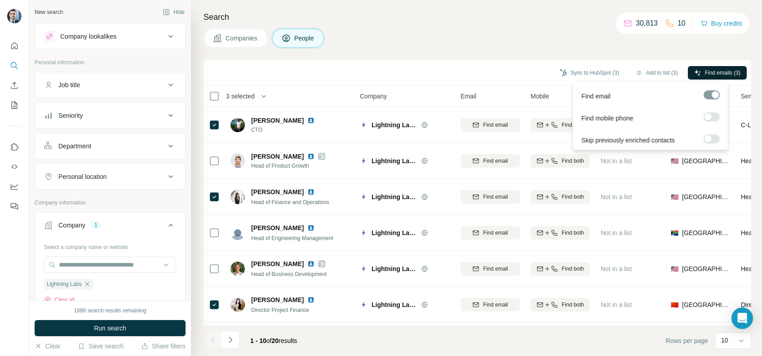
click at [705, 71] on span "Find emails (3)" at bounding box center [722, 73] width 35 height 8
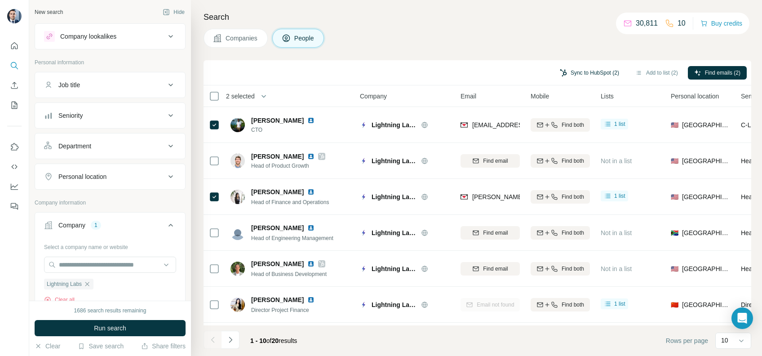
click at [587, 74] on button "Sync to HubSpot (2)" at bounding box center [589, 72] width 72 height 13
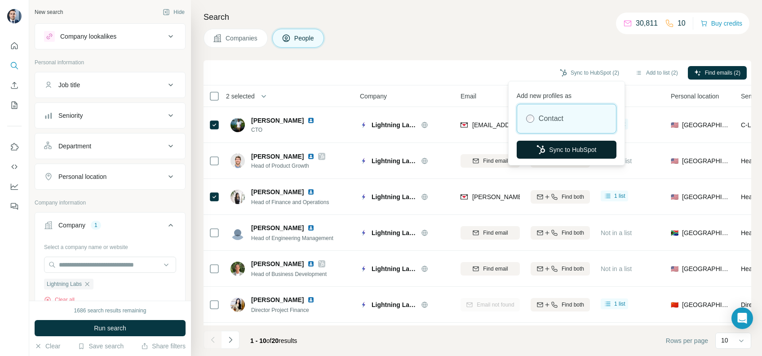
click at [557, 151] on button "Sync to HubSpot" at bounding box center [566, 150] width 100 height 18
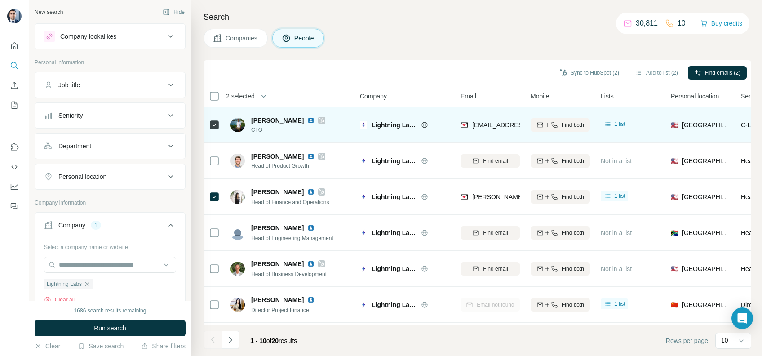
click at [508, 119] on div "[EMAIL_ADDRESS][DOMAIN_NAME]" at bounding box center [489, 124] width 59 height 25
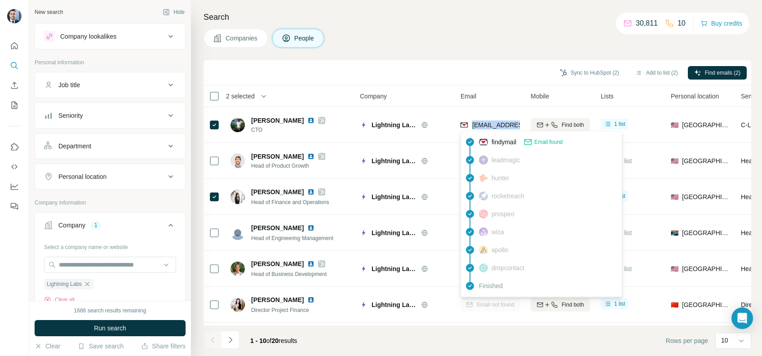
copy tr "[EMAIL_ADDRESS][DOMAIN_NAME]"
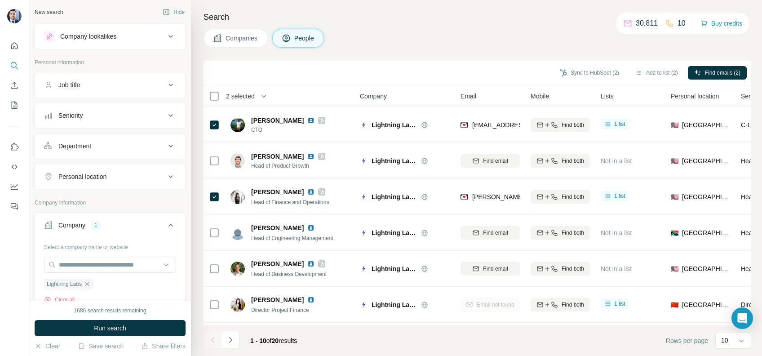
click at [450, 42] on div "Companies People" at bounding box center [476, 38] width 547 height 19
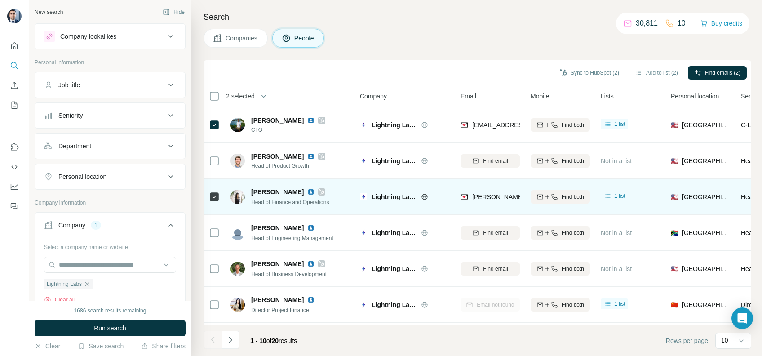
click at [503, 197] on span "[PERSON_NAME][EMAIL_ADDRESS][DOMAIN_NAME]" at bounding box center [551, 196] width 158 height 7
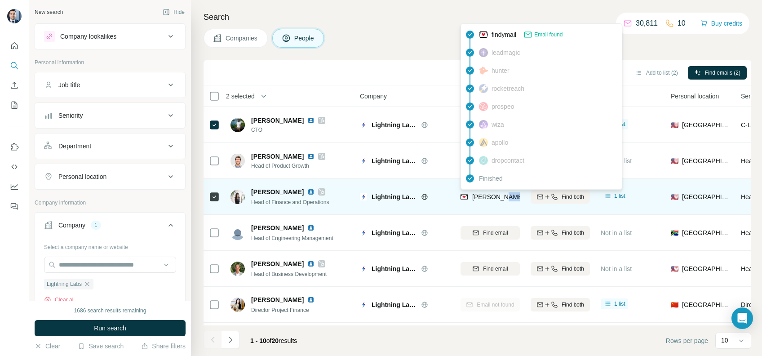
click at [503, 197] on span "[PERSON_NAME][EMAIL_ADDRESS][DOMAIN_NAME]" at bounding box center [551, 196] width 158 height 7
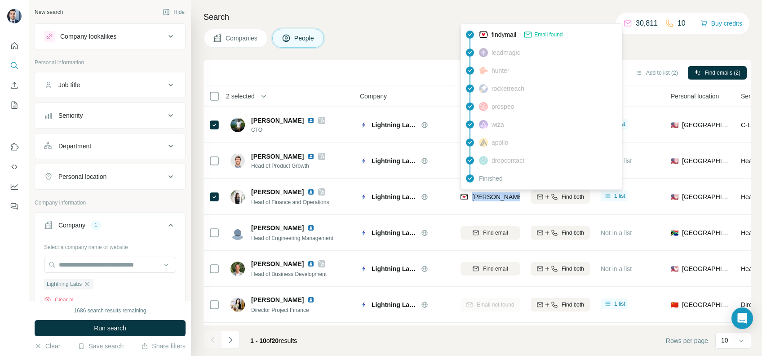
copy tr "[PERSON_NAME][EMAIL_ADDRESS][DOMAIN_NAME]"
click at [425, 52] on div "Search Companies People Sync to HubSpot (2) Add to list (2) Find emails (2) 2 s…" at bounding box center [476, 178] width 571 height 356
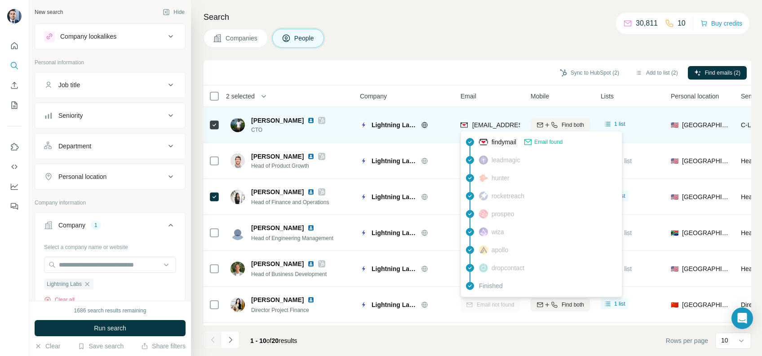
click at [485, 121] on span "[EMAIL_ADDRESS][DOMAIN_NAME]" at bounding box center [525, 124] width 106 height 7
click at [485, 120] on span "[EMAIL_ADDRESS][DOMAIN_NAME]" at bounding box center [521, 124] width 99 height 9
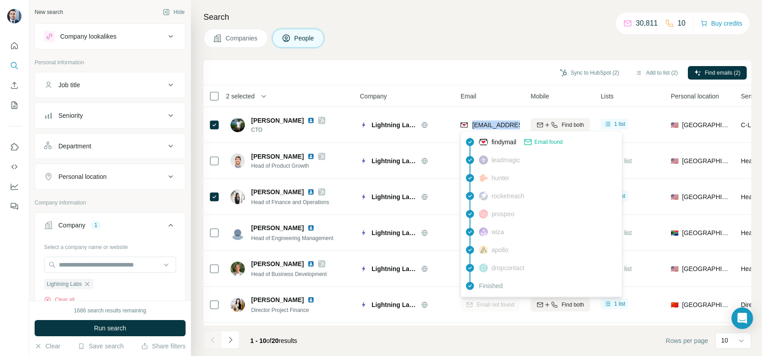
copy tr "[EMAIL_ADDRESS][DOMAIN_NAME]"
click at [436, 86] on th "Company" at bounding box center [404, 96] width 101 height 22
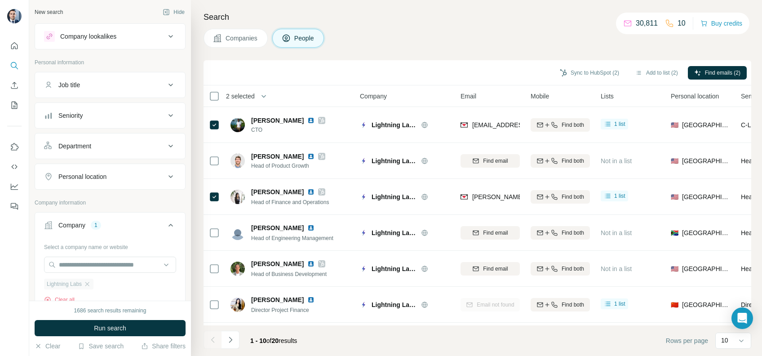
click at [85, 287] on div "Lightning Labs" at bounding box center [68, 283] width 49 height 11
click at [91, 284] on icon "button" at bounding box center [87, 283] width 7 height 7
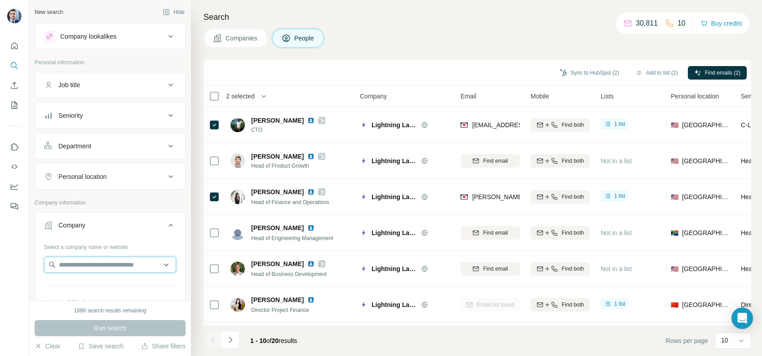
click at [109, 256] on input "text" at bounding box center [110, 264] width 132 height 16
paste input "**********"
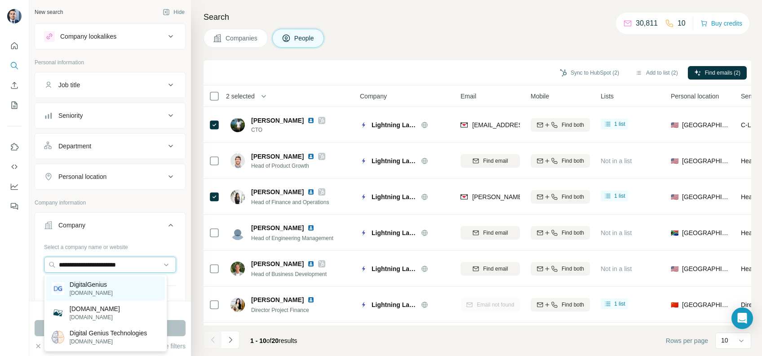
type input "**********"
click at [102, 290] on p "[DOMAIN_NAME]" at bounding box center [91, 293] width 43 height 8
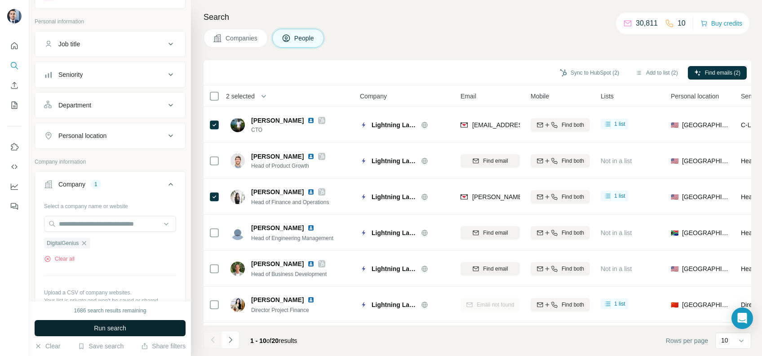
scroll to position [60, 0]
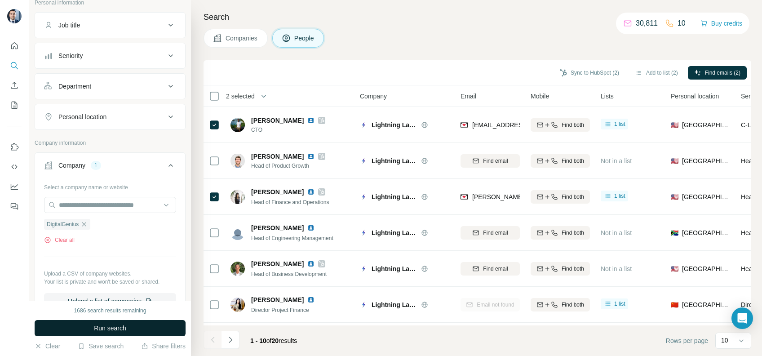
click at [114, 328] on span "Run search" at bounding box center [110, 327] width 32 height 9
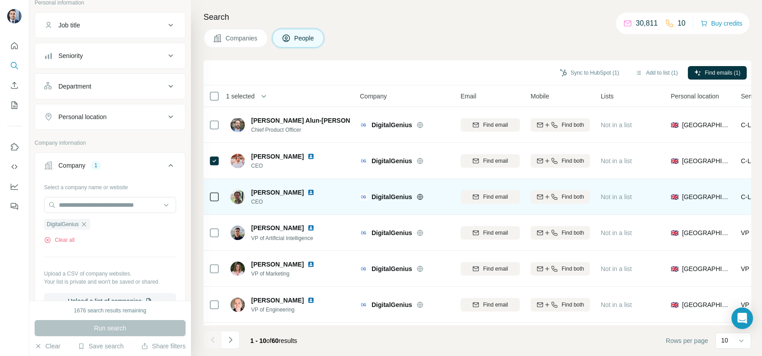
click at [212, 207] on div at bounding box center [214, 196] width 11 height 25
click at [215, 188] on div at bounding box center [214, 196] width 11 height 25
click at [219, 194] on icon at bounding box center [214, 196] width 11 height 11
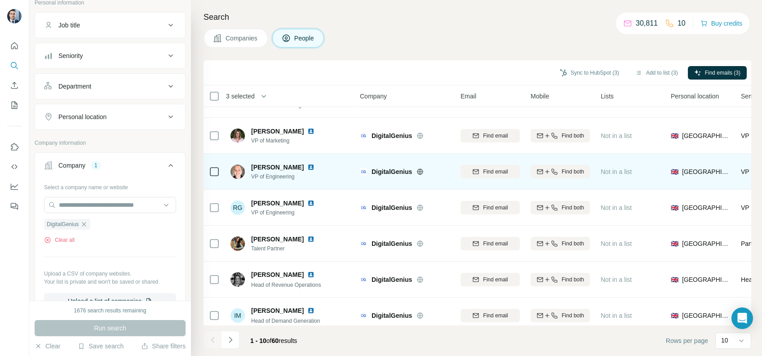
scroll to position [147, 0]
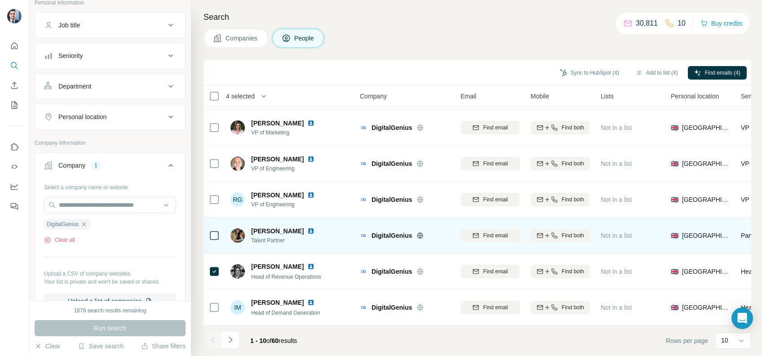
click at [209, 230] on icon at bounding box center [214, 235] width 11 height 11
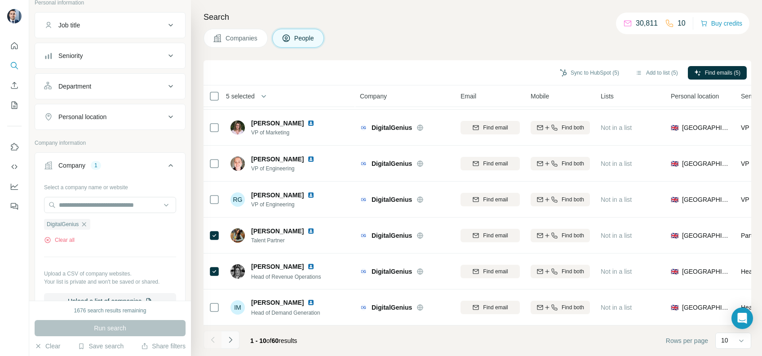
click at [231, 334] on button "Navigate to next page" at bounding box center [230, 340] width 18 height 18
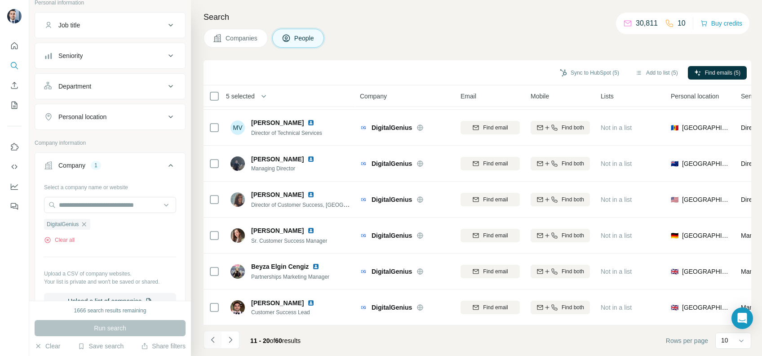
click at [212, 335] on icon "Navigate to previous page" at bounding box center [212, 339] width 9 height 9
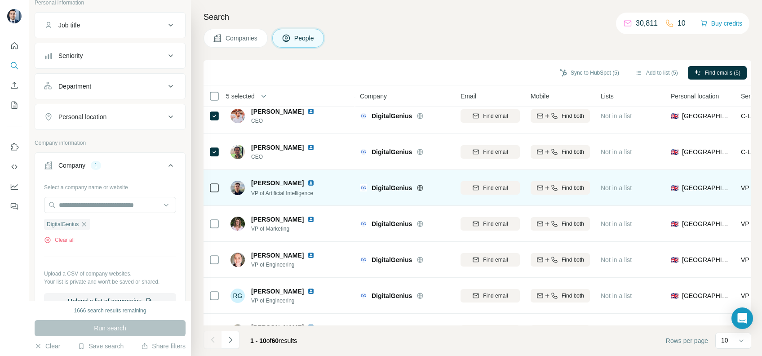
scroll to position [0, 0]
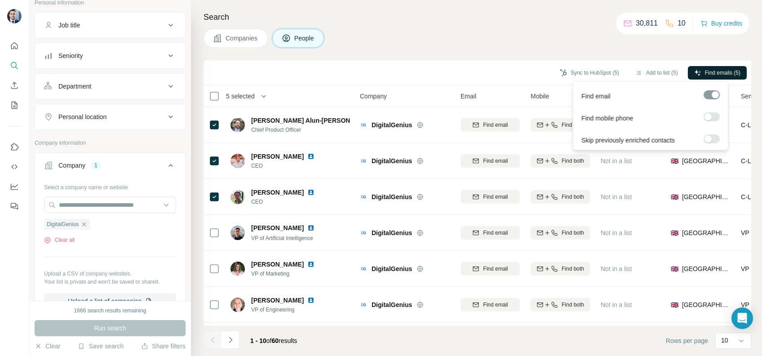
click at [712, 69] on span "Find emails (5)" at bounding box center [722, 73] width 35 height 8
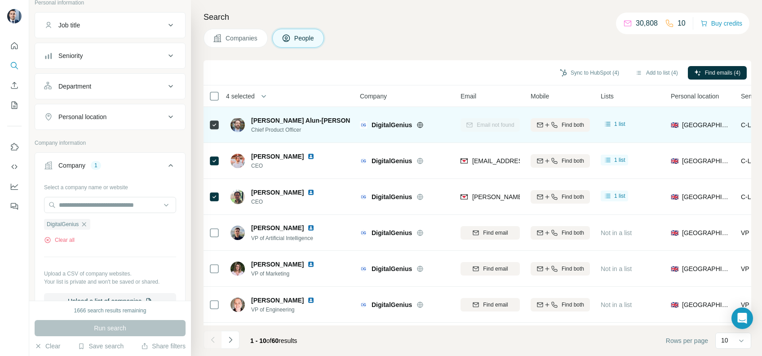
click at [209, 129] on icon at bounding box center [214, 124] width 11 height 11
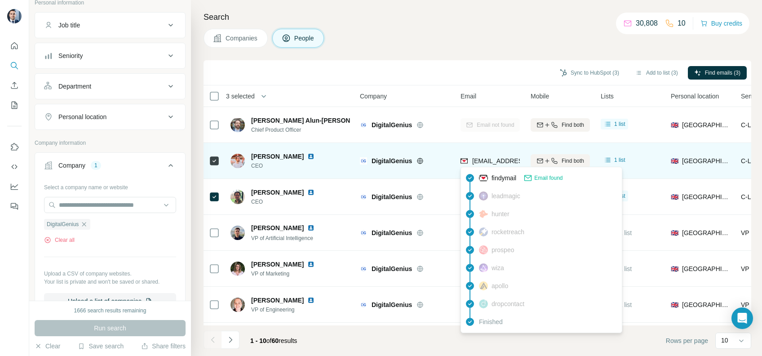
click at [494, 163] on span "bogdan@digitalgenius.com" at bounding box center [525, 160] width 106 height 7
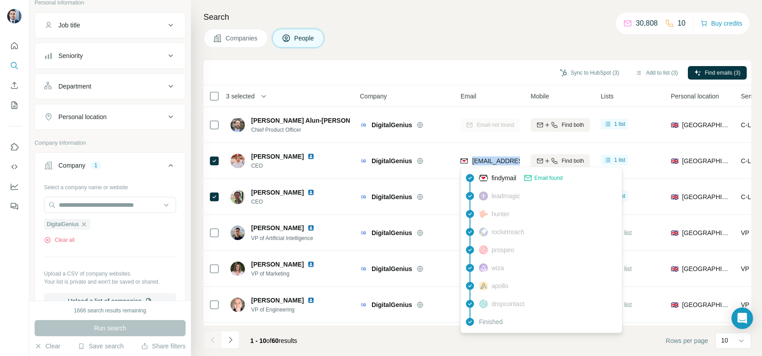
copy tr "bogdan@digitalgenius.com"
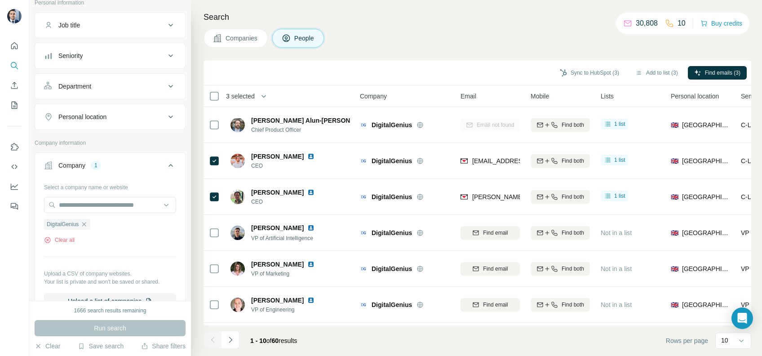
click at [400, 35] on div "Companies People" at bounding box center [476, 38] width 547 height 19
click at [576, 71] on button "Sync to HubSpot (3)" at bounding box center [589, 72] width 72 height 13
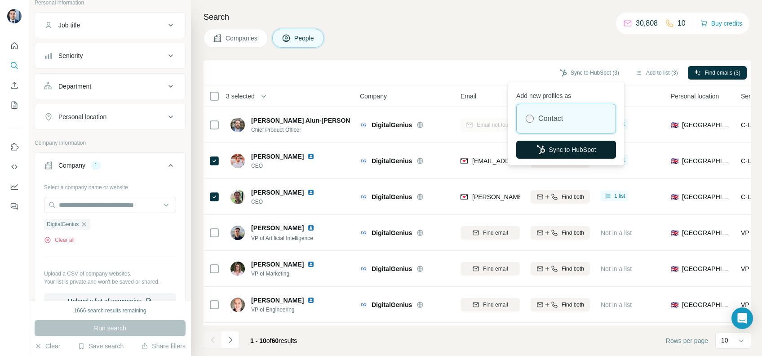
click at [568, 144] on button "Sync to HubSpot" at bounding box center [566, 150] width 100 height 18
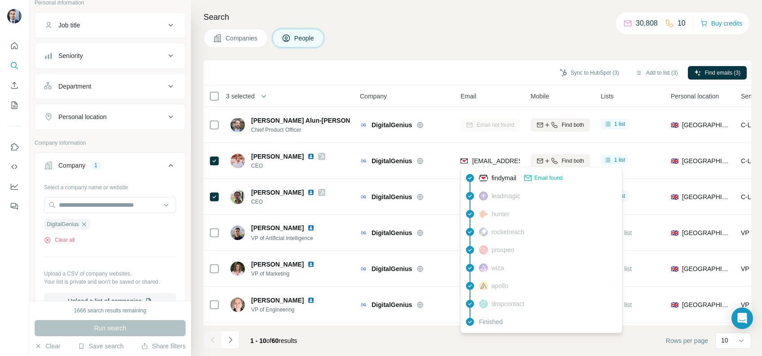
click at [489, 169] on div "findymail Email found" at bounding box center [541, 178] width 157 height 18
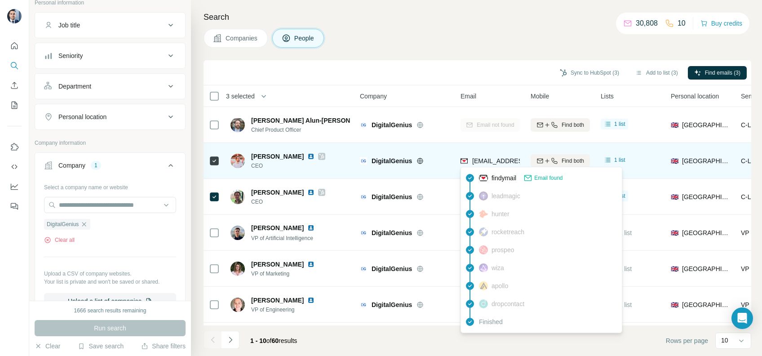
click at [496, 162] on span "bogdan@digitalgenius.com" at bounding box center [525, 160] width 106 height 7
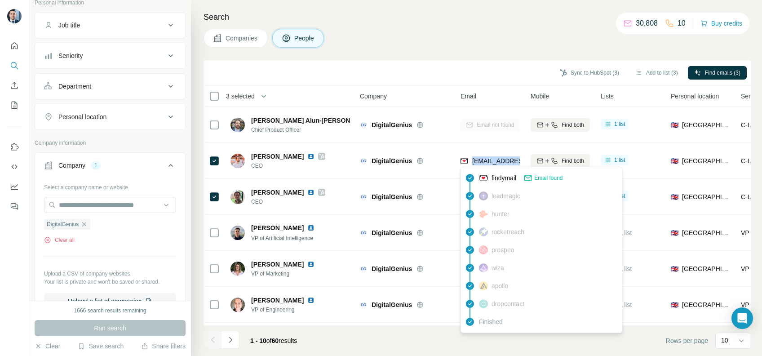
copy tr "bogdan@digitalgenius.com"
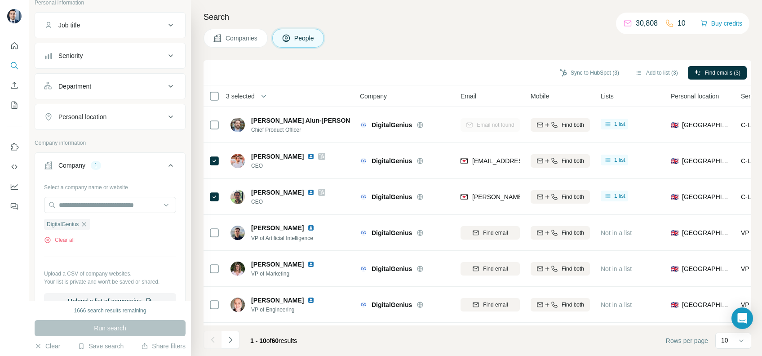
click at [477, 66] on div "Sync to HubSpot (3) Add to list (3) Find emails (3)" at bounding box center [477, 73] width 538 height 16
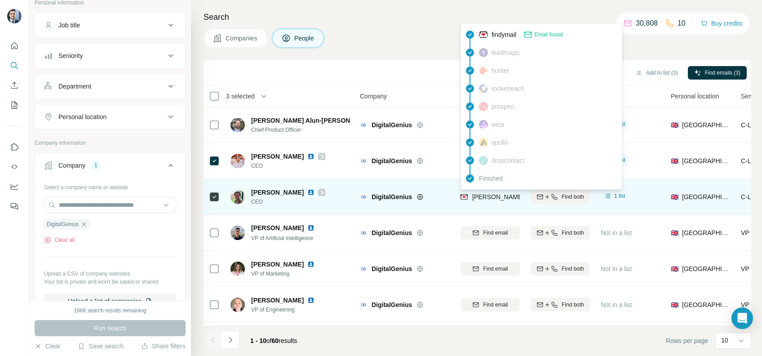
click at [510, 198] on span "chris@digitalgenius.com" at bounding box center [551, 196] width 158 height 7
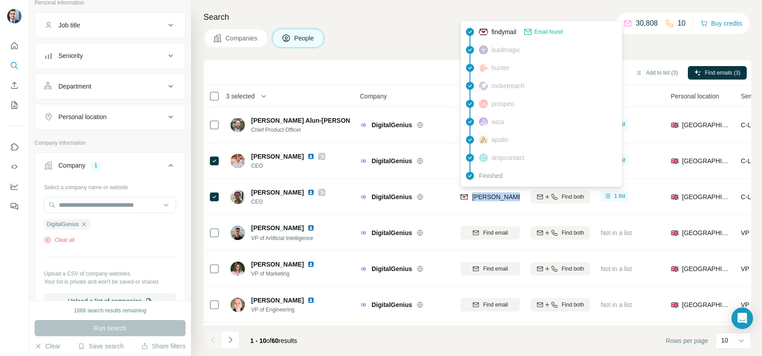
copy tr "chris@digitalgenius.com"
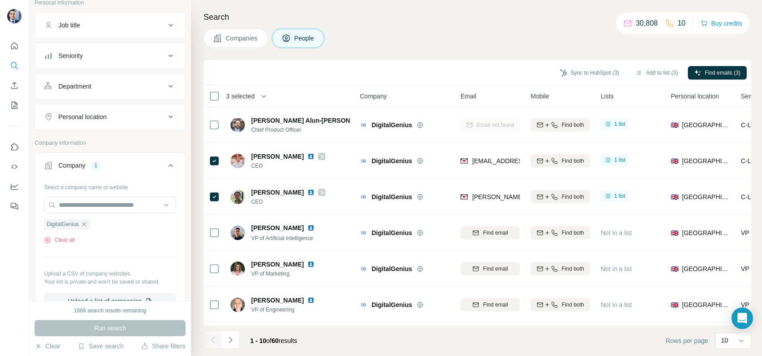
click at [388, 61] on div "Sync to HubSpot (3) Add to list (3) Find emails (3)" at bounding box center [476, 72] width 547 height 25
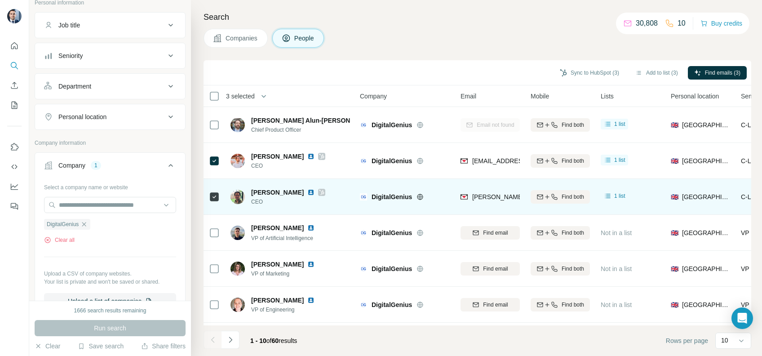
click at [488, 191] on div "chris@digitalgenius.com" at bounding box center [489, 196] width 59 height 25
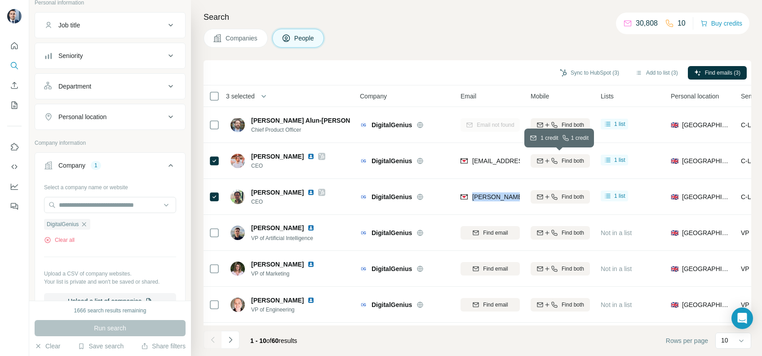
copy tr "chris@digitalgenius.com"
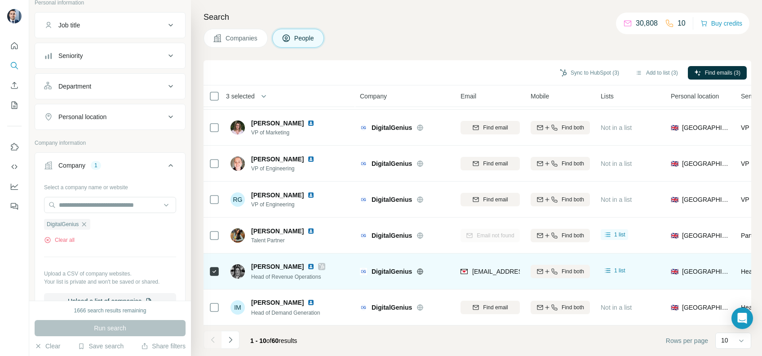
scroll to position [147, 0]
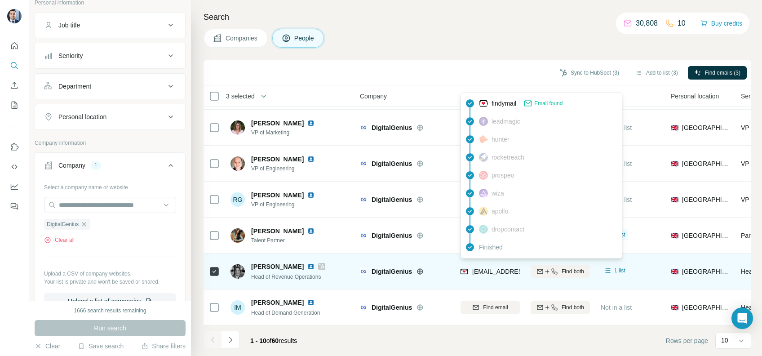
click at [489, 268] on span "francesca@digitalgenius.com" at bounding box center [525, 271] width 106 height 7
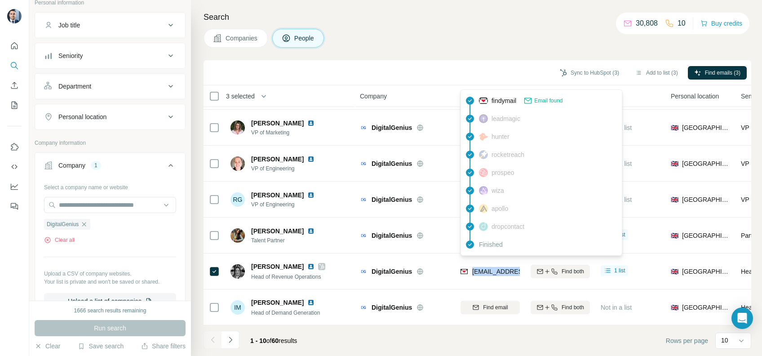
copy tr "francesca@digitalgenius.com"
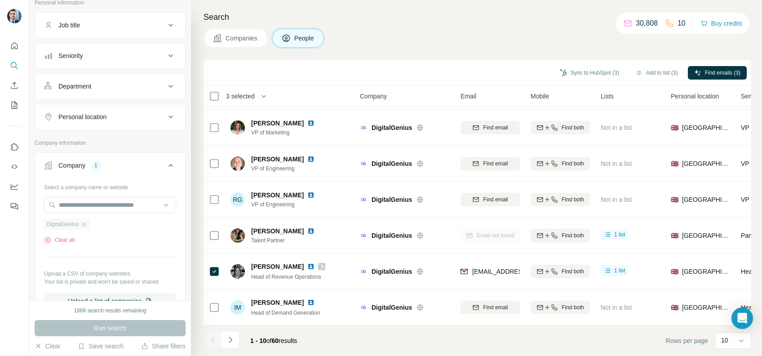
click at [90, 223] on div "DigitalGenius" at bounding box center [67, 224] width 46 height 11
click at [88, 223] on icon "button" at bounding box center [83, 224] width 7 height 7
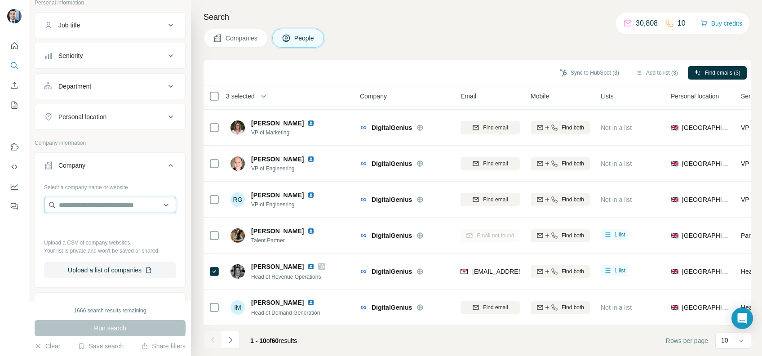
click at [93, 207] on input "text" at bounding box center [110, 205] width 132 height 16
type input "**********"
click at [101, 230] on p "ostrohealth.com" at bounding box center [91, 233] width 43 height 8
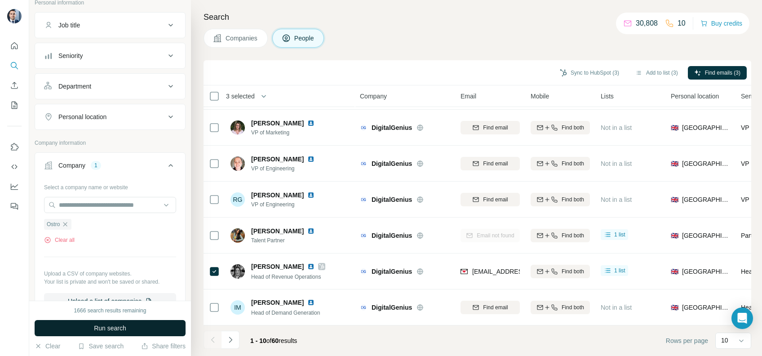
click at [112, 324] on span "Run search" at bounding box center [110, 327] width 32 height 9
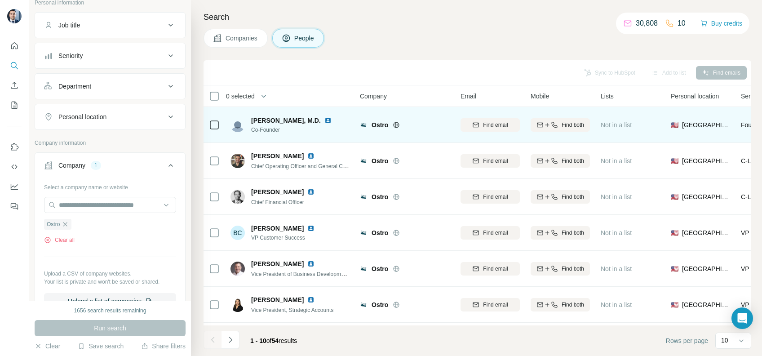
click at [212, 118] on div at bounding box center [214, 124] width 11 height 25
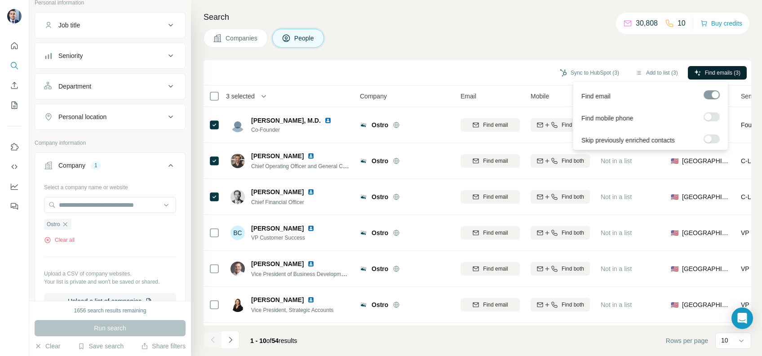
click at [736, 69] on span "Find emails (3)" at bounding box center [722, 73] width 35 height 8
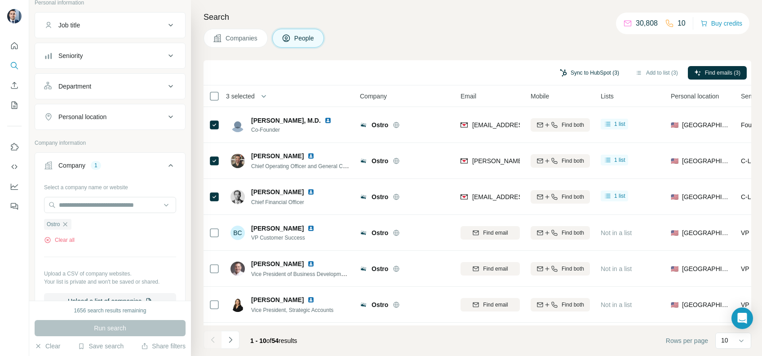
click at [580, 73] on button "Sync to HubSpot (3)" at bounding box center [589, 72] width 72 height 13
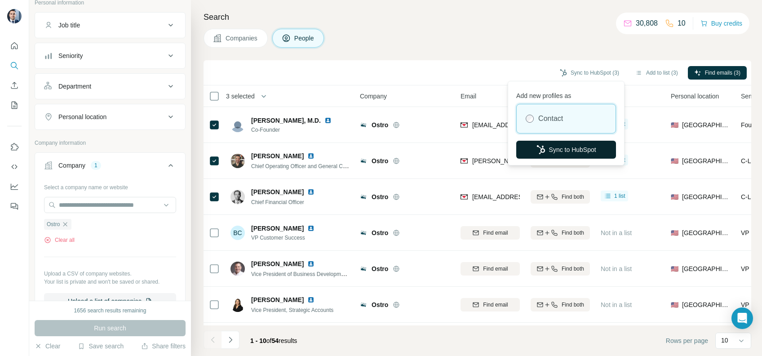
click at [549, 148] on button "Sync to HubSpot" at bounding box center [566, 150] width 100 height 18
